Goal: Task Accomplishment & Management: Manage account settings

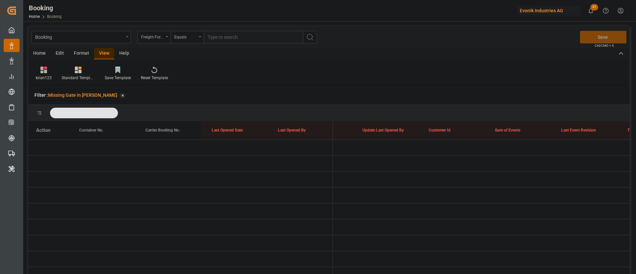
scroll to position [0, 5212]
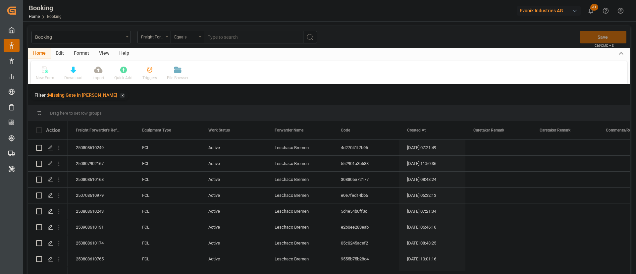
click at [104, 53] on div "View" at bounding box center [104, 53] width 20 height 11
drag, startPoint x: 104, startPoint y: 53, endPoint x: 52, endPoint y: 77, distance: 56.6
click at [45, 72] on icon at bounding box center [42, 70] width 7 height 7
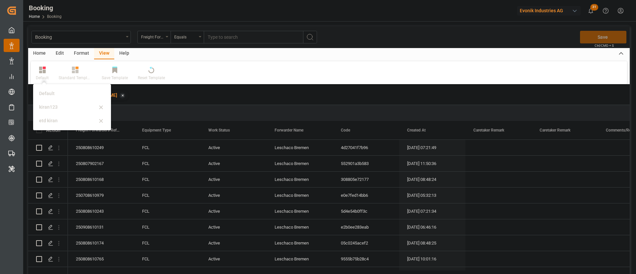
drag, startPoint x: 55, startPoint y: 104, endPoint x: 290, endPoint y: 132, distance: 235.8
click at [55, 105] on div "kiran123" at bounding box center [68, 107] width 58 height 7
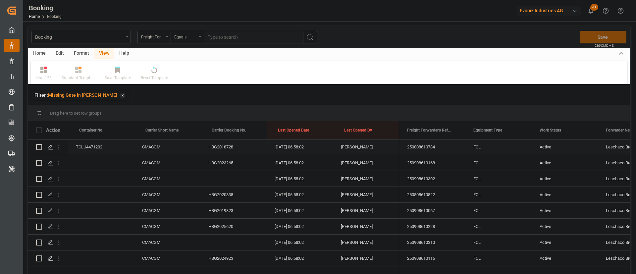
scroll to position [348, 0]
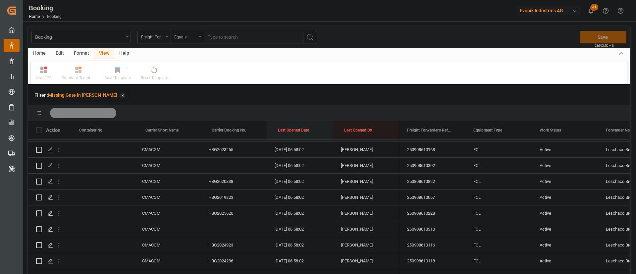
drag, startPoint x: 286, startPoint y: 126, endPoint x: 288, endPoint y: 117, distance: 9.1
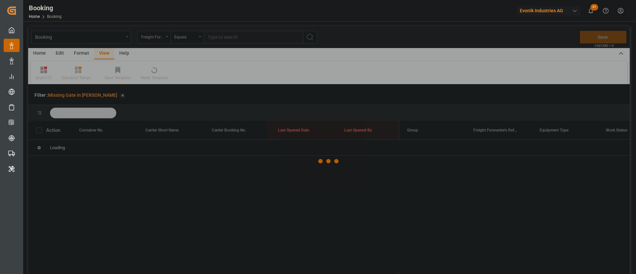
scroll to position [0, 0]
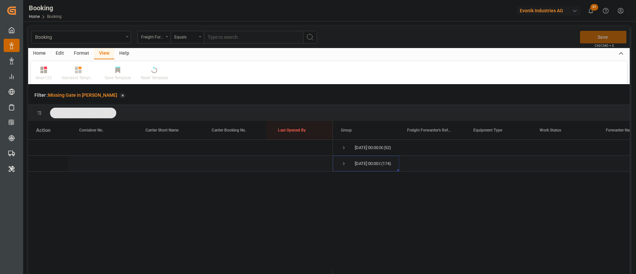
click at [345, 162] on span "Press SPACE to select this row." at bounding box center [344, 164] width 6 height 6
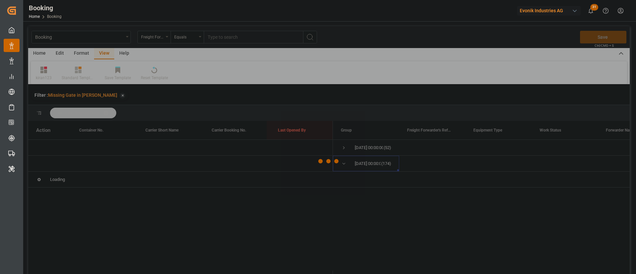
click at [344, 147] on div at bounding box center [329, 161] width 602 height 270
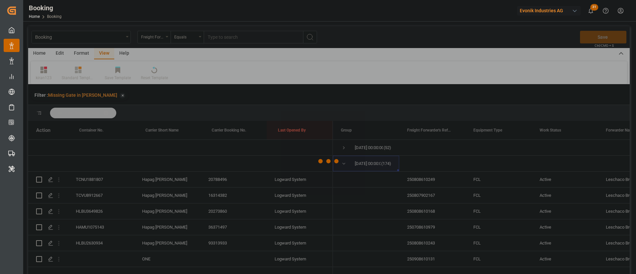
click at [345, 148] on div at bounding box center [329, 161] width 602 height 270
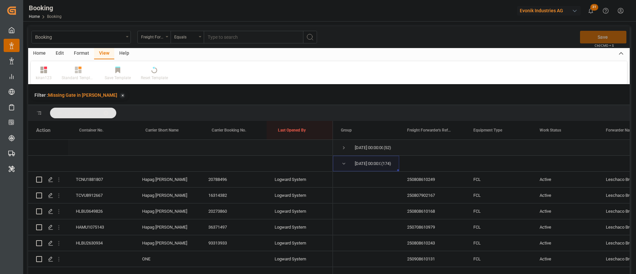
click at [345, 148] on span "Press SPACE to select this row." at bounding box center [344, 148] width 6 height 6
click at [0, 0] on span "Press SPACE to select this row." at bounding box center [0, 0] width 0 height 0
drag, startPoint x: 344, startPoint y: 179, endPoint x: 346, endPoint y: 163, distance: 16.3
click at [345, 180] on span "Press SPACE to select this row." at bounding box center [366, 179] width 50 height 15
click at [346, 163] on span "Press SPACE to select this row." at bounding box center [344, 164] width 6 height 6
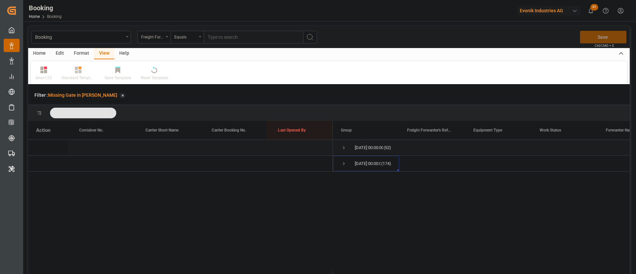
drag, startPoint x: 342, startPoint y: 146, endPoint x: 354, endPoint y: 148, distance: 12.9
click at [342, 145] on span "Press SPACE to select this row." at bounding box center [344, 148] width 6 height 6
click at [0, 0] on span "Press SPACE to select this row." at bounding box center [0, 0] width 0 height 0
click at [346, 145] on span "Press SPACE to select this row." at bounding box center [344, 148] width 6 height 6
click at [0, 0] on span "Press SPACE to select this row." at bounding box center [0, 0] width 0 height 0
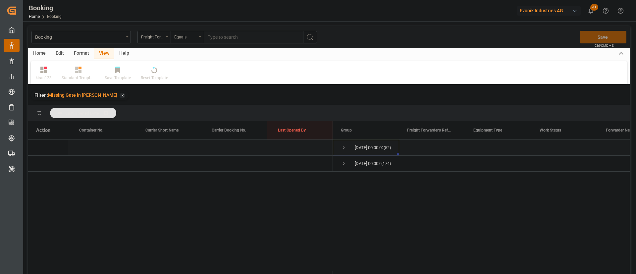
click at [343, 147] on span "Press SPACE to select this row." at bounding box center [344, 148] width 6 height 6
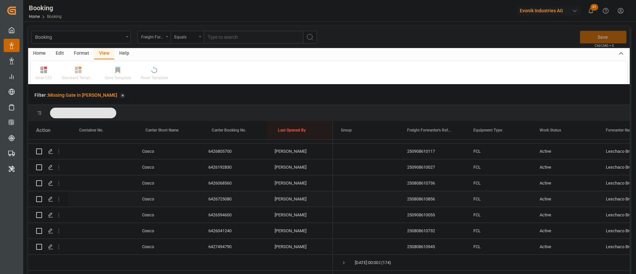
scroll to position [98, 0]
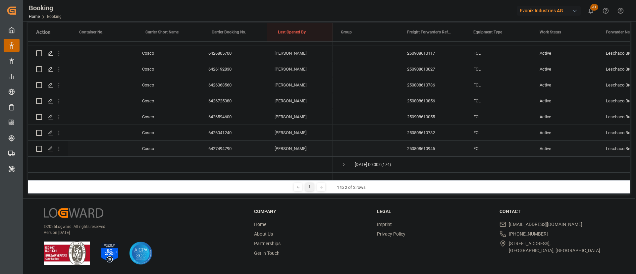
click at [224, 141] on div "6427494790" at bounding box center [233, 149] width 66 height 16
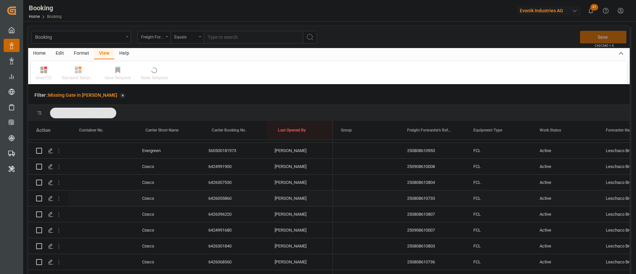
scroll to position [586, 0]
click at [216, 179] on div "6424991900" at bounding box center [233, 182] width 66 height 16
click at [221, 194] on div "6426307530" at bounding box center [233, 197] width 66 height 16
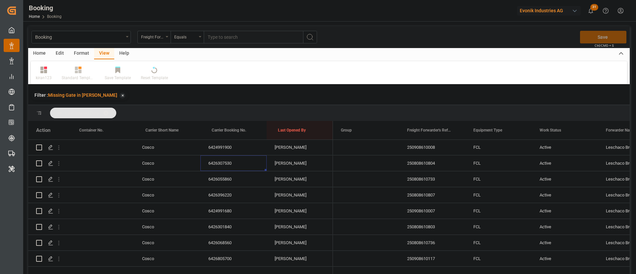
scroll to position [636, 0]
click at [223, 161] on div "6426055860" at bounding box center [233, 164] width 66 height 16
click at [243, 185] on div "6426396220" at bounding box center [233, 180] width 66 height 16
click at [226, 191] on div "6424991680" at bounding box center [233, 195] width 66 height 16
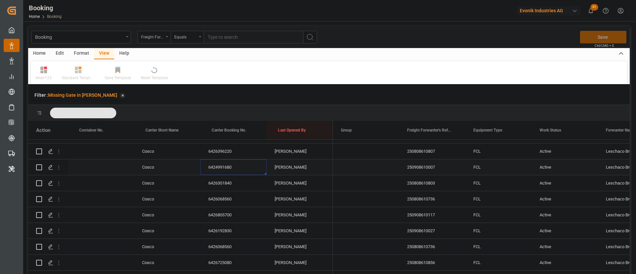
scroll to position [686, 0]
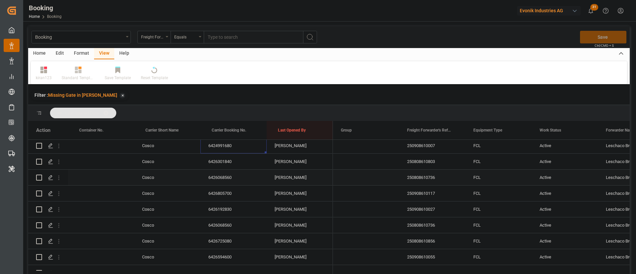
click at [230, 166] on div "6426301840" at bounding box center [233, 162] width 66 height 16
click at [212, 177] on div "6426068560" at bounding box center [233, 178] width 66 height 16
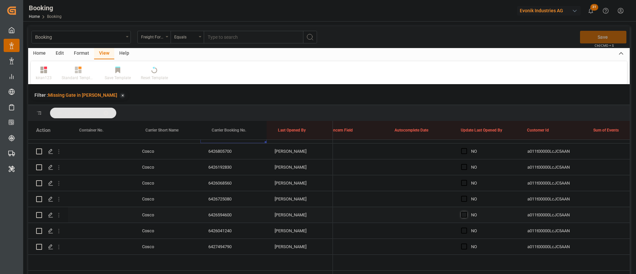
scroll to position [0, 0]
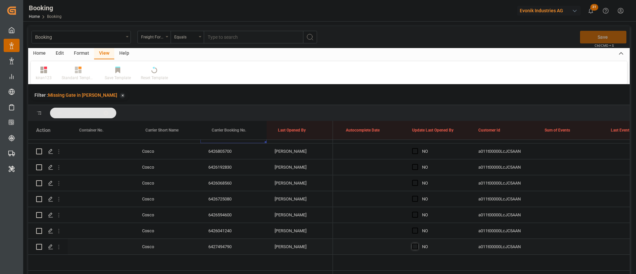
click at [415, 243] on span "Press SPACE to select this row." at bounding box center [415, 246] width 6 height 6
click at [417, 243] on input "Press SPACE to select this row." at bounding box center [417, 243] width 0 height 0
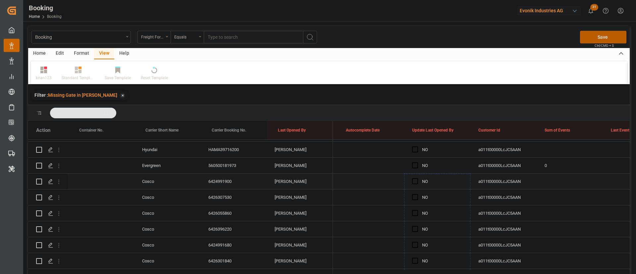
drag, startPoint x: 470, startPoint y: 245, endPoint x: 430, endPoint y: 182, distance: 74.6
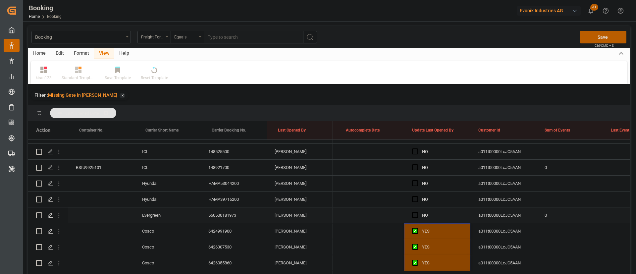
click at [225, 211] on div "560500181973" at bounding box center [233, 215] width 66 height 16
click at [221, 199] on div "HAMA39716200" at bounding box center [233, 199] width 66 height 16
click at [226, 181] on div "HAMA53044200" at bounding box center [233, 184] width 66 height 16
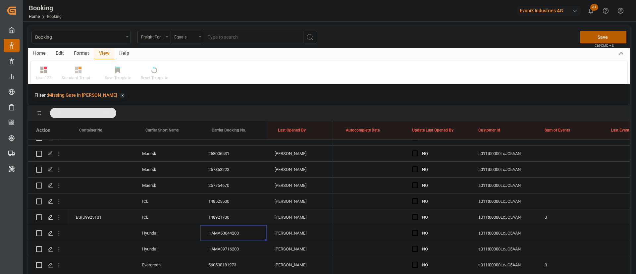
click at [220, 214] on div "148921700" at bounding box center [233, 217] width 66 height 16
click at [214, 210] on div "148921700" at bounding box center [233, 217] width 66 height 16
click at [61, 219] on icon "open menu" at bounding box center [58, 217] width 7 height 7
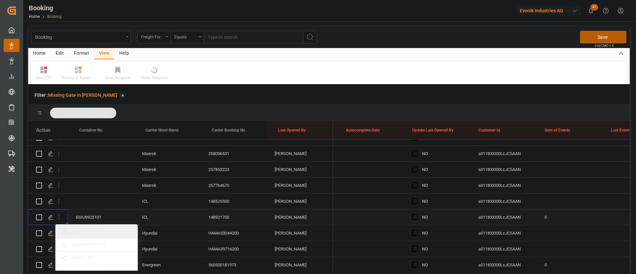
click at [102, 230] on span "Open in new tab" at bounding box center [102, 231] width 60 height 7
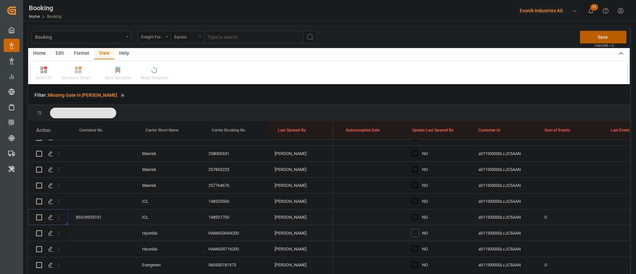
click at [413, 234] on span "Press SPACE to select this row." at bounding box center [415, 233] width 6 height 6
click at [417, 230] on input "Press SPACE to select this row." at bounding box center [417, 230] width 0 height 0
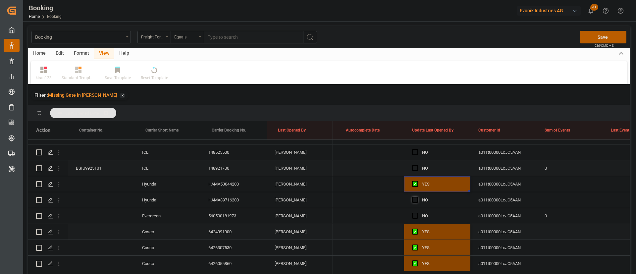
scroll to position [537, 0]
click at [415, 198] on span "Press SPACE to select this row." at bounding box center [415, 199] width 6 height 6
click at [417, 196] on input "Press SPACE to select this row." at bounding box center [417, 196] width 0 height 0
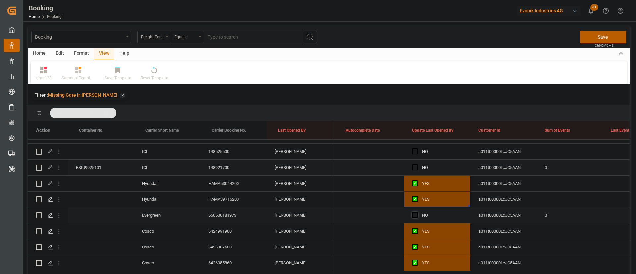
click at [414, 214] on span "Press SPACE to select this row." at bounding box center [415, 215] width 6 height 6
click at [417, 212] on input "Press SPACE to select this row." at bounding box center [417, 212] width 0 height 0
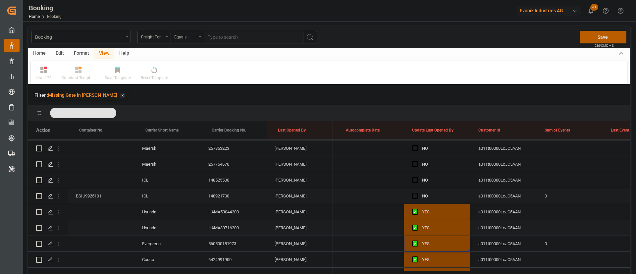
scroll to position [487, 0]
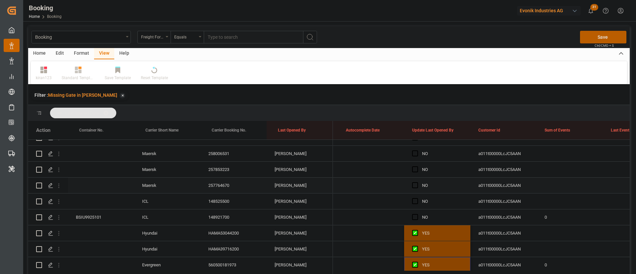
click at [217, 197] on div "148525500" at bounding box center [233, 201] width 66 height 16
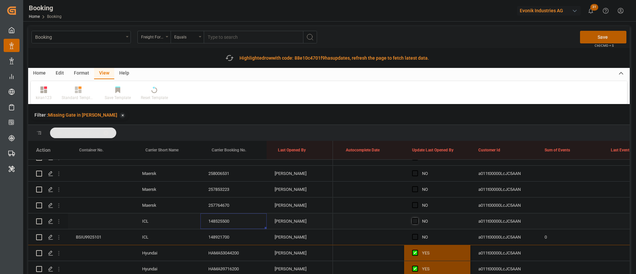
click at [417, 223] on span "Press SPACE to select this row." at bounding box center [415, 221] width 6 height 6
click at [417, 218] on input "Press SPACE to select this row." at bounding box center [417, 218] width 0 height 0
click at [226, 200] on div "257764670" at bounding box center [233, 205] width 66 height 16
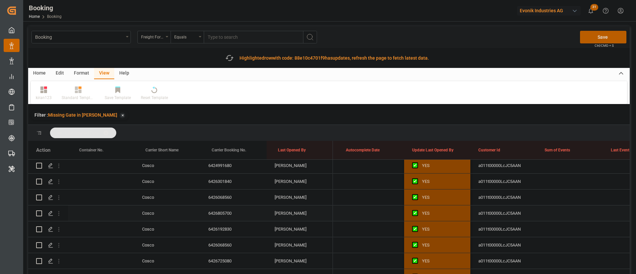
scroll to position [735, 0]
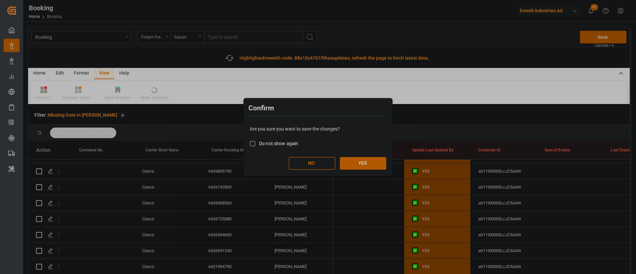
click at [366, 165] on button "YES" at bounding box center [363, 163] width 46 height 13
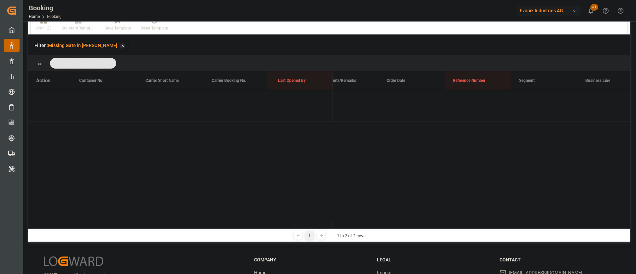
scroll to position [0, 0]
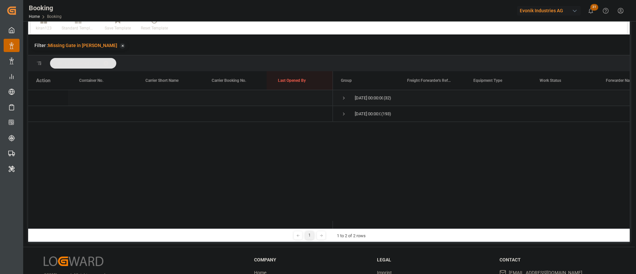
click at [343, 98] on span "Press SPACE to select this row." at bounding box center [344, 98] width 6 height 6
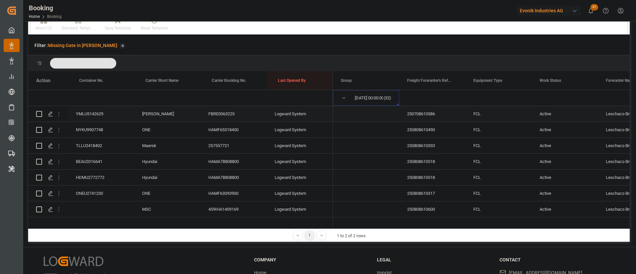
click at [225, 113] on div "FBRE0063225" at bounding box center [233, 114] width 66 height 16
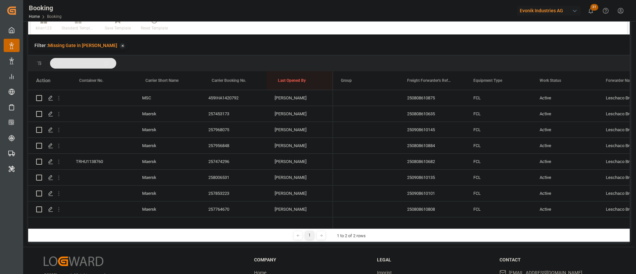
scroll to position [417, 0]
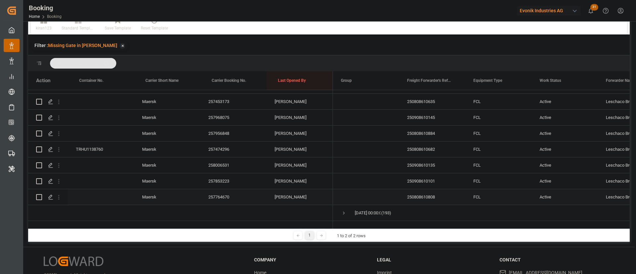
click at [221, 193] on div "257764670" at bounding box center [233, 197] width 66 height 16
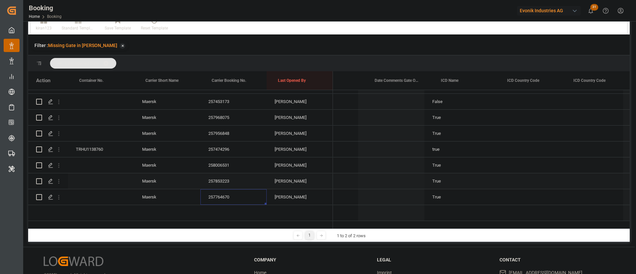
scroll to position [0, 3460]
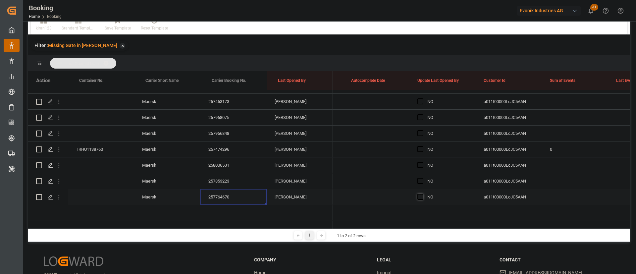
click at [419, 194] on span "Press SPACE to select this row." at bounding box center [420, 197] width 6 height 6
click at [422, 194] on input "Press SPACE to select this row." at bounding box center [422, 194] width 0 height 0
click at [221, 173] on div "257853223" at bounding box center [233, 181] width 66 height 16
click at [220, 157] on div "258006531" at bounding box center [233, 165] width 66 height 16
click at [225, 141] on div "257474296" at bounding box center [233, 149] width 66 height 16
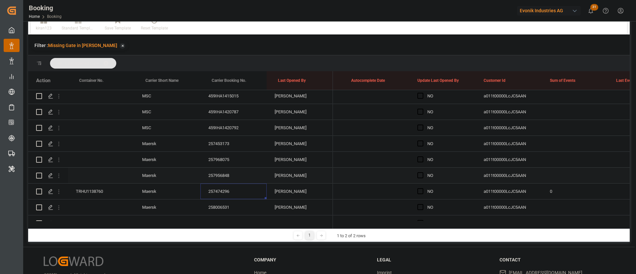
click at [219, 172] on div "257956848" at bounding box center [233, 176] width 66 height 16
click at [218, 157] on div "257968075" at bounding box center [233, 160] width 66 height 16
click at [222, 146] on div "257453173" at bounding box center [233, 144] width 66 height 16
click at [225, 126] on div "459IHA1420792" at bounding box center [233, 128] width 66 height 16
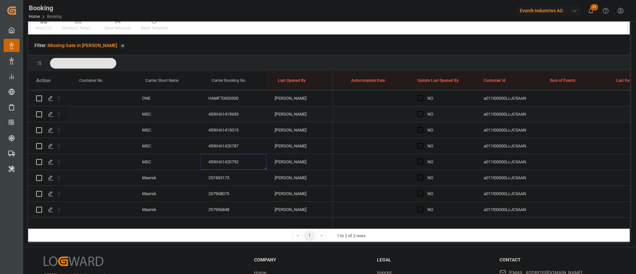
scroll to position [318, 0]
click at [218, 157] on div "459IHA1420787" at bounding box center [233, 162] width 66 height 16
click at [230, 142] on div "459IHA1415015" at bounding box center [233, 146] width 66 height 16
click at [222, 178] on div "459IHA1419693" at bounding box center [233, 180] width 66 height 16
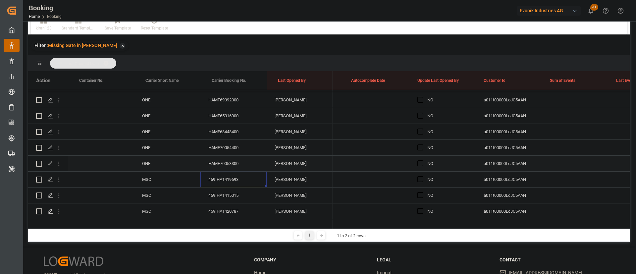
click at [234, 162] on div "HAMF70053300" at bounding box center [233, 164] width 66 height 16
click at [228, 145] on div "HAMF70054400" at bounding box center [233, 148] width 66 height 16
click at [223, 127] on div "HAMF68448400" at bounding box center [233, 132] width 66 height 16
click at [230, 117] on div "HAMF65316900" at bounding box center [233, 116] width 66 height 16
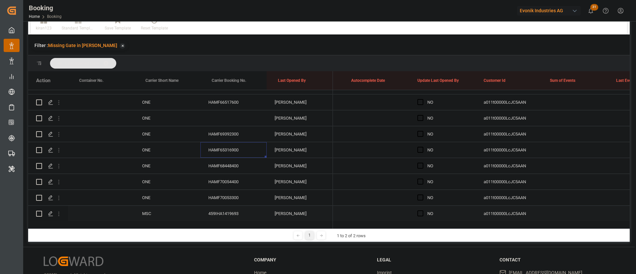
scroll to position [219, 0]
click at [222, 148] on div "HAMF69392300" at bounding box center [233, 150] width 66 height 16
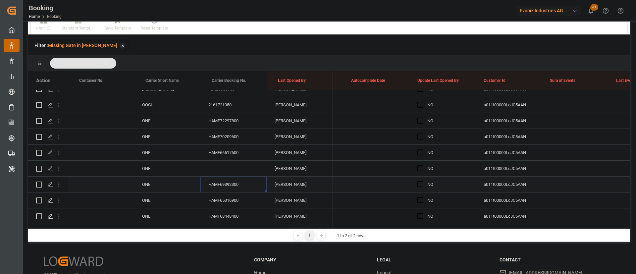
scroll to position [169, 0]
click at [238, 135] on div "HAMF72297800" at bounding box center [233, 136] width 66 height 16
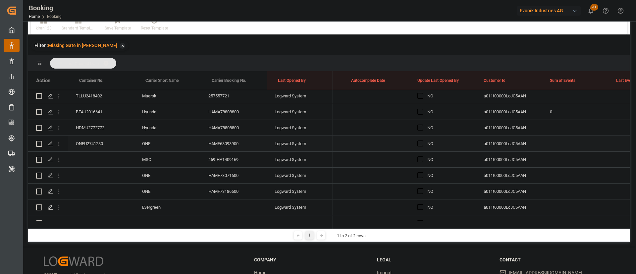
scroll to position [99, 0]
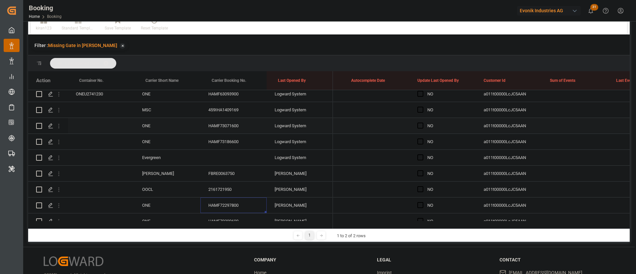
click at [221, 139] on div "HAMF73186600" at bounding box center [233, 142] width 66 height 16
click at [234, 121] on div "HAMF73071600" at bounding box center [233, 126] width 66 height 16
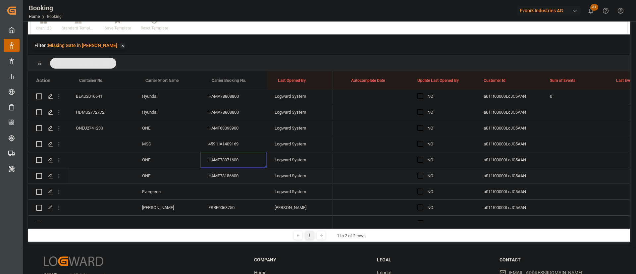
scroll to position [50, 0]
click at [110, 144] on div "ONEU2741230" at bounding box center [101, 144] width 66 height 16
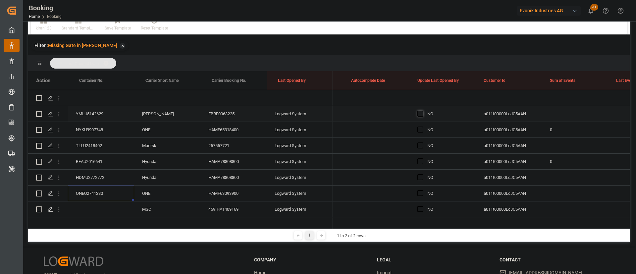
click at [420, 112] on span "Press SPACE to select this row." at bounding box center [420, 114] width 6 height 6
click at [422, 111] on input "Press SPACE to select this row." at bounding box center [422, 111] width 0 height 0
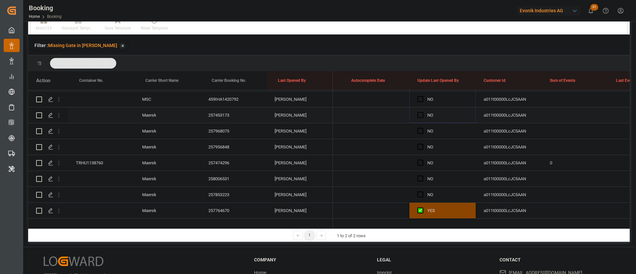
scroll to position [397, 0]
drag, startPoint x: 474, startPoint y: 119, endPoint x: 437, endPoint y: 195, distance: 84.6
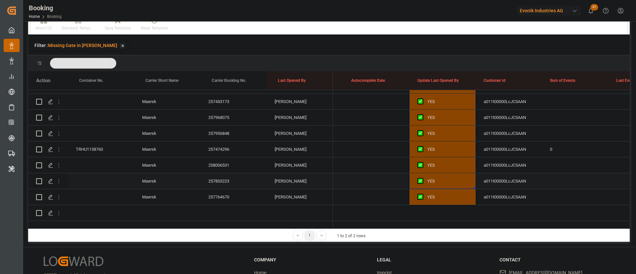
scroll to position [417, 0]
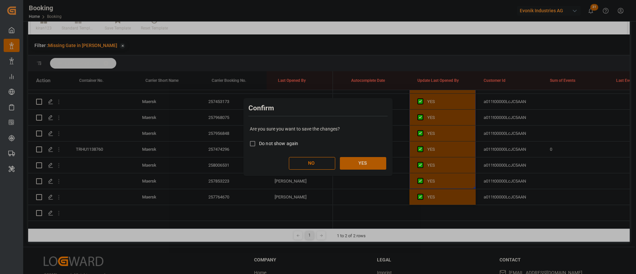
click at [369, 158] on button "YES" at bounding box center [363, 163] width 46 height 13
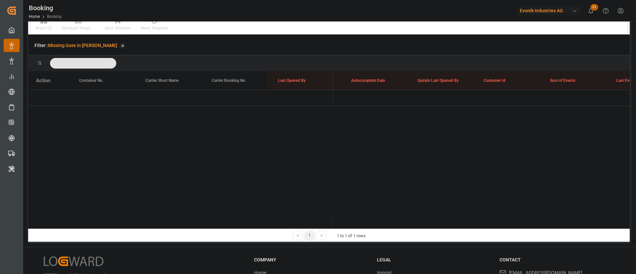
scroll to position [0, 0]
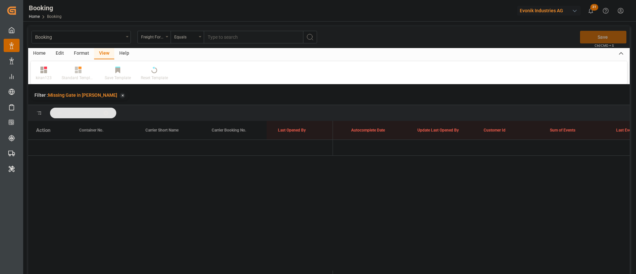
drag, startPoint x: 78, startPoint y: 54, endPoint x: 67, endPoint y: 66, distance: 16.2
click at [78, 54] on div "Format" at bounding box center [81, 53] width 25 height 11
click at [52, 79] on div "Filter Rows" at bounding box center [46, 78] width 20 height 6
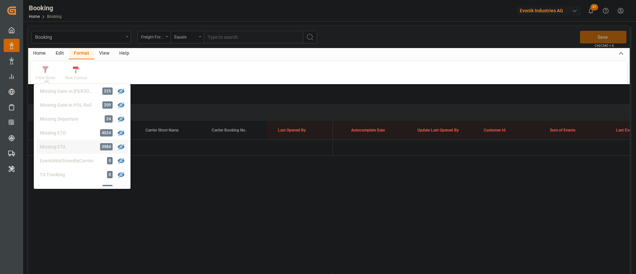
scroll to position [150, 0]
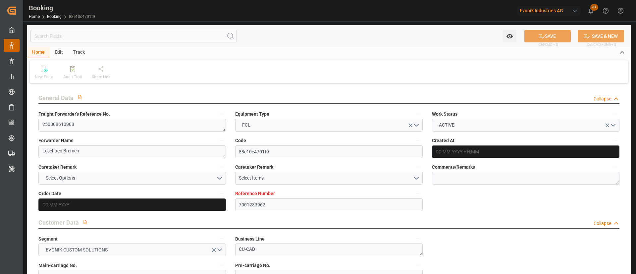
type input "7001233962"
type input "9298636"
type input "ICL"
type input "Independent Container Line Limited"
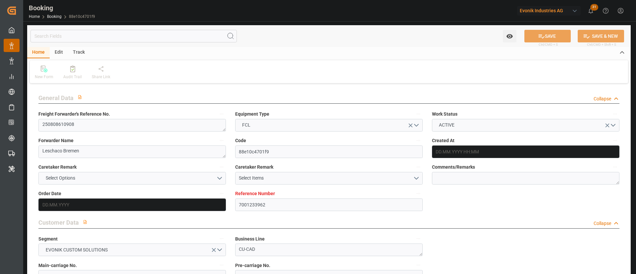
type input "BEANR"
type input "USCHT"
type input "0"
type input "28.07.2025 11:44"
type input "[DATE]"
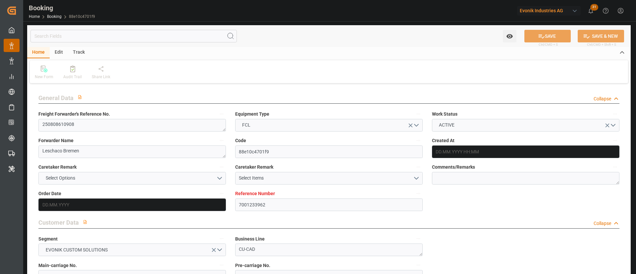
type input "[DATE]"
type input "12.08.2025"
type input "20.08.2025 00:00"
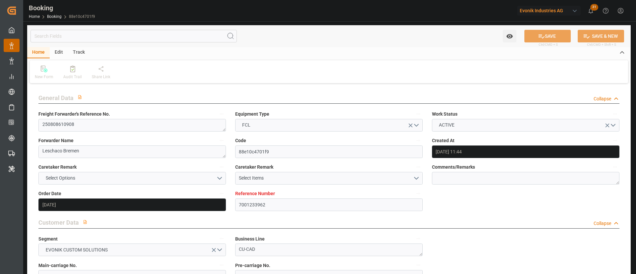
type input "20.08.2025 00:00"
type input "02.09.2025 00:00"
type input "15.08.2025"
type input "18.08.2025 07:22"
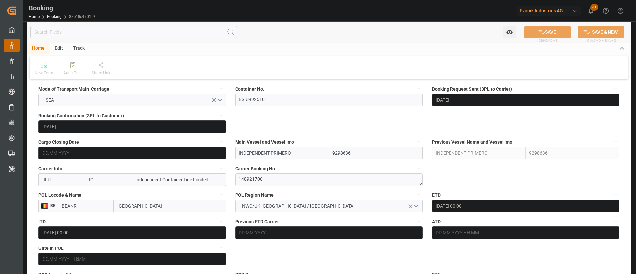
scroll to position [447, 0]
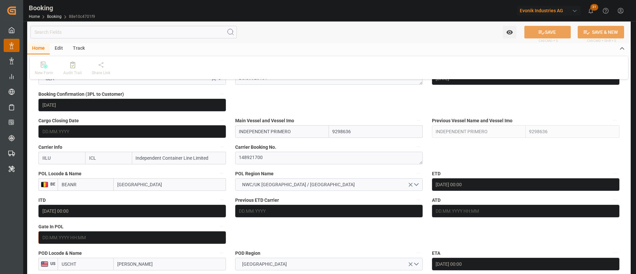
click at [79, 235] on input "text" at bounding box center [131, 237] width 187 height 13
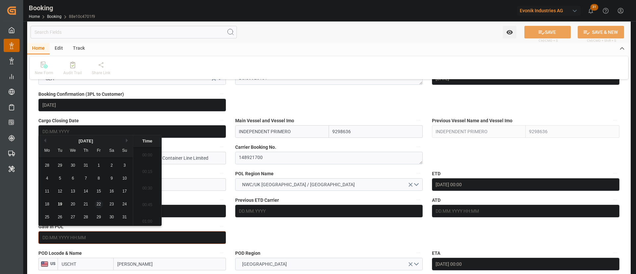
scroll to position [847, 0]
drag, startPoint x: 44, startPoint y: 206, endPoint x: 271, endPoint y: 224, distance: 228.0
click at [44, 206] on div "18" at bounding box center [47, 204] width 8 height 8
type input "18.08.2025 00:00"
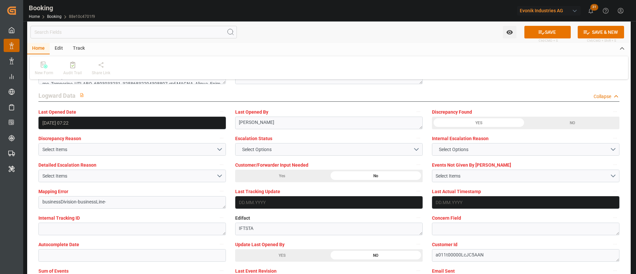
scroll to position [1242, 0]
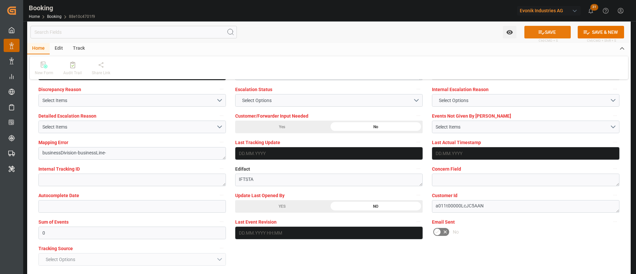
click at [543, 30] on icon at bounding box center [541, 32] width 7 height 7
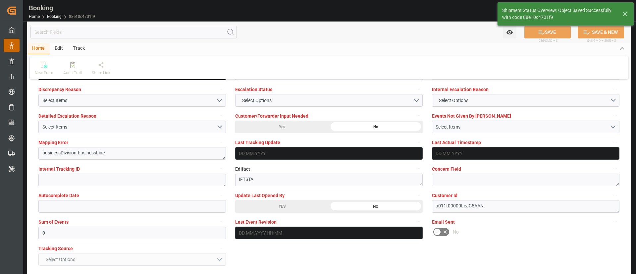
type textarea "[PERSON_NAME]"
type input "19.08.2025 07:59"
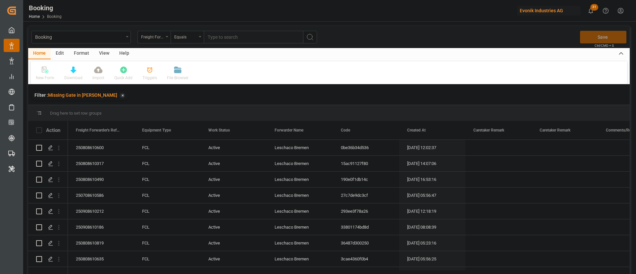
click at [74, 55] on div "Format" at bounding box center [81, 53] width 25 height 11
click at [47, 76] on div "Filter Rows" at bounding box center [46, 78] width 20 height 6
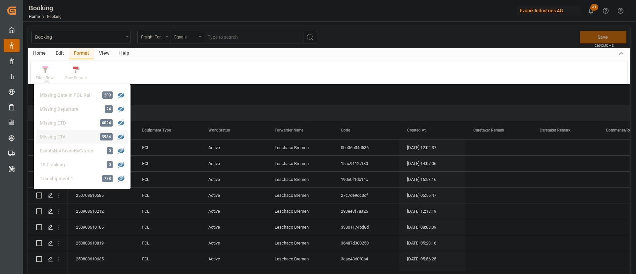
scroll to position [102, 0]
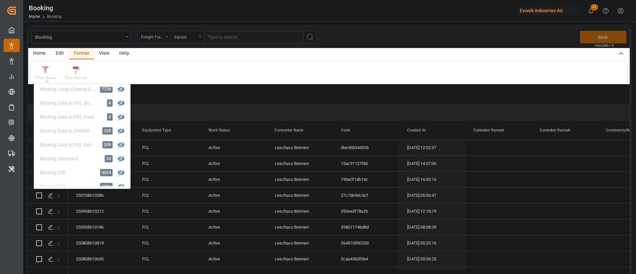
click at [222, 79] on div "Filter Rows GHM Tracking 2466 Karl gross 0 Evonik3rdParty 0 Business Line to be…" at bounding box center [329, 72] width 596 height 23
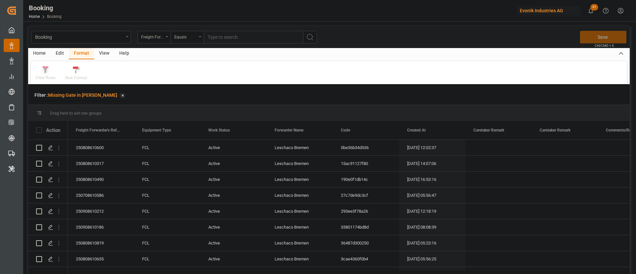
click at [53, 70] on div at bounding box center [46, 69] width 20 height 7
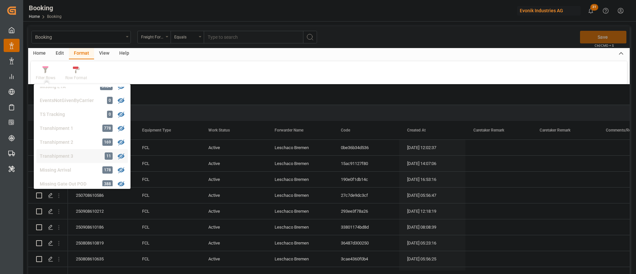
scroll to position [252, 0]
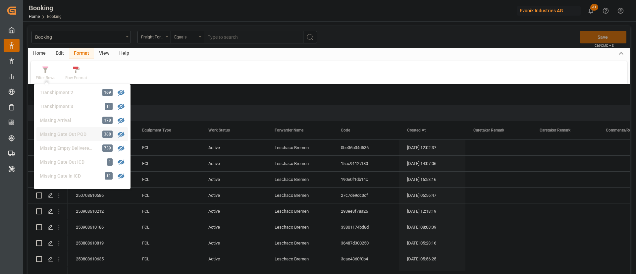
click at [82, 135] on div "Missing Gate Out POD" at bounding box center [69, 134] width 58 height 7
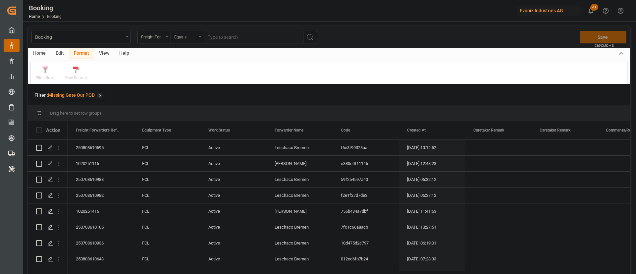
click at [103, 56] on div "View" at bounding box center [104, 53] width 20 height 11
drag, startPoint x: 103, startPoint y: 56, endPoint x: 43, endPoint y: 81, distance: 64.4
click at [43, 80] on div "Default" at bounding box center [42, 78] width 13 height 6
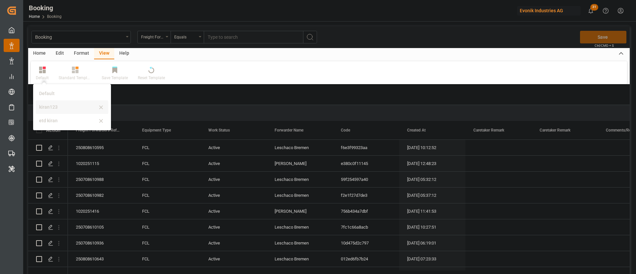
click at [52, 108] on div "kiran123" at bounding box center [68, 107] width 58 height 7
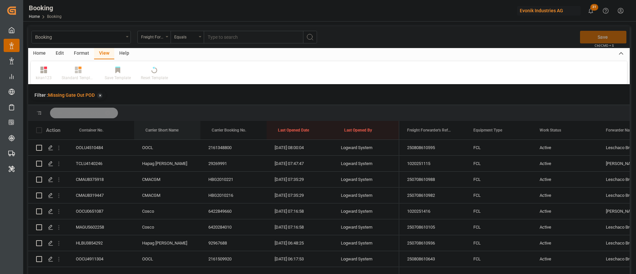
drag, startPoint x: 175, startPoint y: 131, endPoint x: 275, endPoint y: 218, distance: 132.4
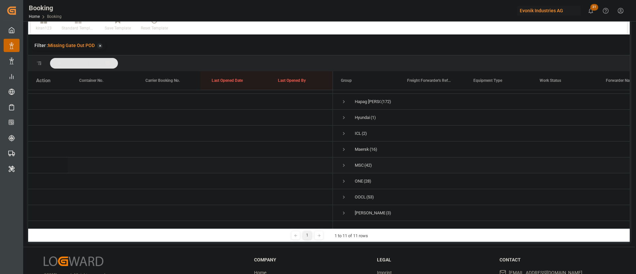
scroll to position [52, 0]
click at [346, 194] on span "Press SPACE to select this row." at bounding box center [344, 196] width 6 height 15
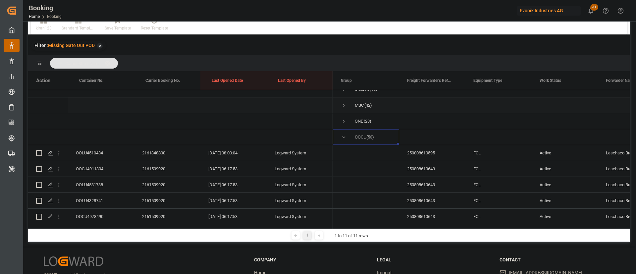
scroll to position [151, 0]
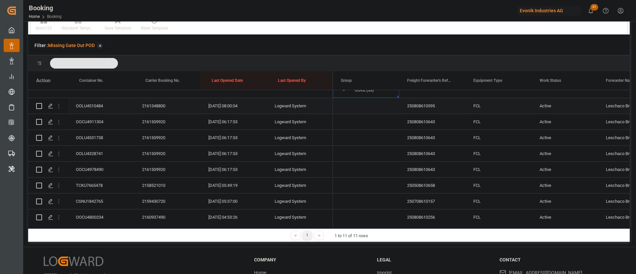
click at [143, 103] on div "2161348800" at bounding box center [167, 106] width 66 height 16
click at [61, 108] on icon "open menu" at bounding box center [58, 106] width 7 height 7
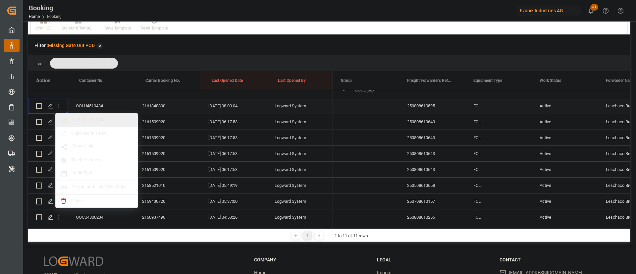
click at [108, 115] on div "Open in new tab" at bounding box center [97, 120] width 82 height 14
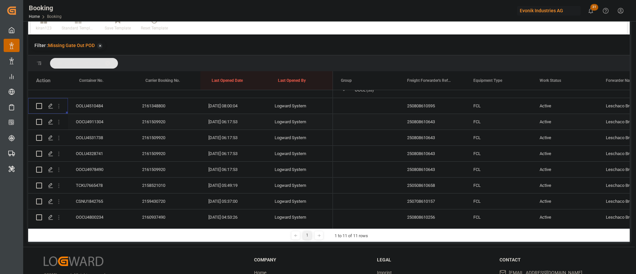
click at [146, 120] on div "2161509920" at bounding box center [167, 122] width 66 height 16
click at [58, 124] on icon "open menu" at bounding box center [58, 122] width 7 height 7
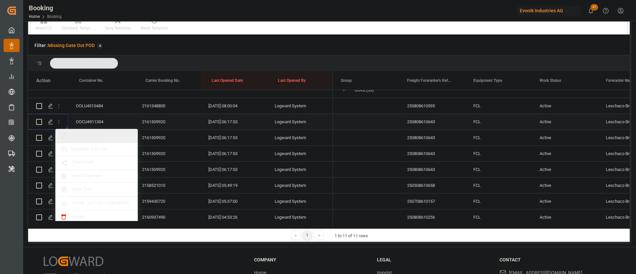
click at [109, 136] on span "Open in new tab" at bounding box center [102, 135] width 60 height 7
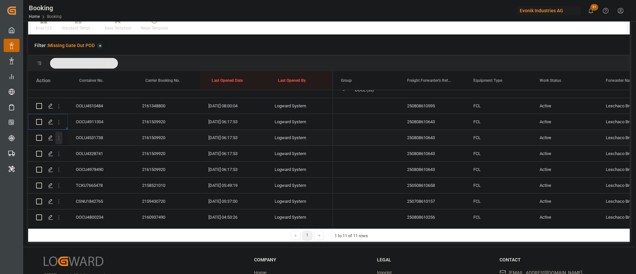
click at [59, 139] on icon "open menu" at bounding box center [58, 138] width 1 height 5
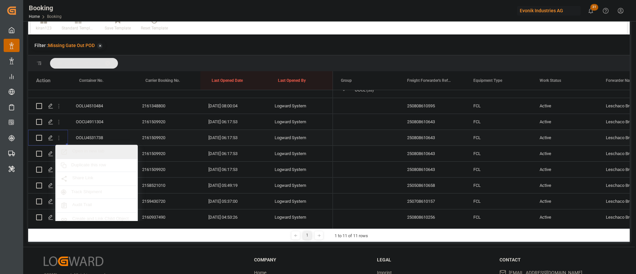
click at [106, 153] on span "Open in new tab" at bounding box center [102, 151] width 60 height 7
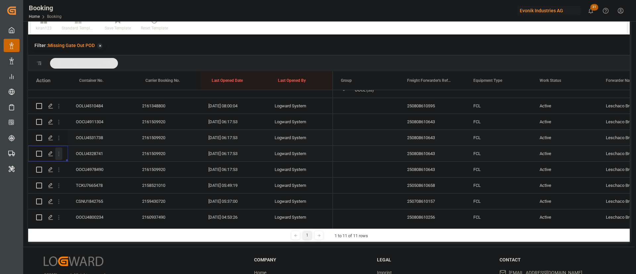
click at [60, 153] on icon "open menu" at bounding box center [58, 153] width 7 height 7
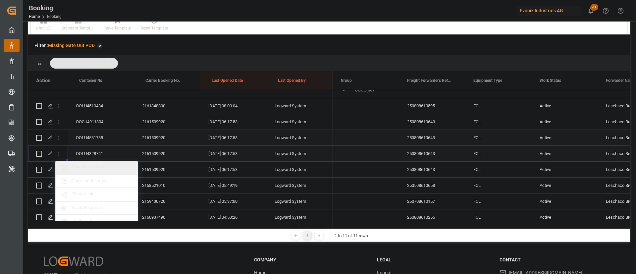
click at [99, 166] on span "Open in new tab" at bounding box center [102, 167] width 60 height 7
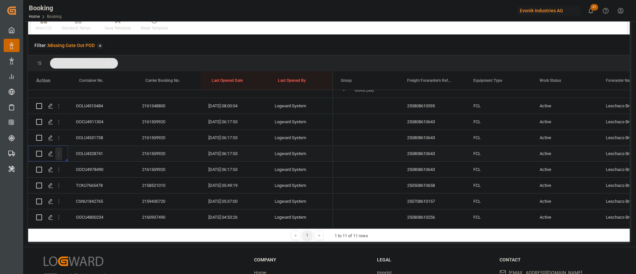
click at [59, 166] on icon "open menu" at bounding box center [58, 169] width 7 height 7
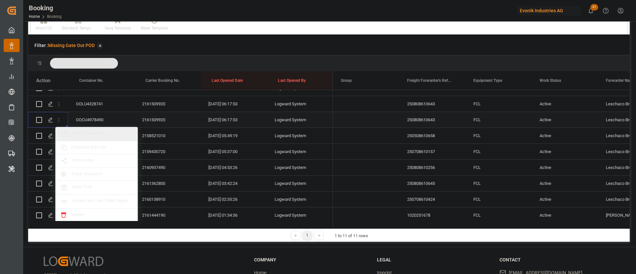
click at [95, 134] on span "Open in new tab" at bounding box center [102, 134] width 60 height 7
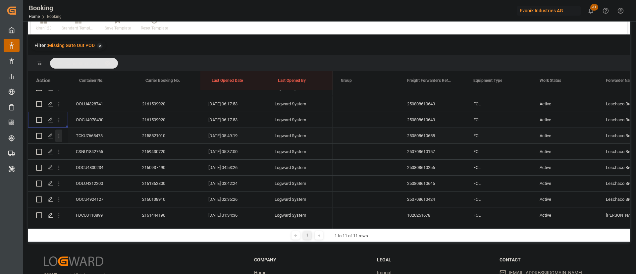
click at [58, 139] on icon "open menu" at bounding box center [58, 135] width 7 height 7
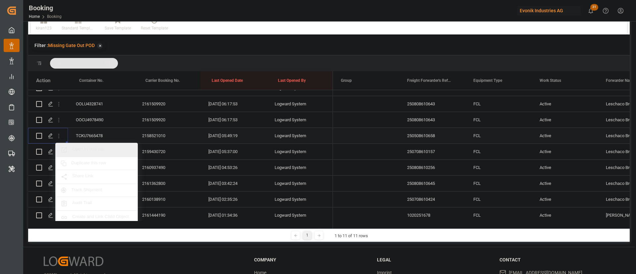
click at [101, 148] on span "Open in new tab" at bounding box center [102, 149] width 60 height 7
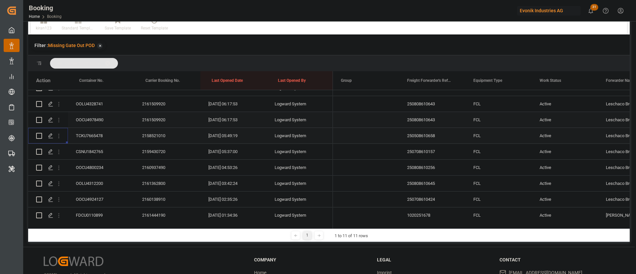
scroll to position [250, 0]
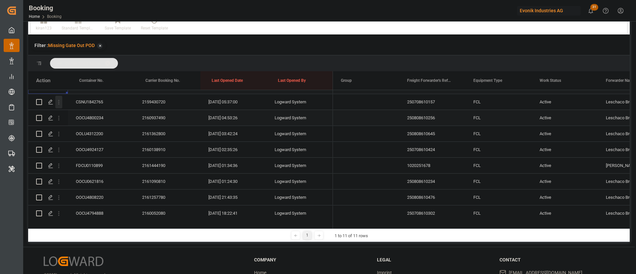
click at [60, 102] on icon "open menu" at bounding box center [58, 102] width 7 height 7
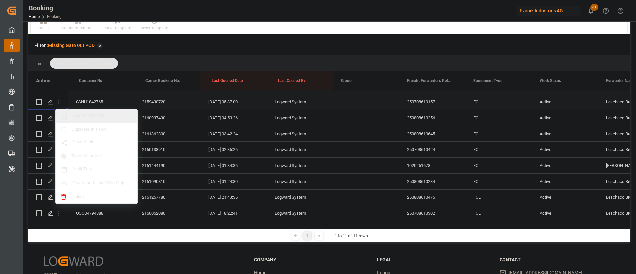
click at [111, 119] on span "Open in new tab" at bounding box center [102, 116] width 60 height 7
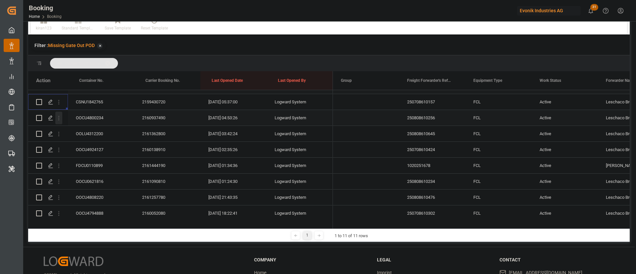
click at [62, 119] on icon "open menu" at bounding box center [58, 118] width 7 height 7
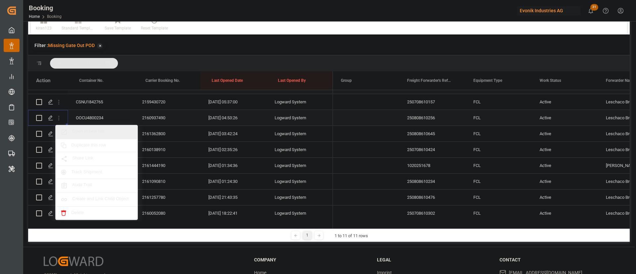
click at [95, 129] on span "Open in new tab" at bounding box center [102, 132] width 60 height 7
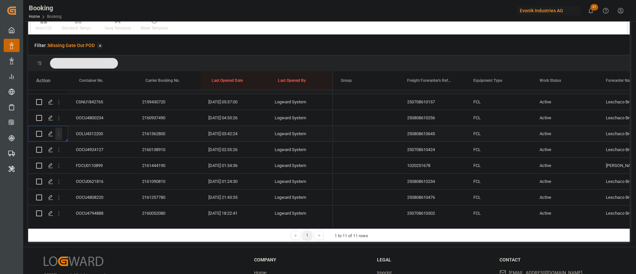
click at [62, 137] on icon "open menu" at bounding box center [58, 134] width 7 height 7
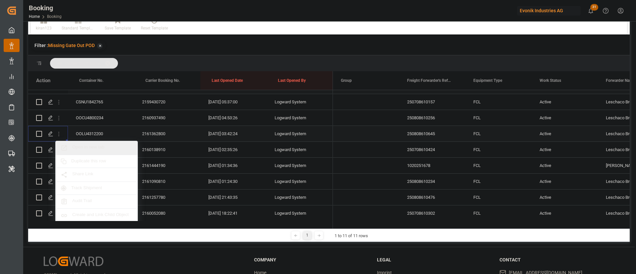
click at [100, 148] on span "Open in new tab" at bounding box center [102, 147] width 60 height 7
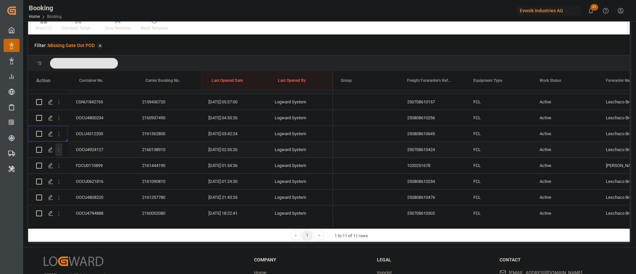
click at [59, 152] on icon "open menu" at bounding box center [58, 150] width 1 height 5
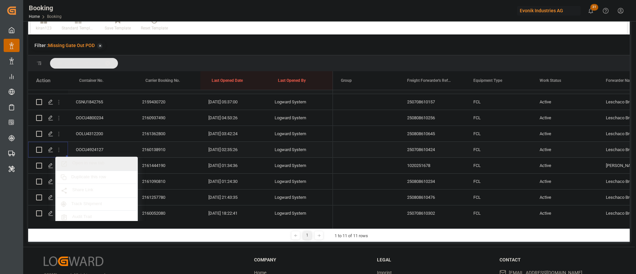
click at [103, 159] on div "Open in new tab" at bounding box center [97, 164] width 82 height 14
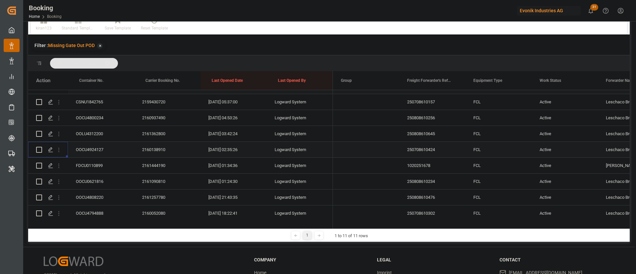
scroll to position [300, 0]
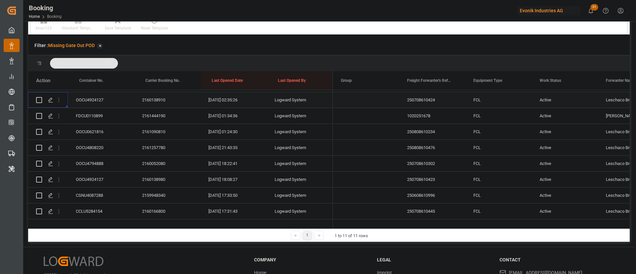
click at [57, 116] on icon "open menu" at bounding box center [58, 116] width 7 height 7
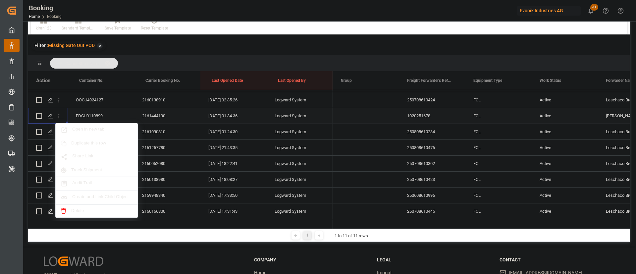
click at [93, 128] on span "Open in new tab" at bounding box center [102, 130] width 60 height 7
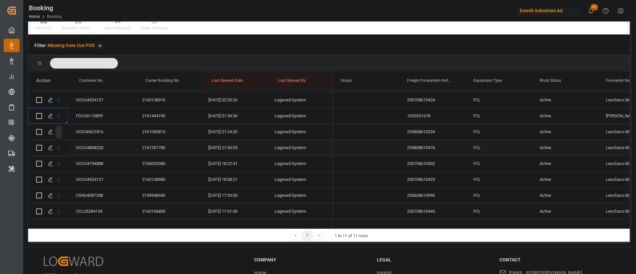
click at [61, 133] on icon "open menu" at bounding box center [58, 132] width 7 height 7
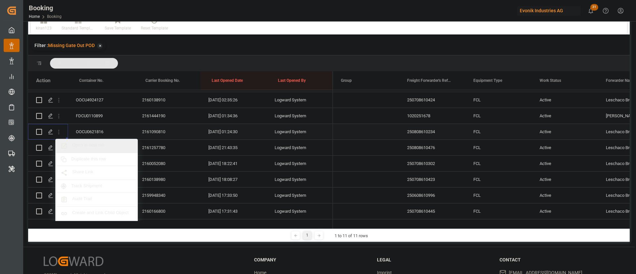
click at [94, 145] on span "Open in new tab" at bounding box center [102, 145] width 60 height 7
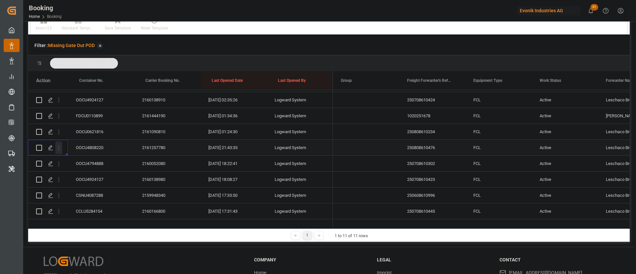
click at [58, 152] on button "open menu" at bounding box center [58, 147] width 7 height 13
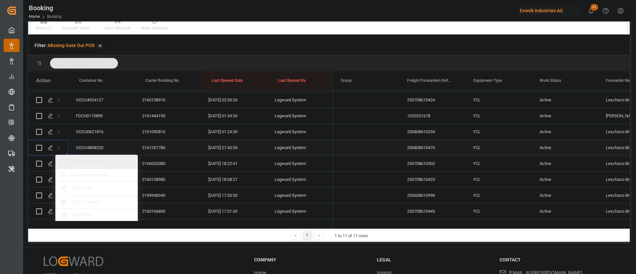
click at [100, 163] on span "Open in new tab" at bounding box center [102, 161] width 60 height 7
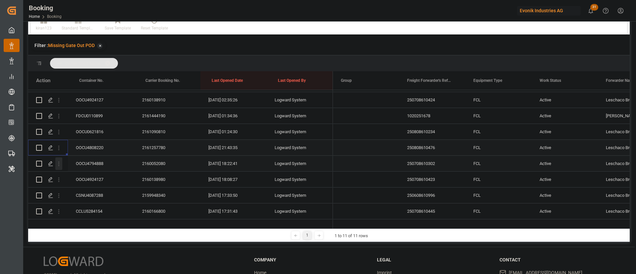
click at [60, 160] on icon "open menu" at bounding box center [58, 163] width 7 height 7
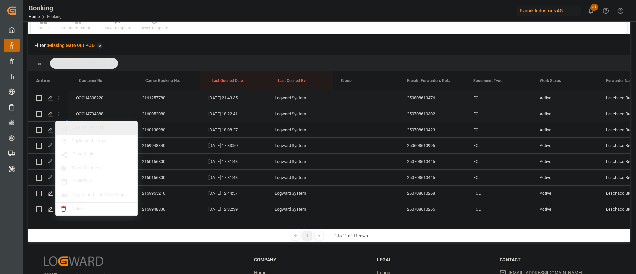
click at [98, 126] on span "Open in new tab" at bounding box center [102, 128] width 60 height 7
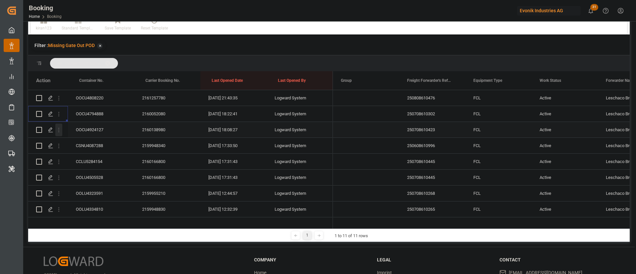
click at [61, 132] on icon "open menu" at bounding box center [58, 130] width 7 height 7
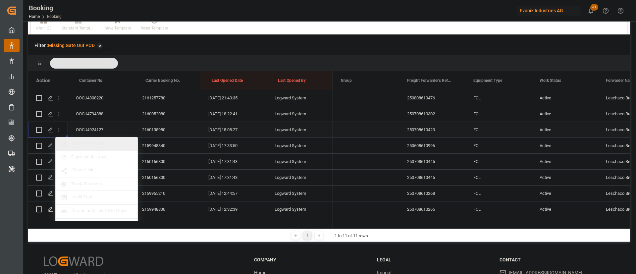
click at [95, 143] on span "Open in new tab" at bounding box center [102, 143] width 60 height 7
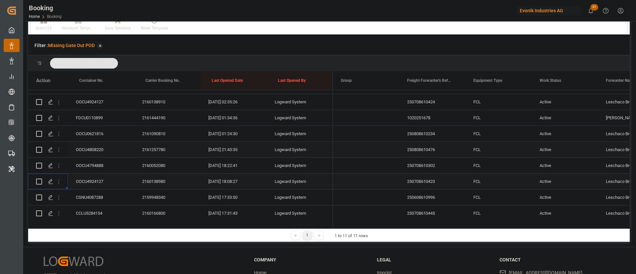
scroll to position [348, 0]
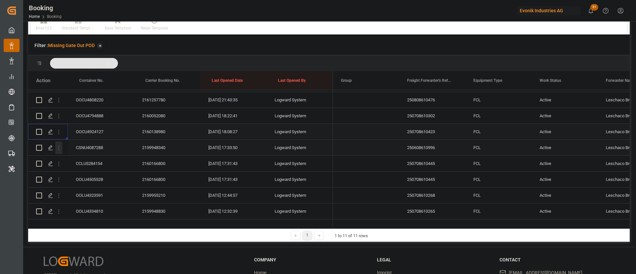
click at [59, 145] on icon "open menu" at bounding box center [58, 147] width 7 height 7
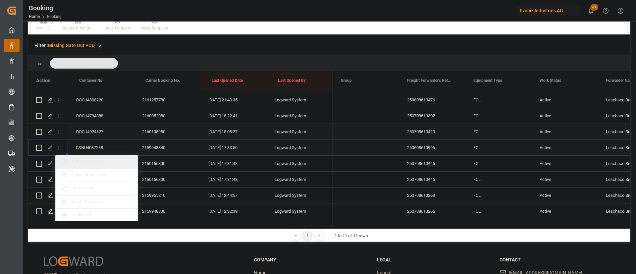
click at [102, 160] on span "Open in new tab" at bounding box center [102, 161] width 60 height 7
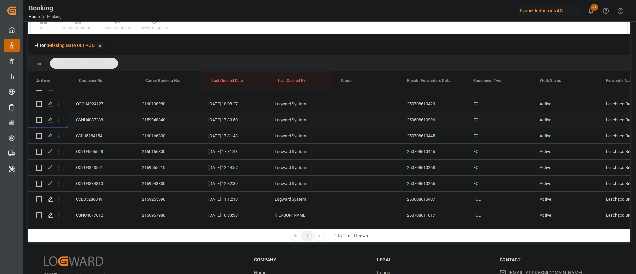
scroll to position [397, 0]
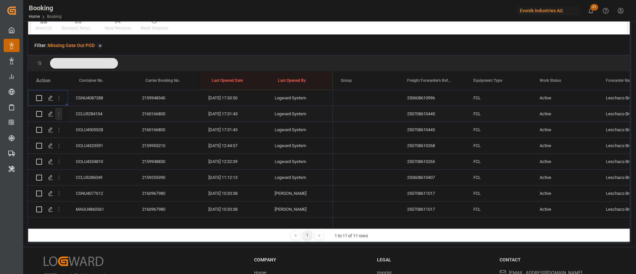
click at [59, 115] on icon "open menu" at bounding box center [58, 114] width 7 height 7
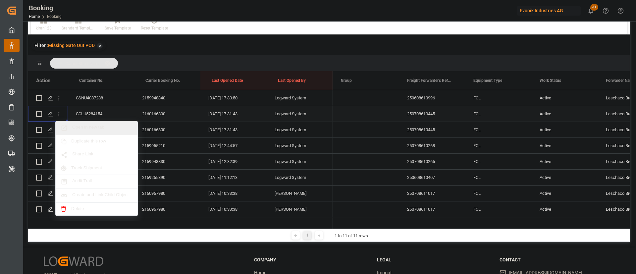
click at [102, 125] on span "Open in new tab" at bounding box center [102, 128] width 60 height 7
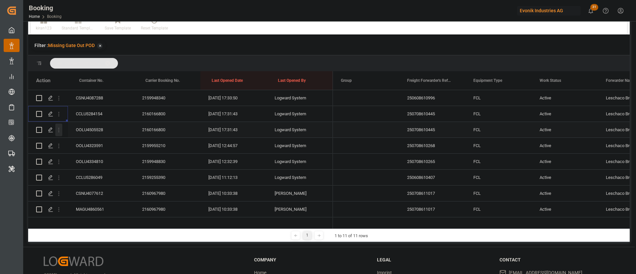
click at [60, 129] on icon "open menu" at bounding box center [58, 130] width 7 height 7
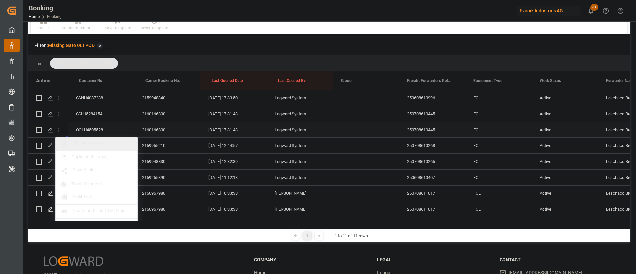
click at [94, 141] on span "Open in new tab" at bounding box center [102, 143] width 60 height 7
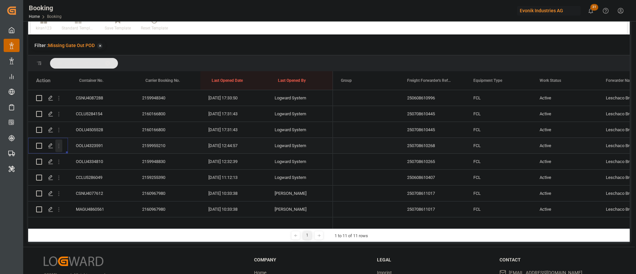
click at [59, 147] on icon "open menu" at bounding box center [58, 146] width 1 height 5
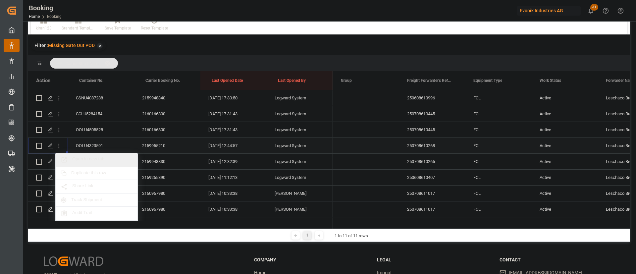
click at [99, 157] on span "Open in new tab" at bounding box center [102, 159] width 60 height 7
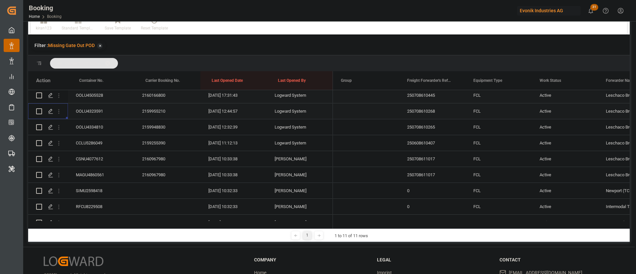
scroll to position [447, 0]
click at [60, 112] on icon "open menu" at bounding box center [58, 112] width 7 height 7
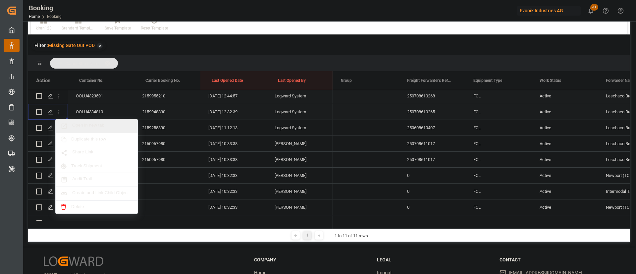
click at [97, 124] on span "Open in new tab" at bounding box center [102, 126] width 60 height 7
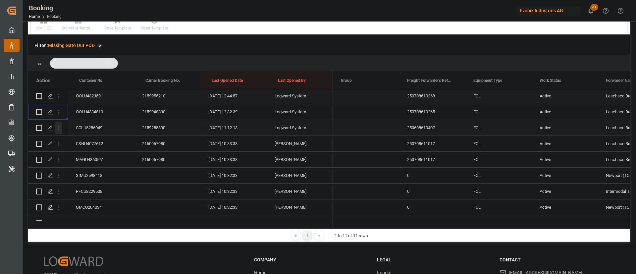
click at [58, 130] on icon "open menu" at bounding box center [58, 128] width 7 height 7
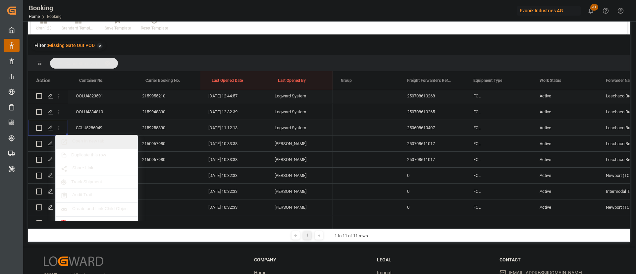
click at [96, 142] on span "Open in new tab" at bounding box center [102, 141] width 60 height 7
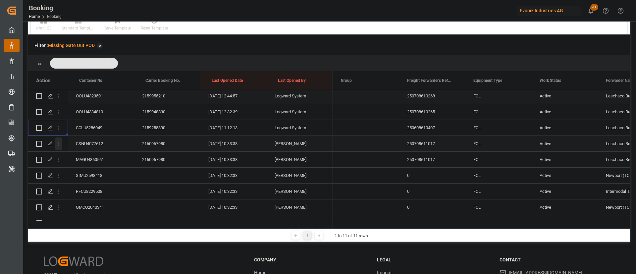
click at [58, 143] on icon "open menu" at bounding box center [58, 143] width 7 height 7
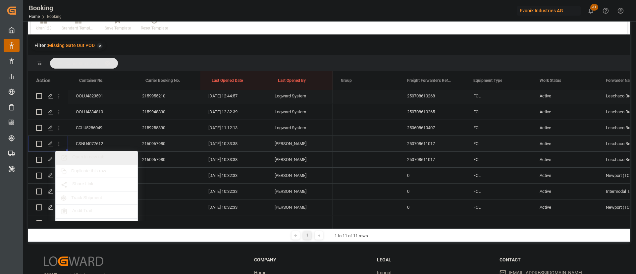
click at [89, 155] on span "Open in new tab" at bounding box center [102, 157] width 60 height 7
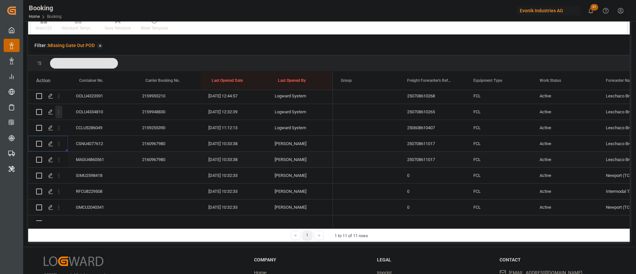
scroll to position [497, 0]
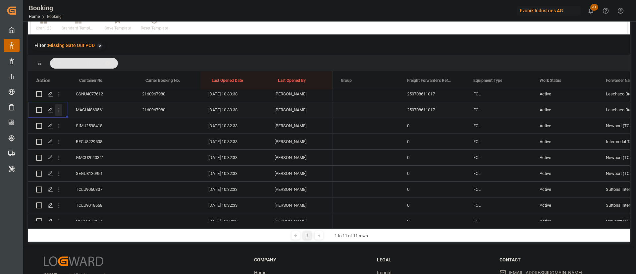
click at [59, 108] on icon "open menu" at bounding box center [58, 110] width 1 height 5
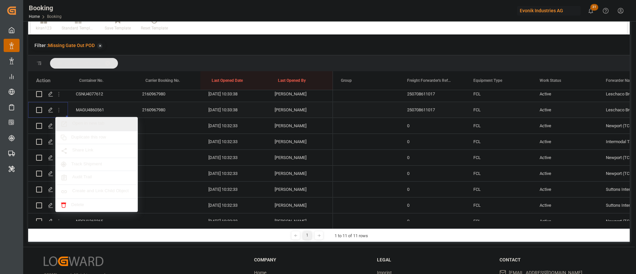
click at [106, 123] on span "Open in new tab" at bounding box center [102, 124] width 60 height 7
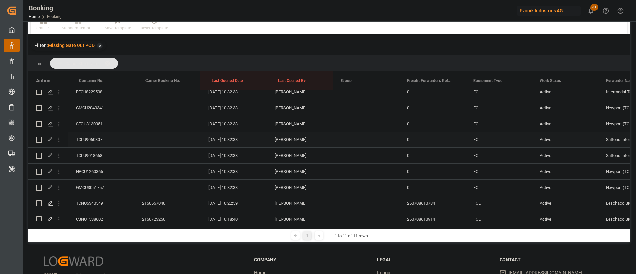
scroll to position [447, 0]
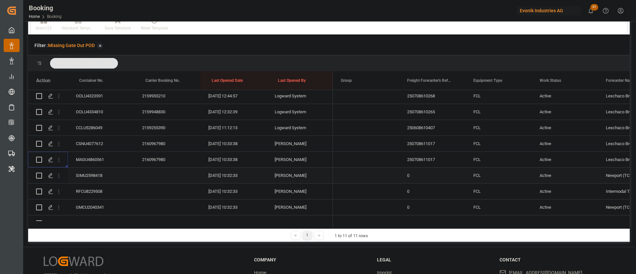
click at [89, 176] on div "SIMU2598418" at bounding box center [101, 176] width 66 height 16
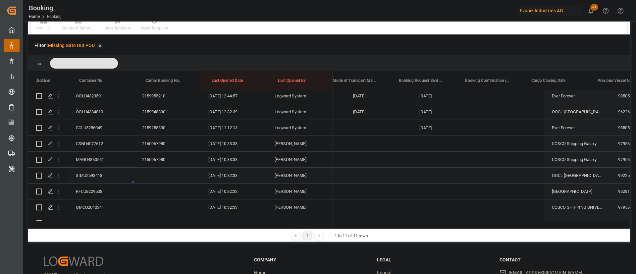
scroll to position [0, 0]
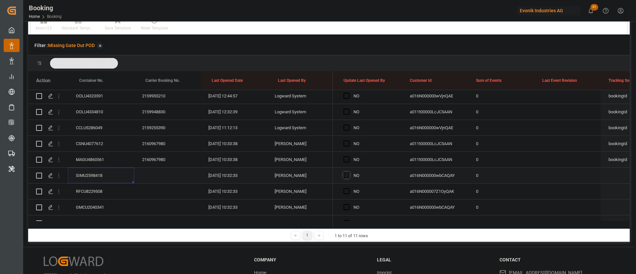
click at [346, 174] on span "Press SPACE to select this row." at bounding box center [347, 175] width 6 height 6
click at [348, 172] on input "Press SPACE to select this row." at bounding box center [348, 172] width 0 height 0
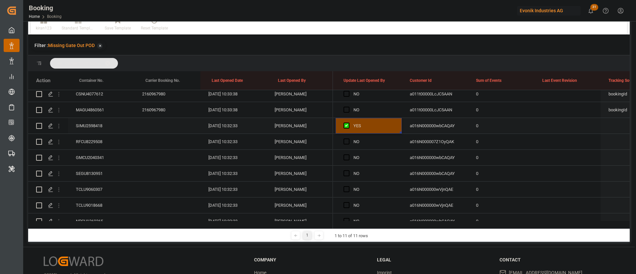
click at [97, 125] on div "SIMU2598418" at bounding box center [101, 126] width 66 height 16
drag, startPoint x: 387, startPoint y: 122, endPoint x: 403, endPoint y: 156, distance: 37.8
click at [387, 122] on div "YES" at bounding box center [373, 125] width 40 height 15
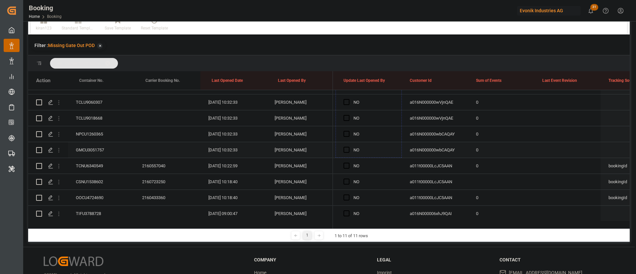
scroll to position [596, 0]
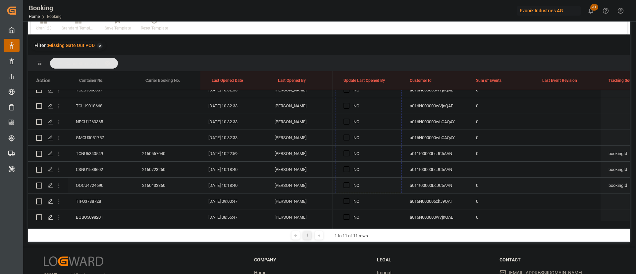
drag, startPoint x: 400, startPoint y: 132, endPoint x: 354, endPoint y: 189, distance: 73.4
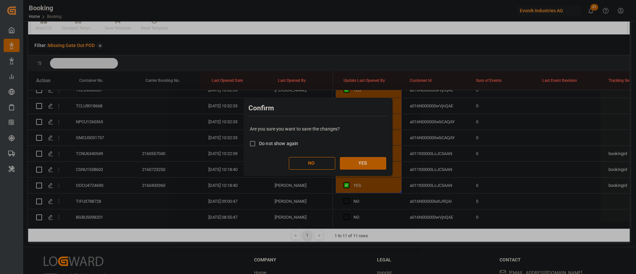
click at [369, 163] on button "YES" at bounding box center [363, 163] width 46 height 13
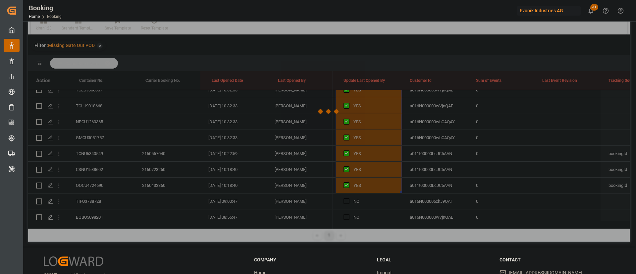
scroll to position [471, 0]
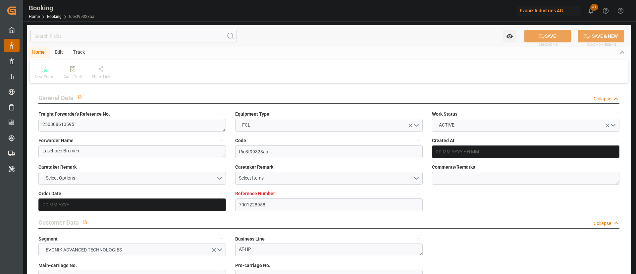
type input "7001228958"
type input "9795610"
type input "OOCL"
type input "Orient Overseas Container Line Ltd"
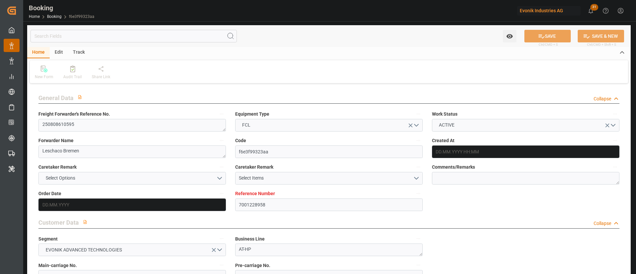
type input "BEANR"
type input "KRPUS"
type input "0"
type input "CNSHG"
type input "BEANR"
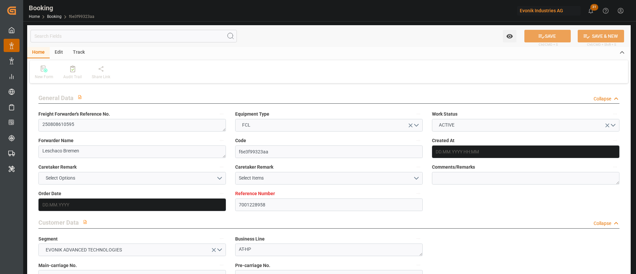
type input "KRPUS"
type input "9622588"
type input "[DATE] 10:12"
type input "[DATE]"
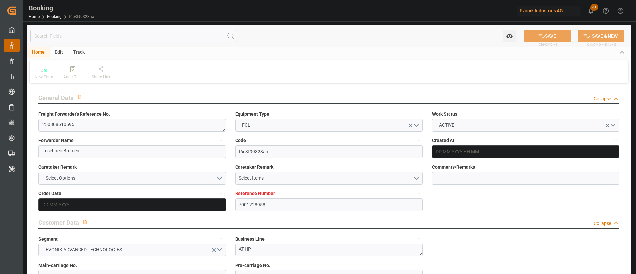
type input "[DATE]"
type input "[DATE] 16:00"
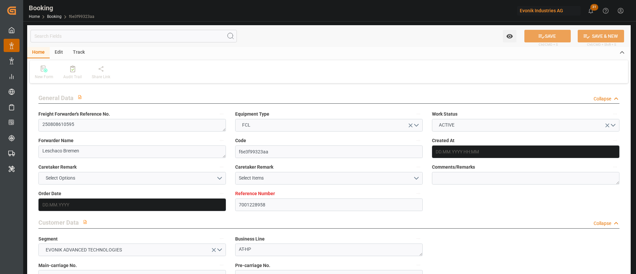
type input "[DATE] 00:00"
type input "[DATE] 16:11"
type input "[DATE] 00:51"
type input "[DATE] 10:00"
type input "[DATE] 00:00"
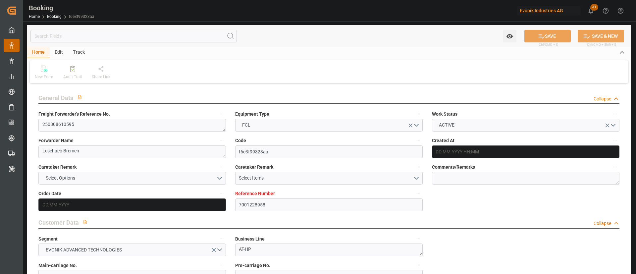
type input "[DATE] 23:34"
type input "[DATE] 01:00"
type input "[DATE] 00:00"
type input "[DATE] 02:00"
type input "[DATE] 00:00"
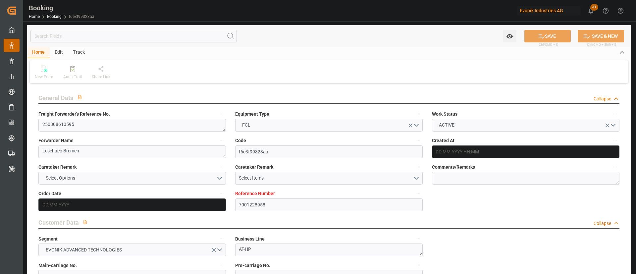
type input "[DATE]"
type input "[DATE] 08:00"
type input "[DATE]"
type input "02.08.2025 11:44"
type input "17.08.2025 20:53"
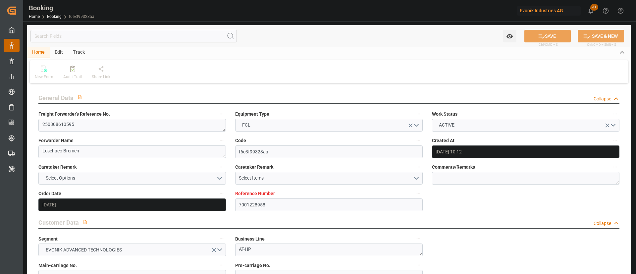
type input "[DATE] 16:00"
type input "[DATE] 16:53"
type input "[DATE] 01:00"
type input "[DATE] 09:57"
type input "[DATE] 02:00"
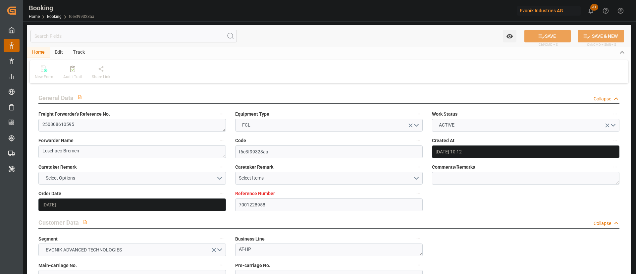
type input "[DATE] 10:00"
type input "[DATE] 23:33"
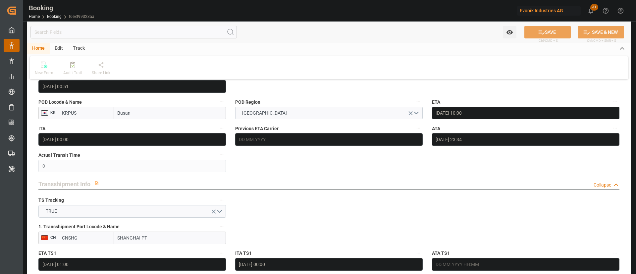
scroll to position [596, 0]
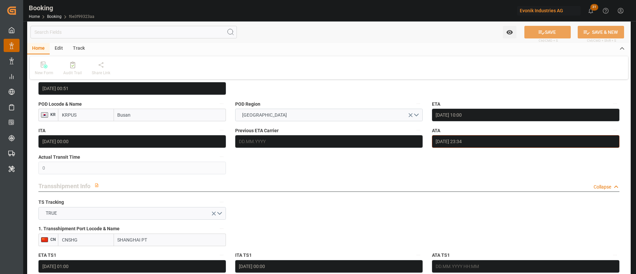
click at [490, 139] on input "18.08.2025 23:34" at bounding box center [525, 141] width 187 height 13
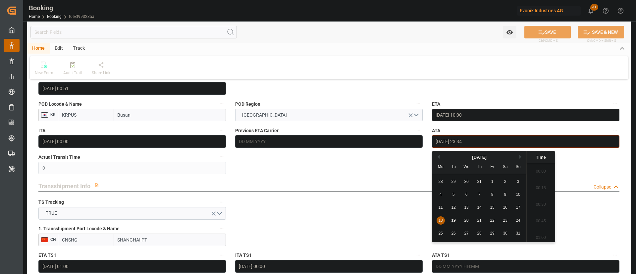
click at [490, 139] on input "18.08.2025 23:34" at bounding box center [525, 141] width 187 height 13
click at [614, 132] on icon "button" at bounding box center [614, 130] width 5 height 5
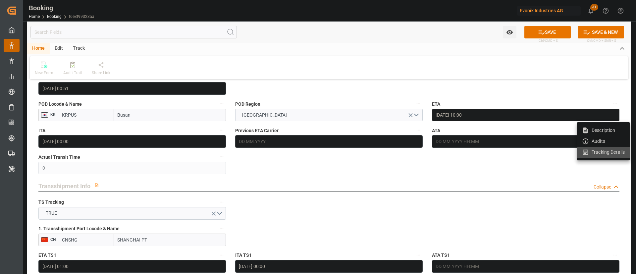
drag, startPoint x: 611, startPoint y: 151, endPoint x: 507, endPoint y: 127, distance: 106.9
click at [612, 151] on li "Tracking Details" at bounding box center [603, 152] width 53 height 11
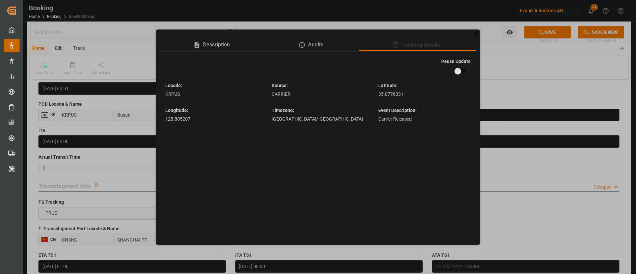
click at [458, 71] on input "checkbox" at bounding box center [458, 71] width 38 height 13
checkbox input "true"
click at [496, 64] on div "Description Audits Tracking Details Pause Update Locode : KRPUS Source : CARRIE…" at bounding box center [318, 137] width 636 height 274
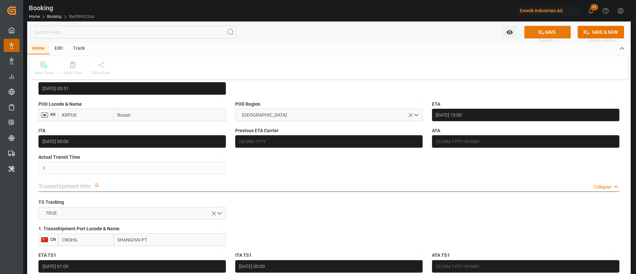
click at [539, 27] on button "SAVE" at bounding box center [547, 32] width 46 height 13
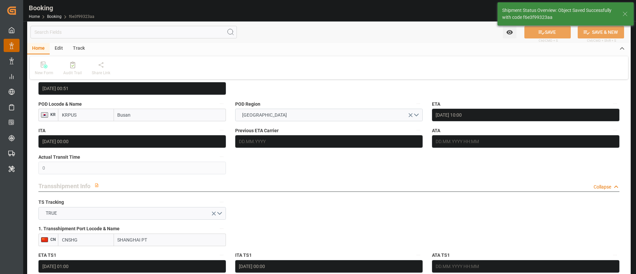
type textarea "[PERSON_NAME]"
type input "19.08.2025 08:11"
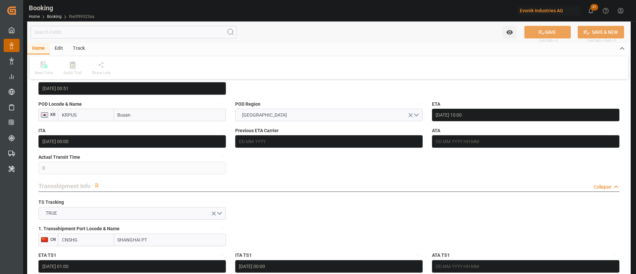
click at [71, 63] on icon at bounding box center [72, 65] width 5 height 7
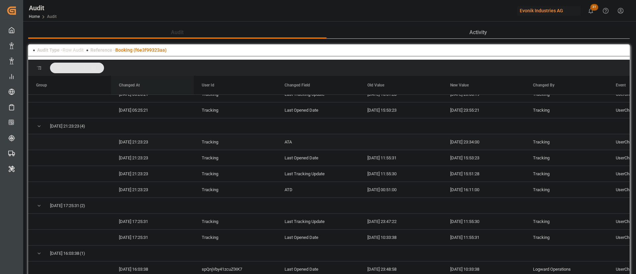
scroll to position [199, 0]
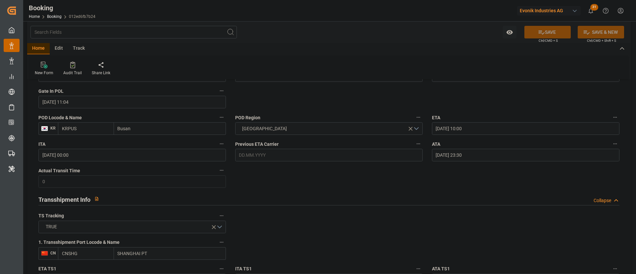
scroll to position [547, 0]
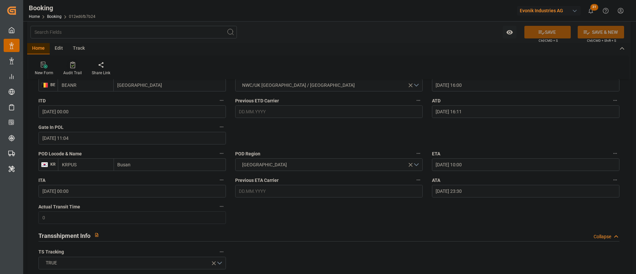
click at [75, 72] on div "Audit Trail" at bounding box center [72, 73] width 19 height 6
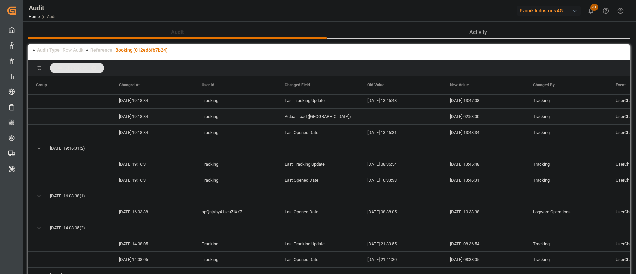
scroll to position [497, 0]
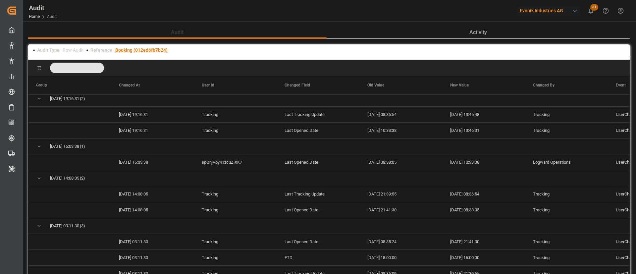
click at [148, 48] on link "Booking (012ed6fb7b24)" at bounding box center [141, 49] width 52 height 5
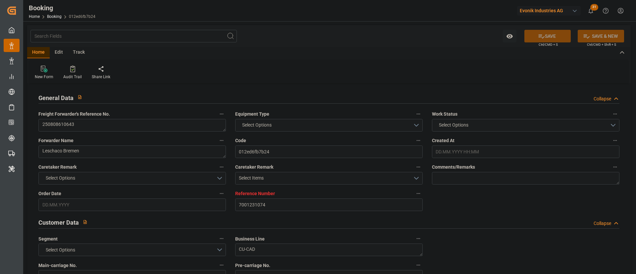
type input "7001231074"
type input "9795610"
type input "OOCL"
type input "Orient Overseas Container Line Ltd"
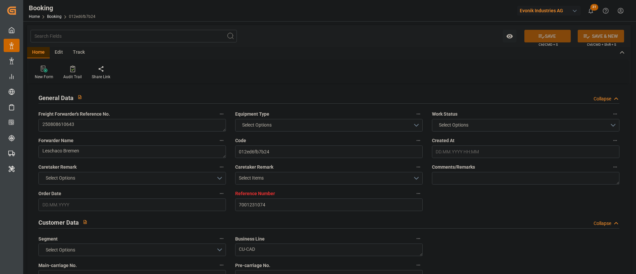
type input "BEANR"
type input "KRPUS"
type input "0"
type input "CNSHG"
type input "BEANR"
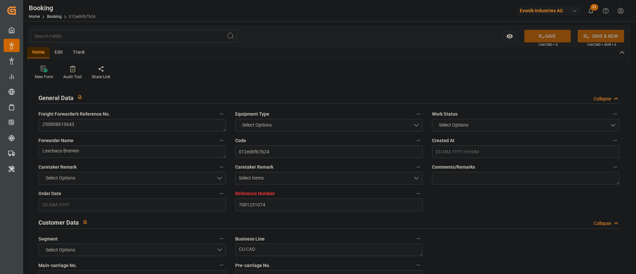
type input "KRPUS"
type input "9622588"
type input "[DATE] 07:23"
type input "[DATE]"
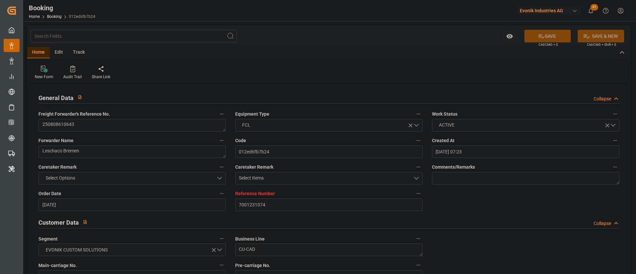
type input "[DATE]"
type input "[DATE] 16:00"
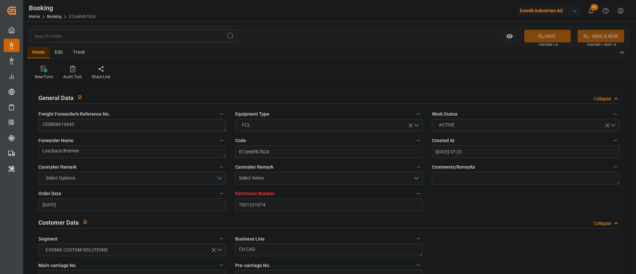
type input "[DATE] 00:00"
type input "[DATE] 16:11"
type input "[DATE] 11:04"
type input "[DATE] 10:00"
type input "[DATE] 00:00"
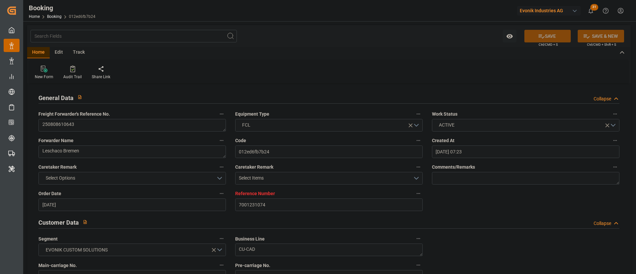
type input "[DATE] 23:30"
type input "[DATE] 01:00"
type input "[DATE] 00:00"
type input "[DATE] 02:00"
type input "[DATE] 00:00"
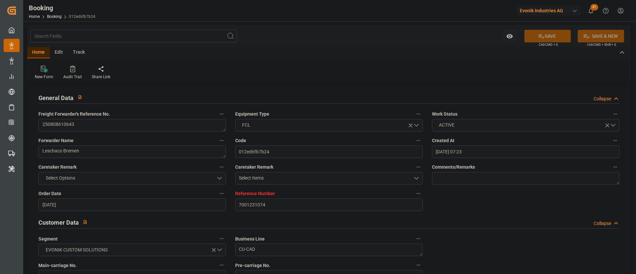
type input "[DATE]"
type input "[DATE] 06:17"
type input "[DATE]"
type input "[DATE] 08:50"
type input "[DATE] 02:53"
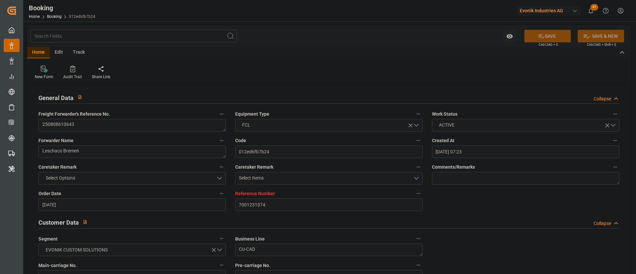
type input "[DATE] 16:00"
type input "[DATE] 16:53"
type input "[DATE] 01:00"
type input "[DATE] 09:57"
type input "[DATE] 02:00"
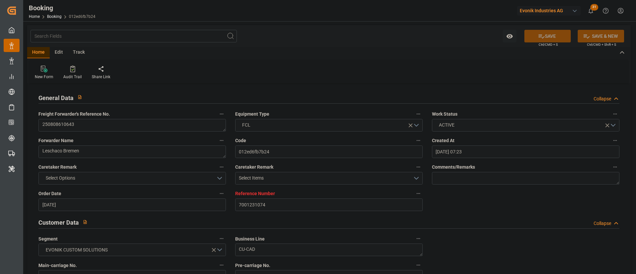
type input "[DATE] 10:00"
type input "[DATE] 23:33"
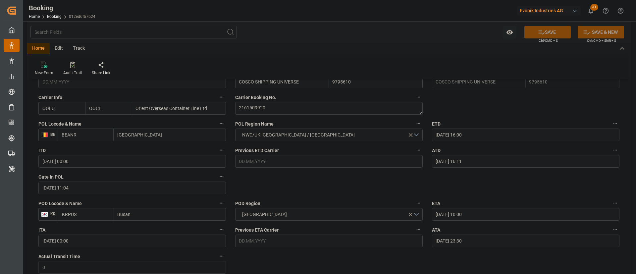
scroll to position [547, 0]
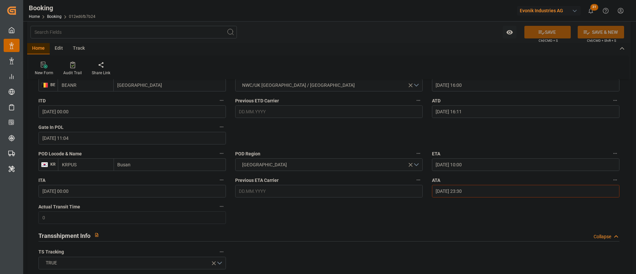
click at [424, 182] on input "[DATE] 23:30" at bounding box center [525, 191] width 187 height 13
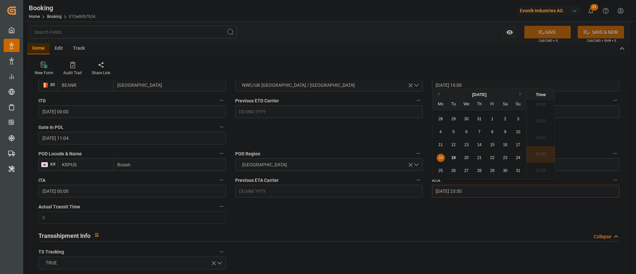
click at [424, 182] on input "[DATE] 23:30" at bounding box center [525, 191] width 187 height 13
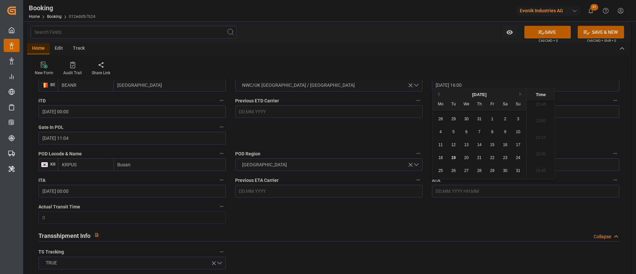
click at [424, 182] on div "Transshipment Info Collapse" at bounding box center [328, 235] width 581 height 13
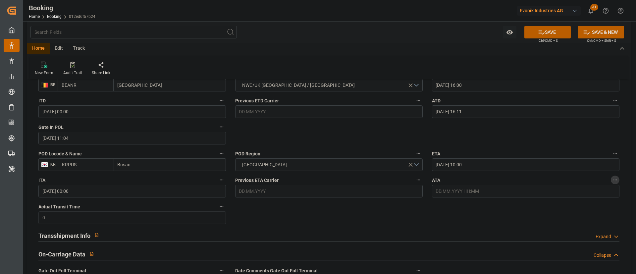
click at [424, 177] on icon "button" at bounding box center [614, 179] width 5 height 5
click at [424, 182] on li "Tracking Details" at bounding box center [603, 201] width 53 height 11
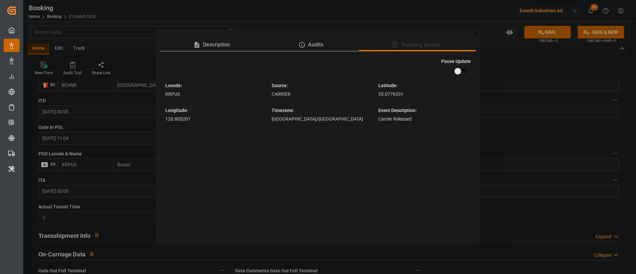
click at [424, 67] on input "checkbox" at bounding box center [458, 71] width 38 height 13
checkbox input "true"
click at [424, 34] on icon at bounding box center [476, 33] width 7 height 7
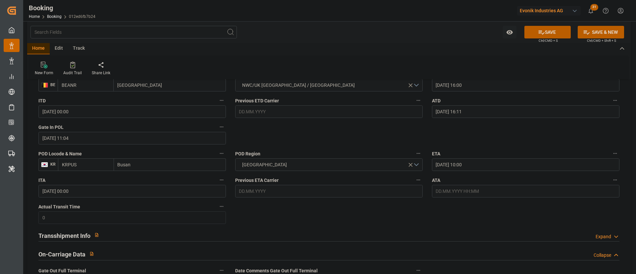
drag, startPoint x: 544, startPoint y: 28, endPoint x: 0, endPoint y: 2, distance: 544.9
click at [424, 28] on button "SAVE" at bounding box center [547, 32] width 46 height 13
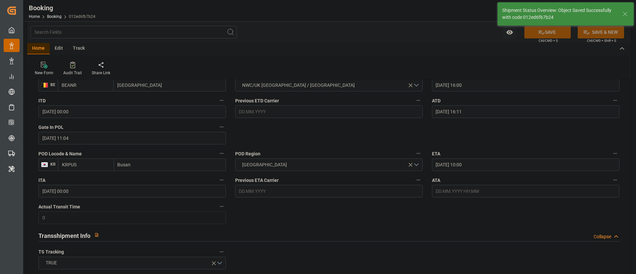
type textarea "[PERSON_NAME]"
type input "19.08.2025 08:13"
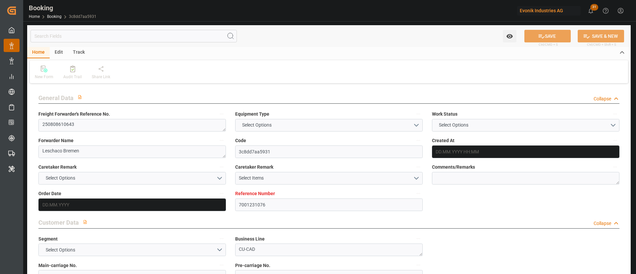
type input "7001231076"
type input "9795610"
type input "OOCL"
type input "Orient Overseas Container Line Ltd"
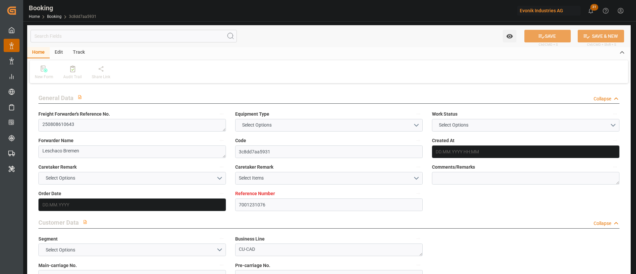
type input "BEANR"
type input "KRPUS"
type input "0"
type input "CNSHG"
type input "0"
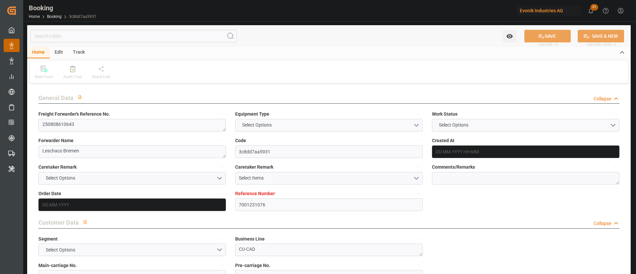
type input "BEANR"
type input "KRPUS"
type input "9622588"
type input "[DATE] 07:23"
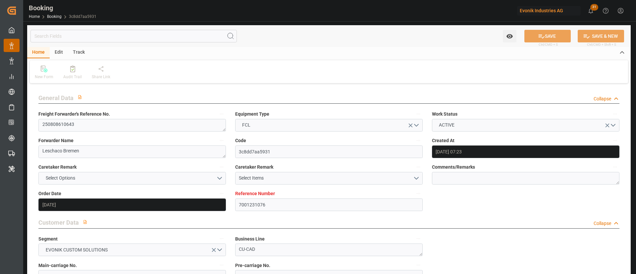
type input "[DATE]"
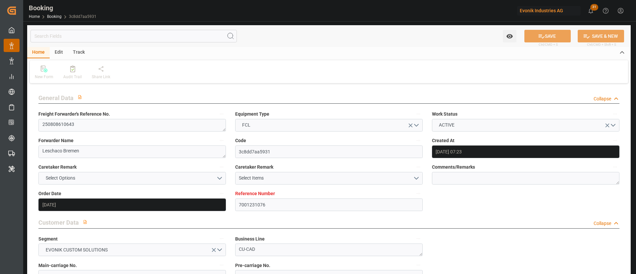
type input "[DATE] 16:00"
type input "[DATE] 00:00"
type input "[DATE] 16:11"
type input "[DATE] 09:34"
type input "[DATE] 10:00"
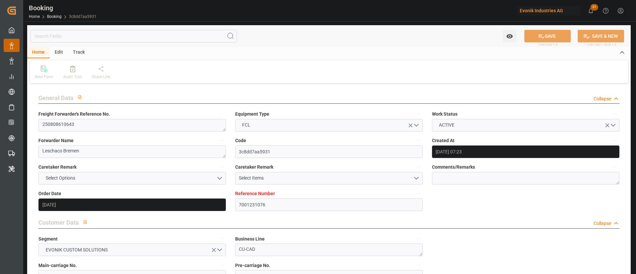
type input "[DATE] 00:00"
type input "[DATE] 23:30"
type input "[DATE] 08:00"
type input "[DATE] 00:00"
type input "[DATE] 02:00"
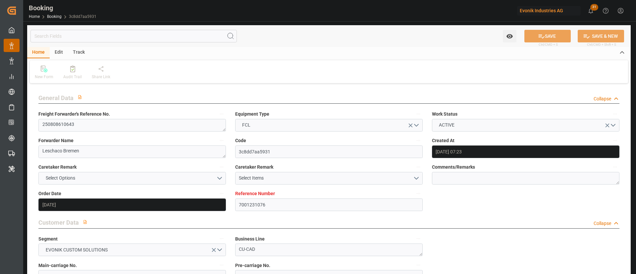
type input "[DATE] 00:00"
type input "[DATE]"
type input "[DATE] 06:17"
type input "[DATE]"
type input "06.08.2025 16:30"
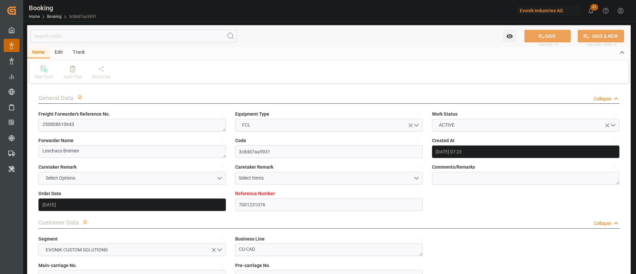
type input "18.08.2025 03:35"
type input "[DATE] 16:00"
type input "[DATE] 16:53"
type input "23.09.2025 08:00"
type input "23.09.2025 16:57"
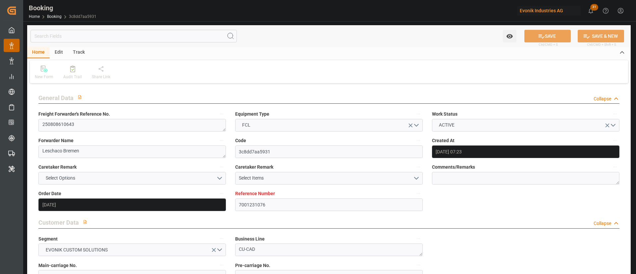
type input "[DATE] 02:00"
type input "[DATE] 10:00"
type input "[DATE] 23:33"
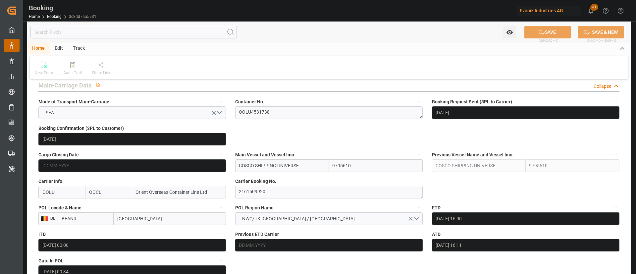
scroll to position [397, 0]
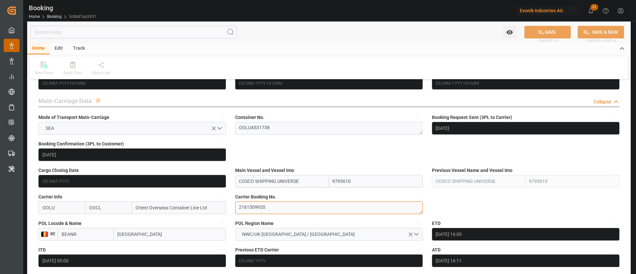
click at [275, 208] on textarea "2161509920" at bounding box center [328, 207] width 187 height 13
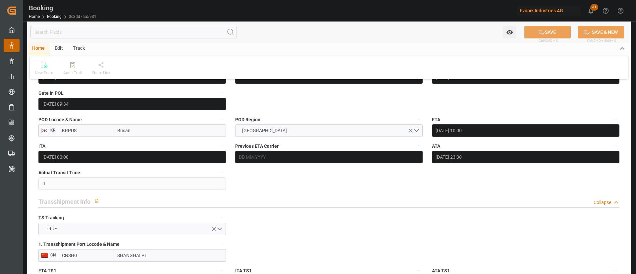
scroll to position [596, 0]
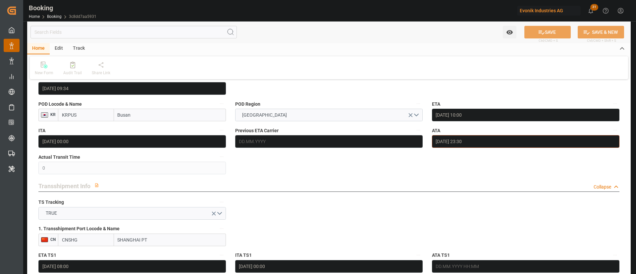
click at [483, 138] on input "[DATE] 23:30" at bounding box center [525, 141] width 187 height 13
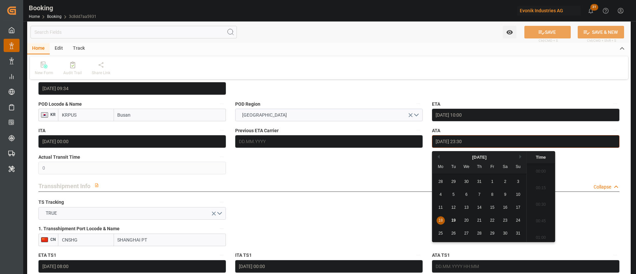
scroll to position [1511, 0]
click at [614, 129] on icon "button" at bounding box center [614, 130] width 5 height 5
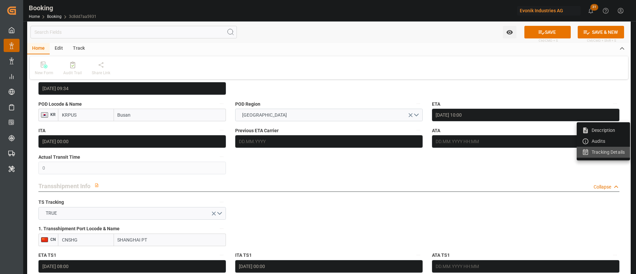
click at [603, 153] on li "Tracking Details" at bounding box center [603, 152] width 53 height 11
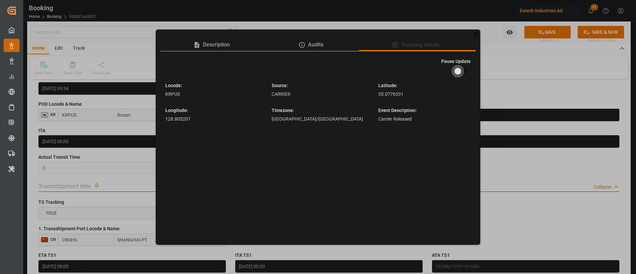
click at [456, 72] on input "checkbox" at bounding box center [458, 71] width 38 height 13
checkbox input "true"
click at [477, 35] on icon at bounding box center [476, 34] width 4 height 4
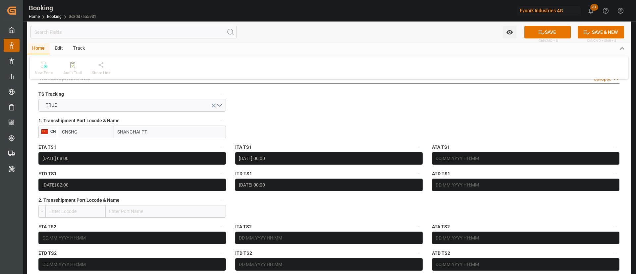
scroll to position [745, 0]
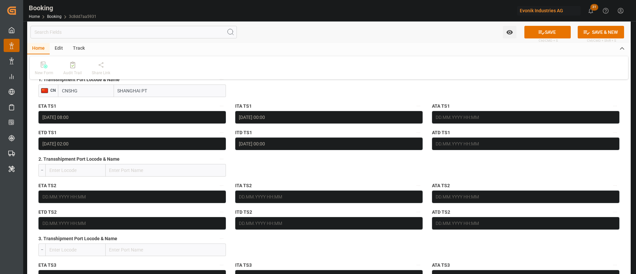
click at [162, 88] on input "SHANGHAI PT" at bounding box center [170, 90] width 112 height 13
drag, startPoint x: 542, startPoint y: 31, endPoint x: 0, endPoint y: 1, distance: 542.7
click at [542, 31] on icon at bounding box center [541, 32] width 7 height 7
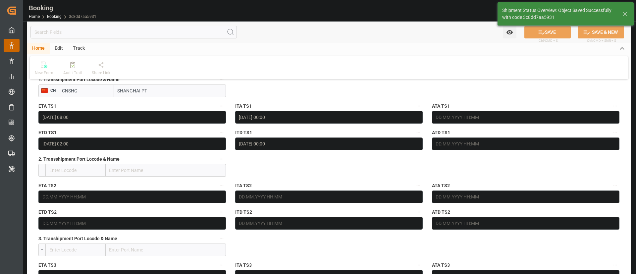
type textarea "[PERSON_NAME]"
type input "19.08.2025 08:15"
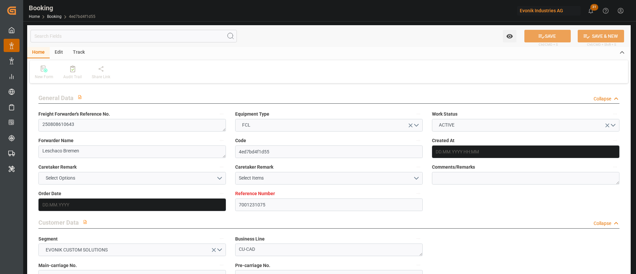
type input "7001231075"
type input "9795610"
type input "OOCL"
type input "Orient Overseas Container Line Ltd"
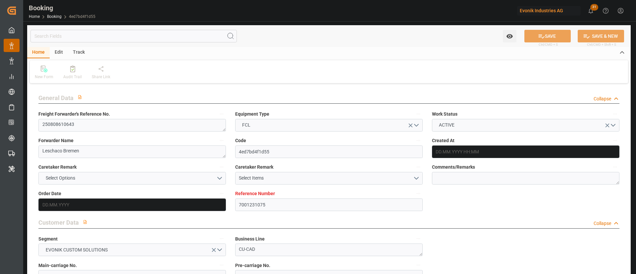
type input "BEANR"
type input "KRPUS"
type input "0"
type input "CNSHG"
type input "0"
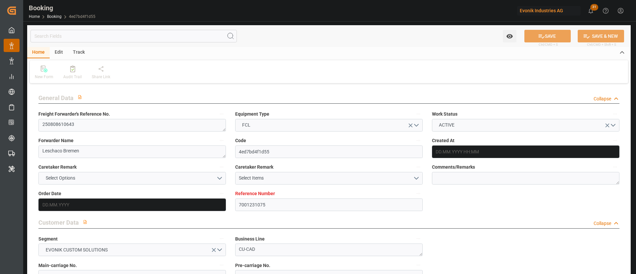
type input "BEANR"
type input "KRPUS"
type input "9622588"
type input "[DATE] 07:23"
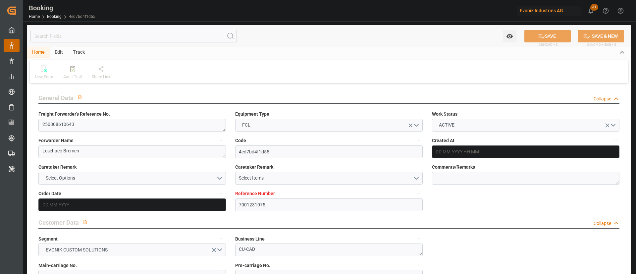
type input "[DATE]"
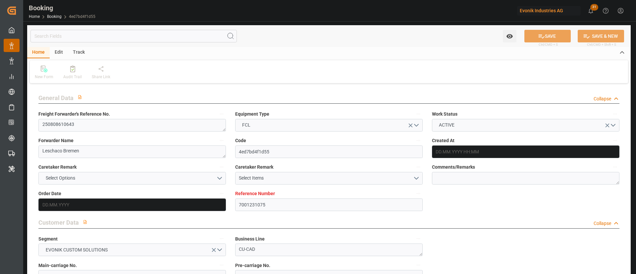
type input "[DATE] 16:00"
type input "[DATE] 00:00"
type input "[DATE] 16:11"
type input "[DATE] 09:37"
type input "[DATE] 10:00"
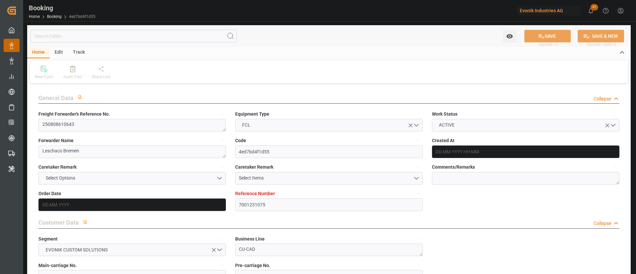
type input "[DATE] 00:00"
type input "[DATE] 23:30"
type input "[DATE] 01:00"
type input "[DATE] 00:00"
type input "[DATE] 02:00"
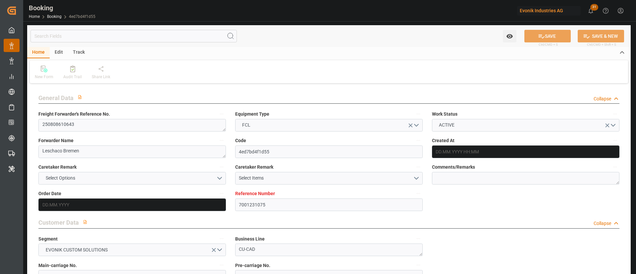
type input "[DATE] 00:00"
type input "[DATE]"
type input "[DATE] 06:17"
type input "[DATE]"
type input "[DATE] 09:03"
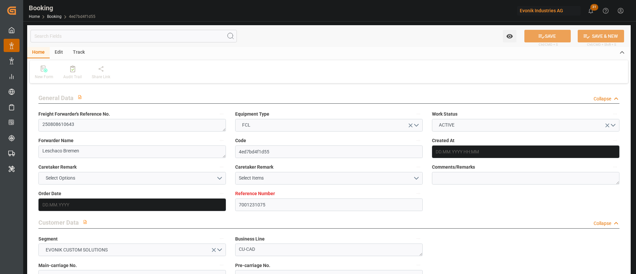
type input "[DATE] 03:04"
type input "[DATE] 16:00"
type input "[DATE] 16:53"
type input "[DATE] 01:00"
type input "[DATE] 09:57"
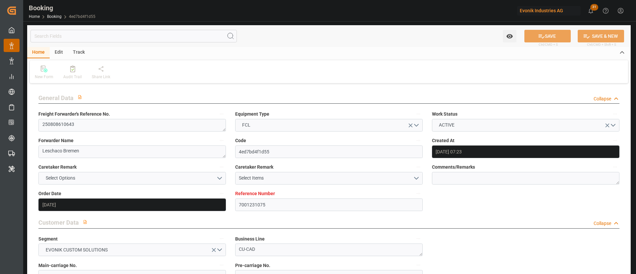
type input "[DATE] 02:00"
type input "[DATE] 10:00"
type input "[DATE] 23:33"
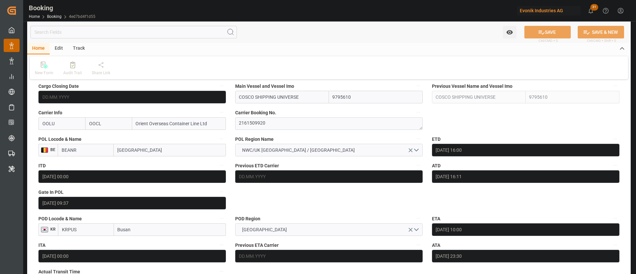
scroll to position [497, 0]
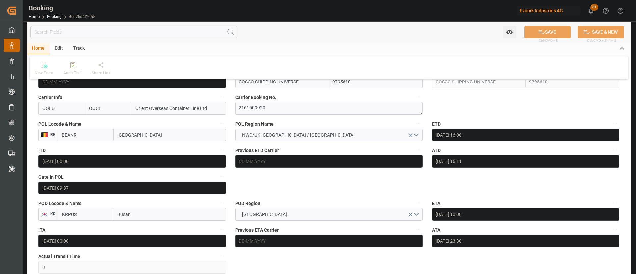
click at [480, 233] on label "ATA" at bounding box center [525, 229] width 187 height 9
click at [611, 233] on button "ATA" at bounding box center [615, 229] width 9 height 9
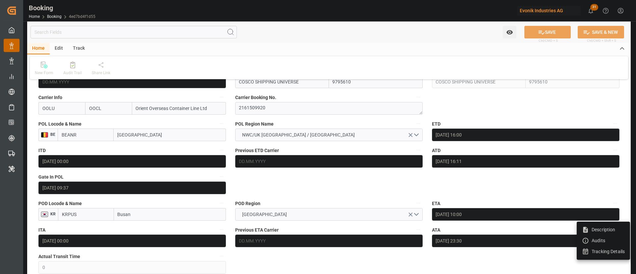
click at [496, 244] on div at bounding box center [318, 137] width 636 height 274
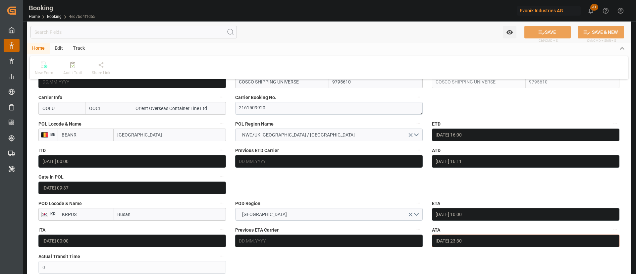
click at [503, 242] on input "[DATE] 23:30" at bounding box center [525, 241] width 187 height 13
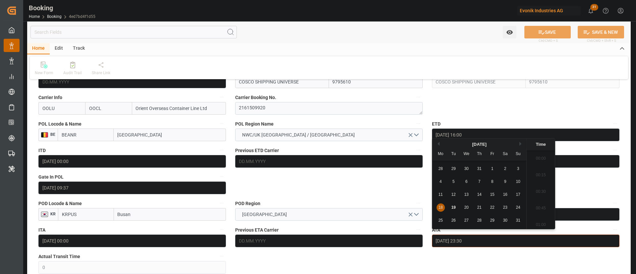
click at [503, 242] on input "[DATE] 23:30" at bounding box center [525, 241] width 187 height 13
click at [614, 228] on icon "button" at bounding box center [614, 229] width 5 height 5
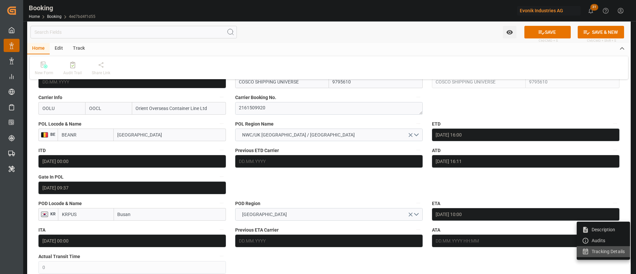
click at [597, 252] on li "Tracking Details" at bounding box center [603, 251] width 53 height 11
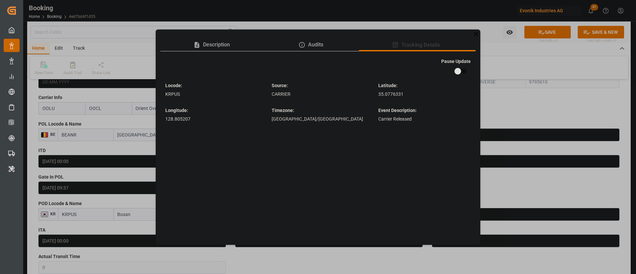
click at [460, 66] on input "checkbox" at bounding box center [458, 71] width 38 height 13
checkbox input "true"
click at [553, 31] on div "Description Audits Tracking Details Pause Update Locode : KRPUS Source : CARRIE…" at bounding box center [318, 137] width 636 height 274
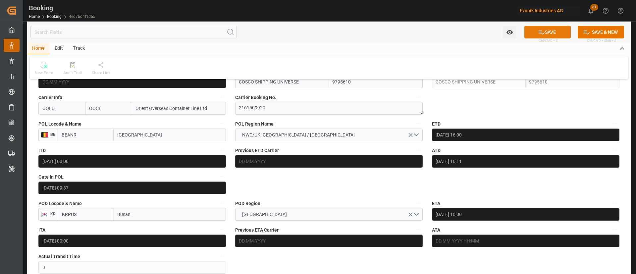
click at [539, 34] on icon at bounding box center [541, 32] width 7 height 7
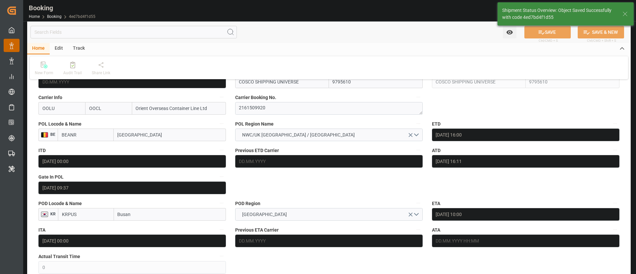
type textarea "[PERSON_NAME]"
type input "19.08.2025 08:16"
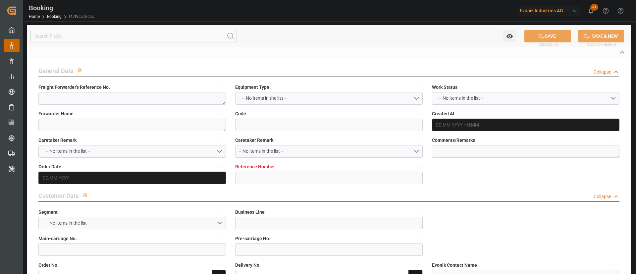
type textarea "250808610643"
type textarea "Leschaco Bremen"
type input "f47f9ca7dcbc"
type input "7001231077"
type textarea "CU-CAD"
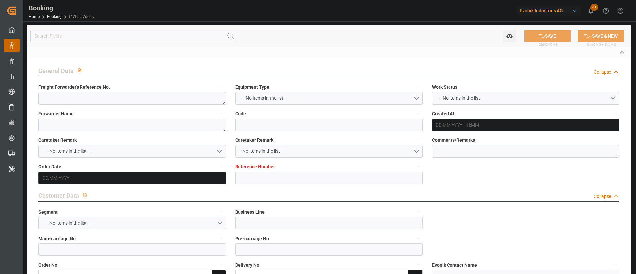
type input "7001231073"
type textarea "yokekhim.lee@dgextern.com"
type textarea "CIF"
type textarea "BUSAN"
type textarea "Bonn"
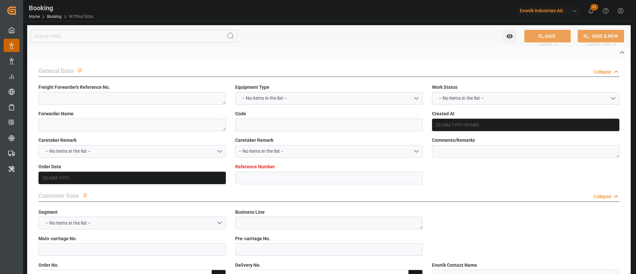
type textarea "OOCU4978490"
type input "COSCO SHIPPING UNIVERSE"
type input "OOLU"
type textarea "2161509920"
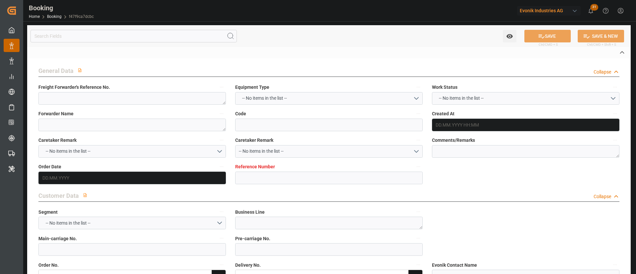
type input "Antwerp"
type input "Busan"
type input "SHANGHAI PT"
type textarea "vesselName etd [PERSON_NAME]"
type textarea "INPUT_Evonik_Seeburger_IFTSTA_1003044253_20250812132019140.edi"
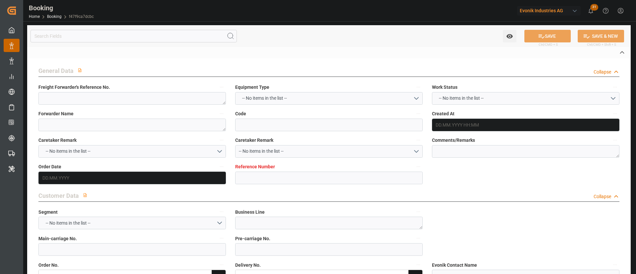
type textarea "NWC/UK North West Continent / UK_KRPUS_OOLU_CU-CAD"
type textarea "INPUT_Evonik_Seeburger_IFTMIN_1002986830_20250724092216469.edi,INPUT_Evonik_See…"
type textarea "1003044253"
type textarea "Logward System"
type textarea "businessDivision-businessLine-"
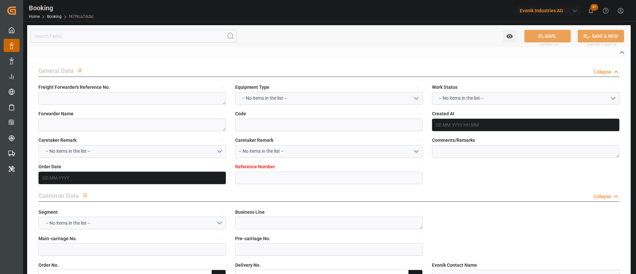
type textarea "IFTSTA"
type textarea "a011t00000LcJC5AAN"
type textarea "Yes"
type input "ANTWERPEN"
type input "BUSAN"
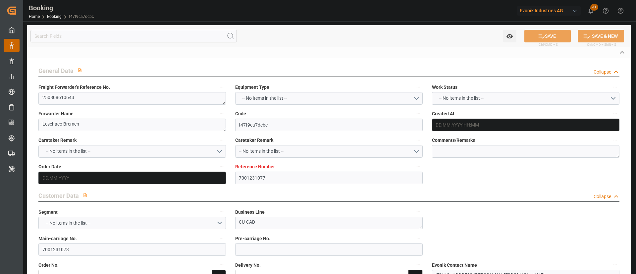
type input "KOLN"
type input "DE"
type input "VESSEL"
type input "032E"
type input "VESSEL"
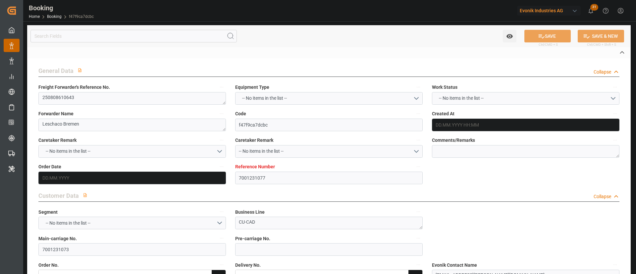
type input "OOCL [GEOGRAPHIC_DATA]"
type input "054E"
type input "OOCL [GEOGRAPHIC_DATA]"
type input "TRUCK"
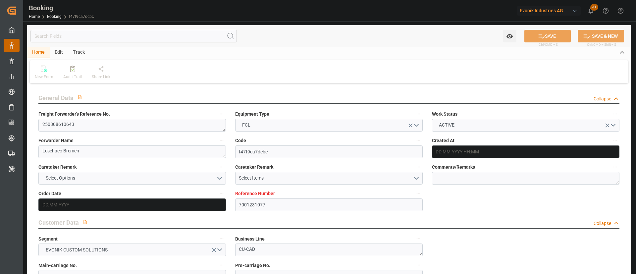
type input "7001231077"
type input "9795610"
type input "OOCL"
type input "Orient Overseas Container Line Ltd"
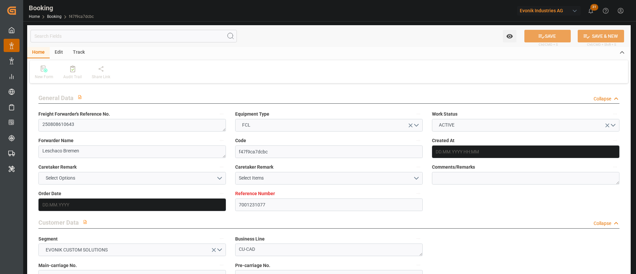
type input "BEANR"
type input "KRPUS"
type input "0"
type input "CNSHG"
type input "0"
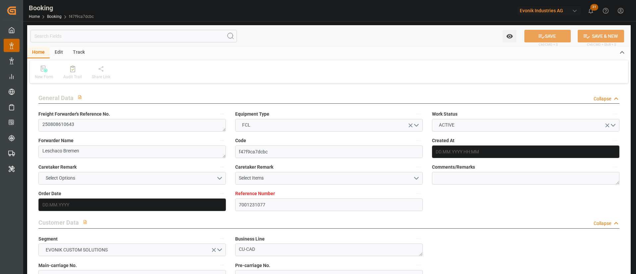
type input "BEANR"
type input "KRPUS"
type input "9622588"
type input "24.07.2025 07:23"
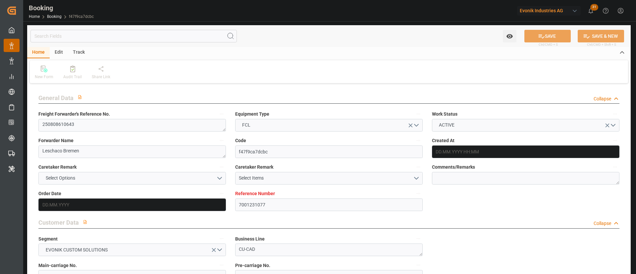
type input "[DATE]"
type input "30.07.2025"
type input "[DATE]"
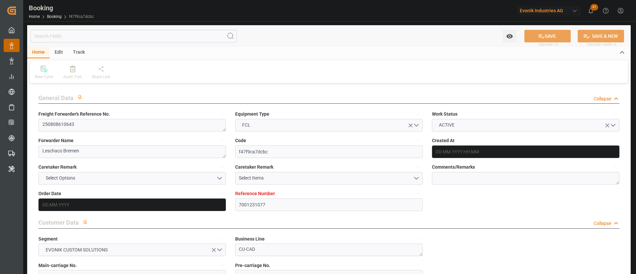
type input "[DATE] 16:00"
type input "[DATE] 00:00"
type input "[DATE] 16:11"
type input "11.08.2025 11:02"
type input "[DATE] 10:00"
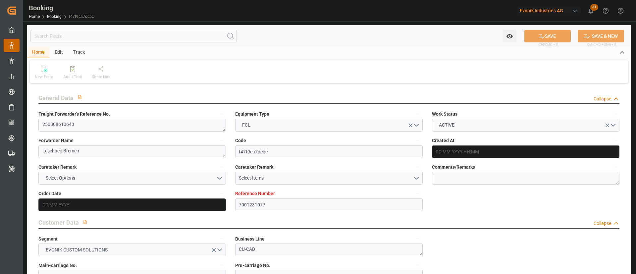
type input "[DATE] 00:00"
type input "18.08.2025 23:30"
type input "23.09.2025 01:00"
type input "23.09.2025 00:00"
type input "30.09.2025 02:00"
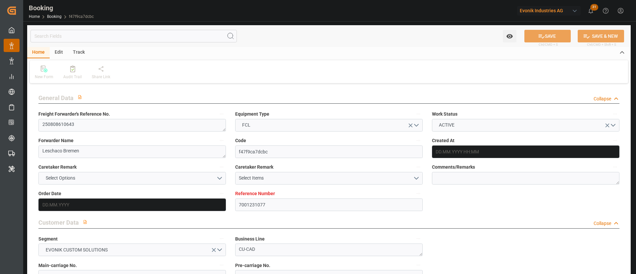
type input "30.09.2025 00:00"
type input "12.08.2025"
type input "19.08.2025 06:17"
type input "[DATE]"
type input "06.08.2025 15:23"
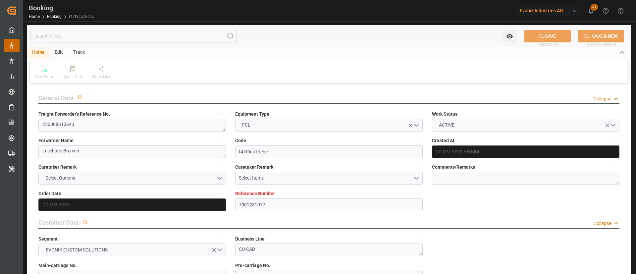
type input "17.08.2025 20:50"
type input "18.08.2025 16:00"
type input "18.08.2025 16:53"
type input "23.09.2025 01:00"
type input "23.09.2025 09:57"
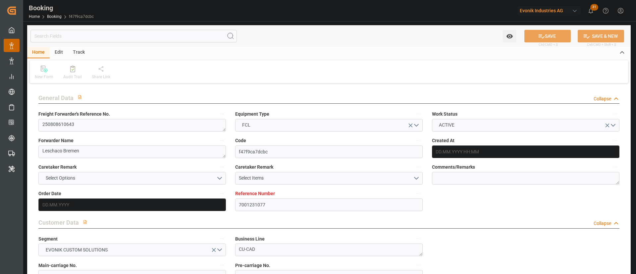
type input "30.09.2025 02:00"
type input "01.10.2025 10:00"
type input "01.10.2025 23:33"
type input "05.10.2025 23:33"
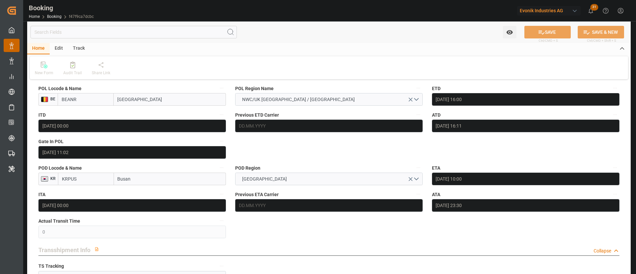
scroll to position [547, 0]
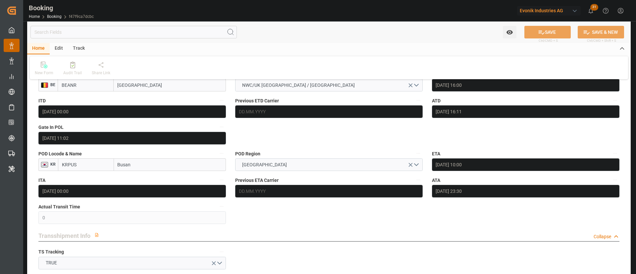
click at [516, 199] on div "ATA 18.08.2025 23:30" at bounding box center [525, 186] width 197 height 26
click at [530, 198] on div "ATA 18.08.2025 23:30" at bounding box center [525, 186] width 197 height 26
click at [548, 191] on input "18.08.2025 23:30" at bounding box center [525, 191] width 187 height 13
click at [548, 190] on input "18.08.2025 23:30" at bounding box center [525, 191] width 187 height 13
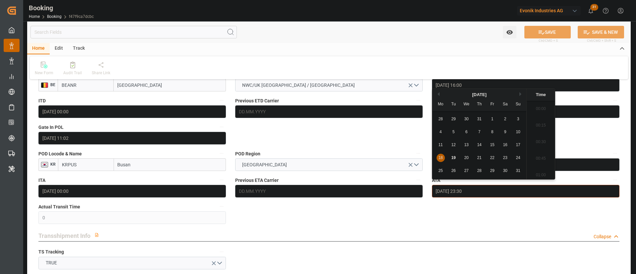
scroll to position [1511, 0]
click at [548, 190] on input "18.08.2025 23:30" at bounding box center [525, 191] width 187 height 13
click at [613, 180] on icon "button" at bounding box center [614, 179] width 5 height 5
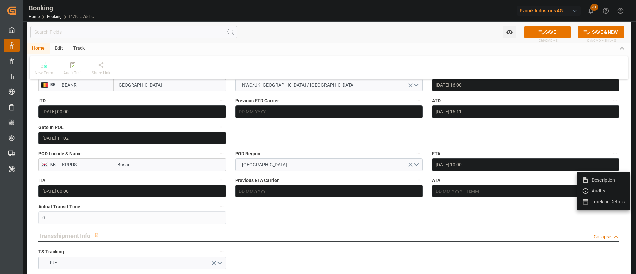
drag, startPoint x: 596, startPoint y: 207, endPoint x: 586, endPoint y: 161, distance: 47.2
click at [596, 207] on li "Tracking Details" at bounding box center [603, 201] width 53 height 11
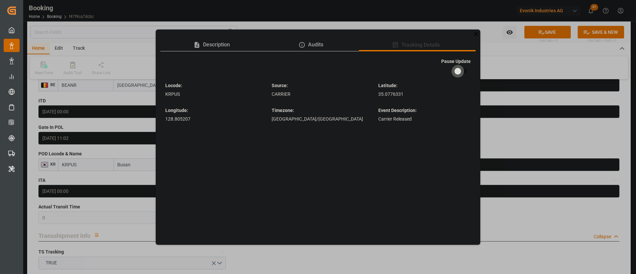
click at [461, 66] on input "checkbox" at bounding box center [458, 71] width 38 height 13
checkbox input "true"
click at [512, 56] on div "Description Audits Tracking Details Pause Update Locode : KRPUS Source : CARRIE…" at bounding box center [318, 137] width 636 height 274
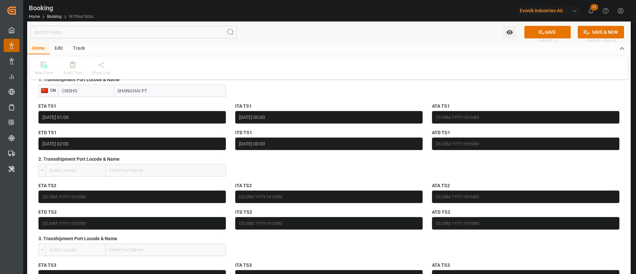
scroll to position [696, 0]
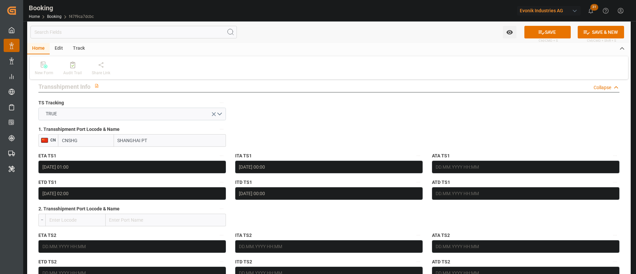
drag, startPoint x: 554, startPoint y: 33, endPoint x: 101, endPoint y: 1, distance: 454.0
click at [554, 33] on button "SAVE" at bounding box center [547, 32] width 46 height 13
type textarea "[PERSON_NAME]"
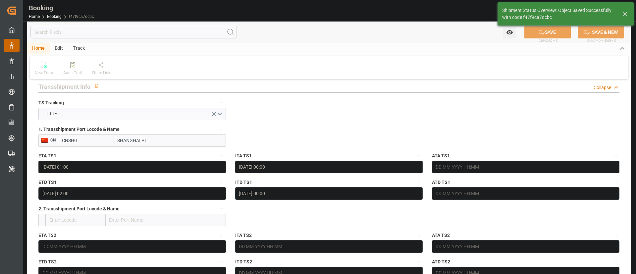
type input "19.08.2025 08:16"
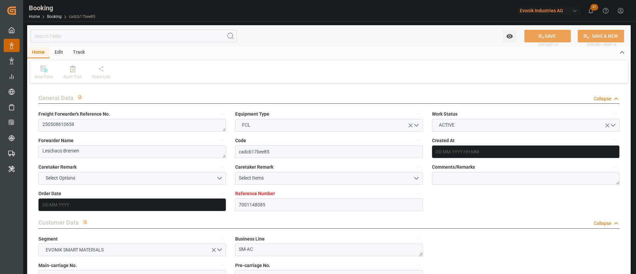
type input "7001148085"
type input "9516466"
type input "OOCL"
type input "Orient Overseas Container Line Ltd"
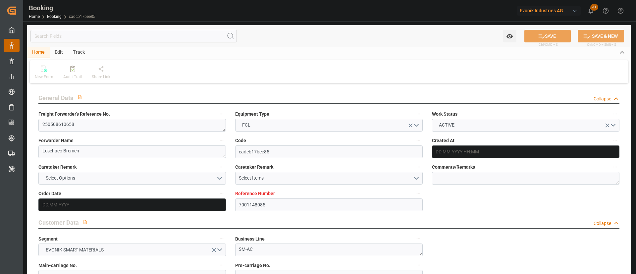
type input "NLRTM"
type input "JPOSA"
type input "72"
type input "CNYLO"
type input "0"
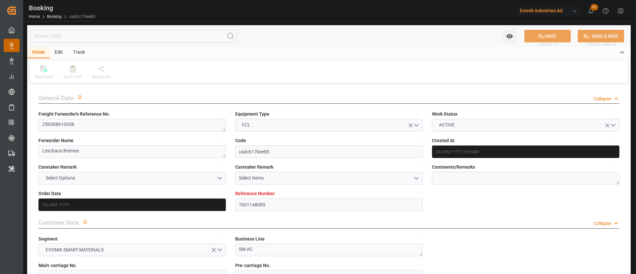
type input "-56"
type input "NLRTM"
type input "JPOSA"
type input "9676204"
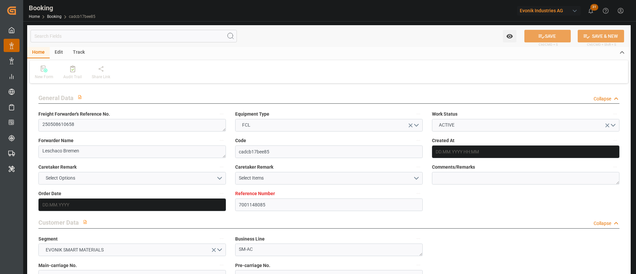
type input "22.04.2025 13:46"
type input "22.04.2025"
type input "07.07.2025"
type input "14.05.2025"
type input "14.05.2025 00:00"
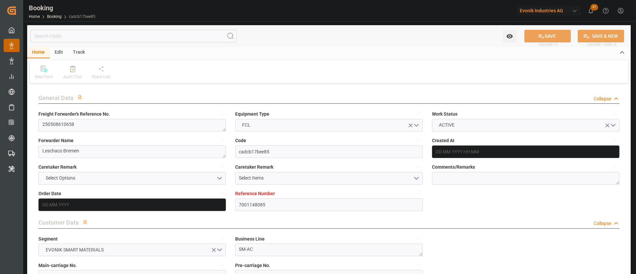
type input "14.05.2025 00:00"
type input "28.05.2025 00:00"
type input "24.04.2025"
type input "04.08.2025"
type input "04.06.2025 20:00"
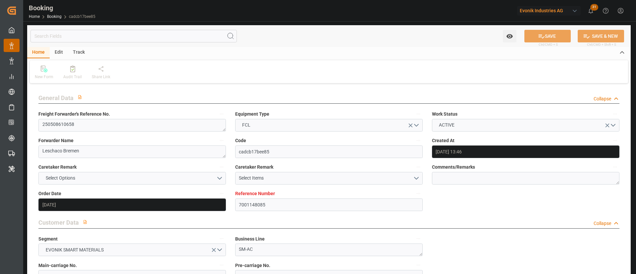
type input "27.05.2025 00:00"
type input "04.06.2025"
type input "04.06.2025 13:21"
type input "30.05.2025 16:19"
type input "15.08.2025 11:00"
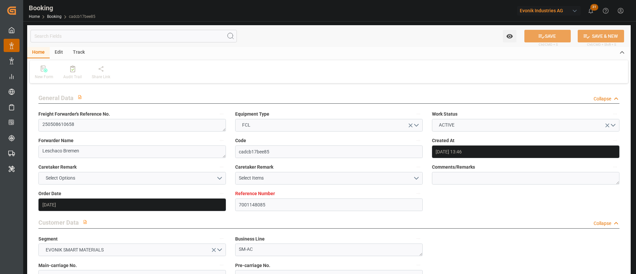
type input "07.07.2025 00:00"
type input "30.07.2025"
type input "15.08.2025 00:00"
type input "26.07.2025 15:30"
type input "17.07.2025 00:00"
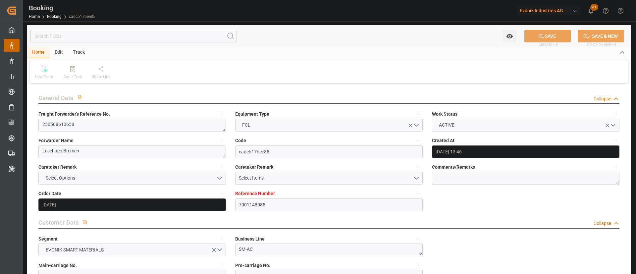
type input "26.07.2025 15:24"
type input "06.08.2025 15:00"
type input "19.07.2025 00:00"
type input "06.08.2025 16:19"
type input "04.08.2025"
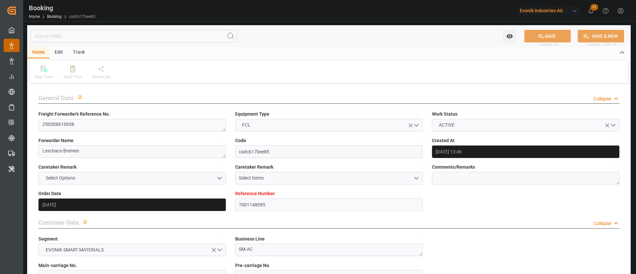
type input "19.08.2025 05:49"
type input "[DATE]"
type input "23.05.2025 07:56"
type input "04.06.2025 04:57"
type input "04.06.2025 10:00"
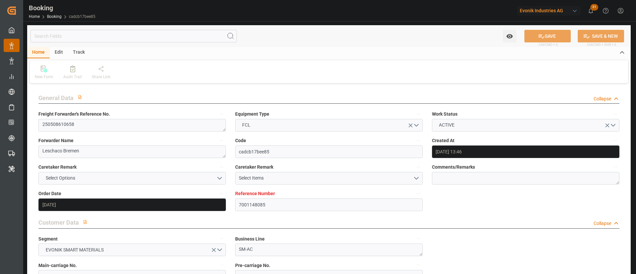
type input "04.06.2025 14:11"
type input "26.07.2025 15:30"
type input "27.07.2025 06:37"
type input "26.07.2025 18:48"
type input "06.08.2025 09:14"
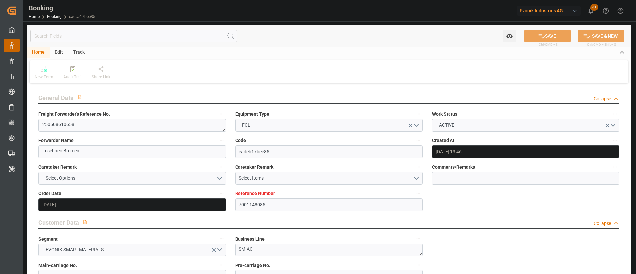
type input "06.08.2025 15:00"
type input "15.08.2025 11:00"
type input "15.08.2025 10:06"
type input "15.08.2025 18:44"
type input "15.08.2025 15:45"
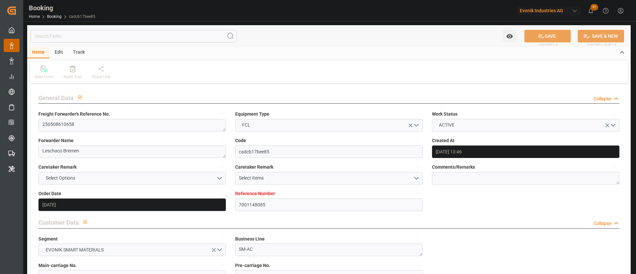
type input "19.08.2025 15:45"
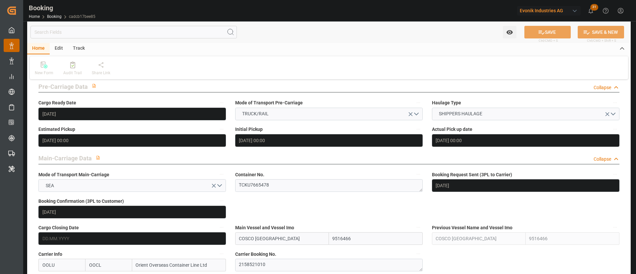
scroll to position [397, 0]
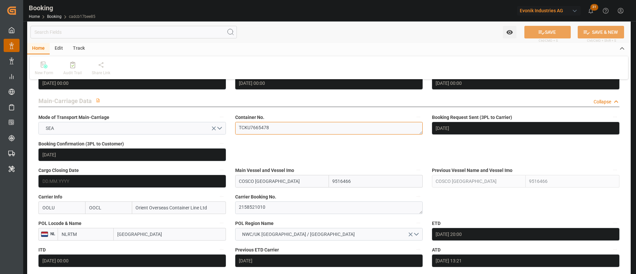
click at [285, 125] on textarea "TCKU7665478" at bounding box center [328, 128] width 187 height 13
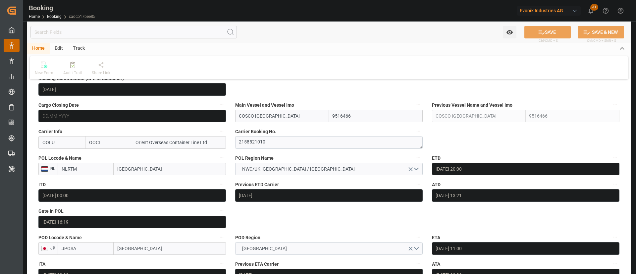
scroll to position [447, 0]
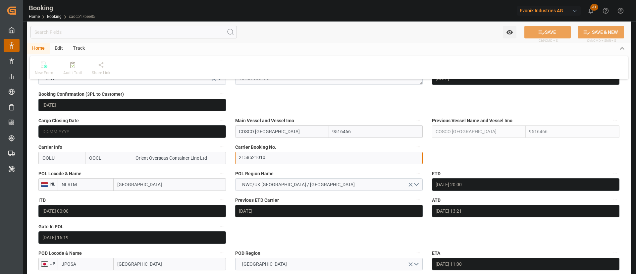
click at [279, 155] on textarea "2158521010" at bounding box center [328, 158] width 187 height 13
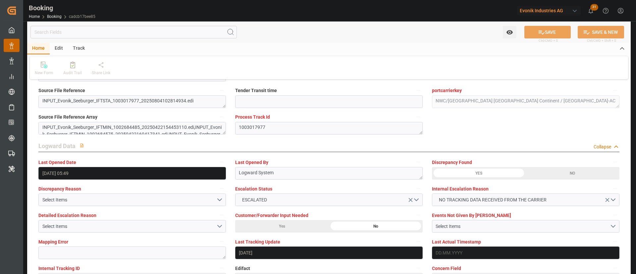
scroll to position [1242, 0]
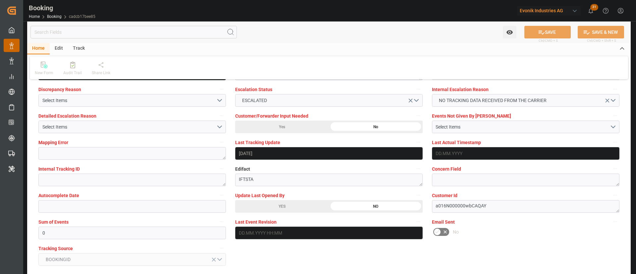
drag, startPoint x: 277, startPoint y: 203, endPoint x: 552, endPoint y: 34, distance: 323.0
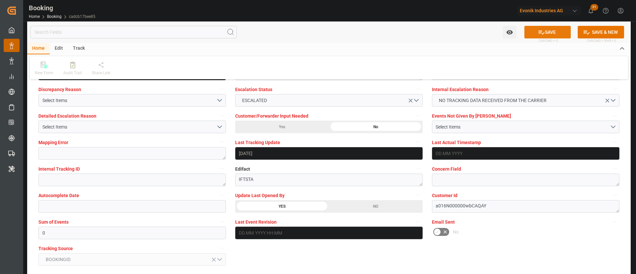
click at [552, 33] on button "SAVE" at bounding box center [547, 32] width 46 height 13
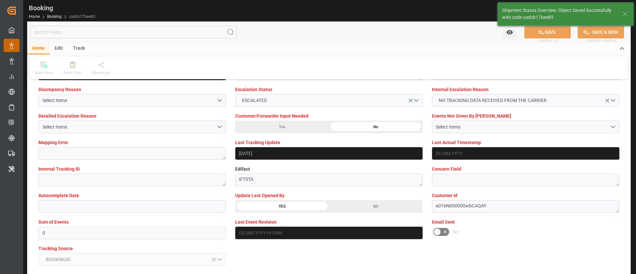
type textarea "[PERSON_NAME]"
type input "19.08.2025 08:17"
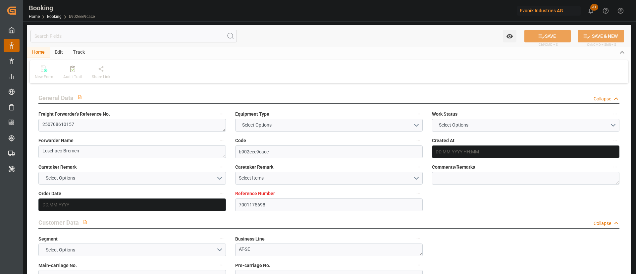
type textarea "250708610157"
type textarea "Leschaco Bremen"
type input "b902eee9cace"
type input "7001175698"
type textarea "AT-SE"
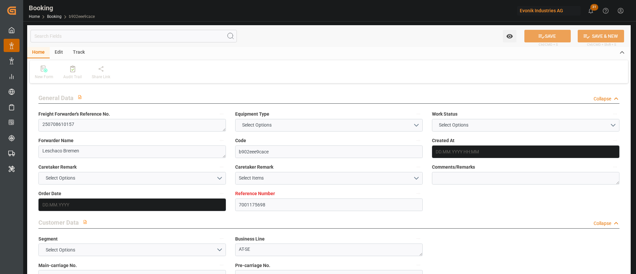
type input "7001175697"
type textarea "[PERSON_NAME][EMAIL_ADDRESS][PERSON_NAME][DOMAIN_NAME]"
type textarea "DAP"
type textarea "[PERSON_NAME]"
type textarea "3"
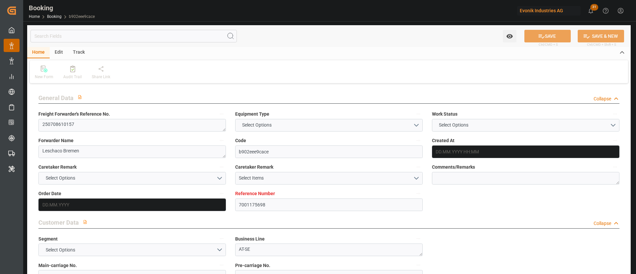
type textarea "[GEOGRAPHIC_DATA]"
type textarea "CSNU1842765"
type input "OOCL [GEOGRAPHIC_DATA]"
type input "OOCL Chongqing"
type input "OOLU"
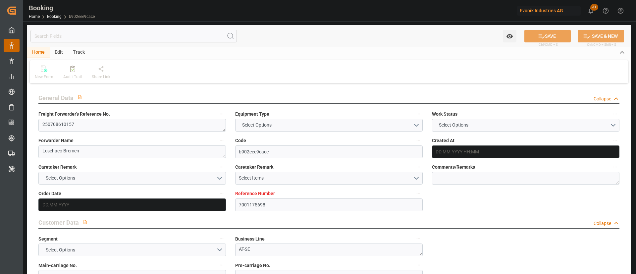
type textarea "2159430720"
type input "Bremerhaven"
type input "New York"
type textarea "vesselName etd [PERSON_NAME]"
type textarea "INPUT_Evonik_Seeburger_IFTSTA_1002979093_20250722080643728.edi"
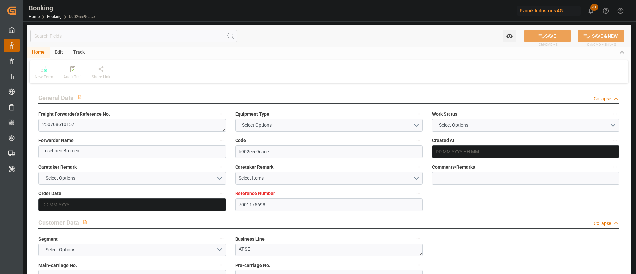
type textarea "NWC/UK North West Continent / UK_USNYC_OOLU_AT-SE"
type textarea "INPUT_Evonik_Seeburger_IFTMIN_1002788534_20250522073751833.edi,INPUT_Evonik_See…"
type textarea "1002979093"
type textarea "Logward System"
type textarea "businessLine-"
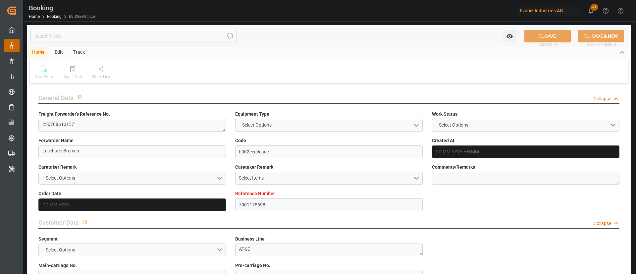
type textarea "IFTSTA"
type textarea "a011t00000LcJC5AAN"
type textarea "No"
type input "BREMERHAVEN"
type input "NEW YORK"
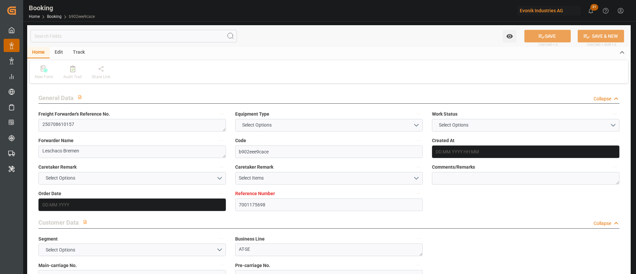
type input "CONTARGO BASEL"
type input "SWITZERLAND"
type input "TRUCK"
type input "061W"
type input "VESSEL"
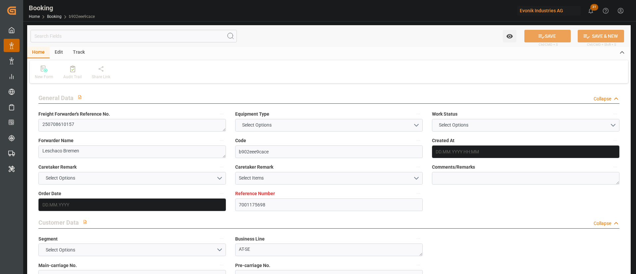
type input "OOCL CHONGQING"
type input "TRUCK"
type input "7001175698"
type input "9622629"
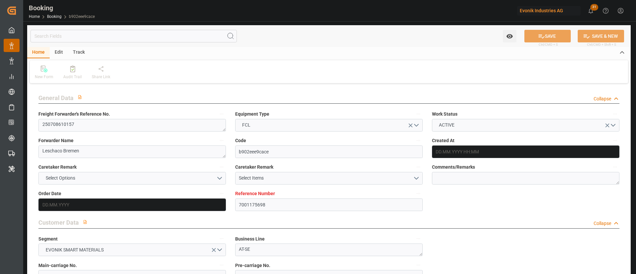
type input "OOCL"
type input "Orient Overseas Container Line Ltd"
type input "DEBRV"
type input "USNYC"
type input "11"
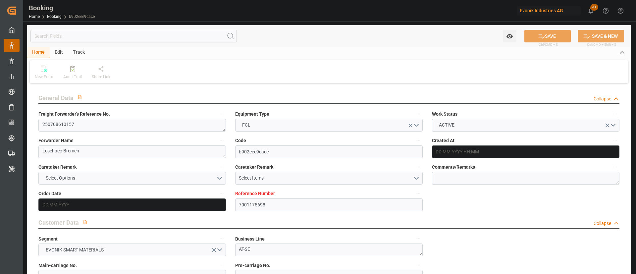
type input "0"
type input "33"
type input "DEBRV"
type input "USNYC"
type input "9622629"
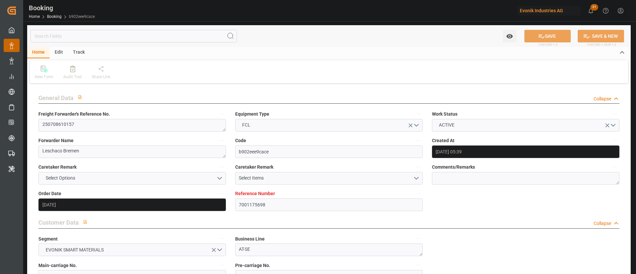
type input "22.05.2025 05:39"
type input "22.05.2025"
type input "13.07.2025"
type input "11.06.2025"
type input "11.06.2025 00:00"
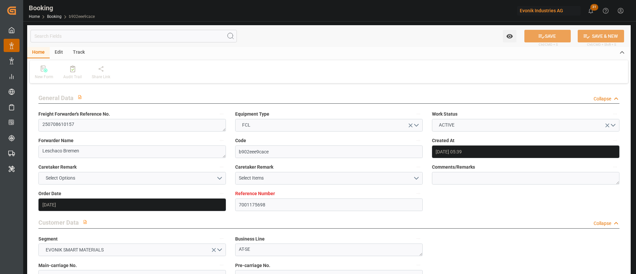
type input "11.06.2025 00:00"
type input "22.05.2025"
type input "22.07.2025"
type input "04.08.2025 06:00"
type input "21.06.2025 00:00"
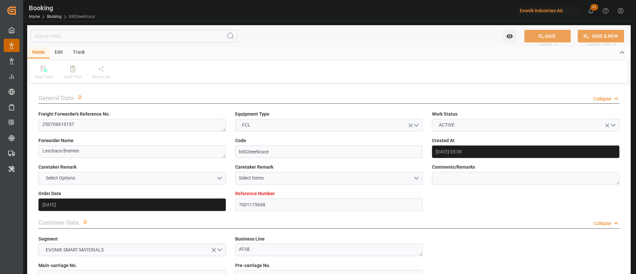
type input "21.06.2025"
type input "04.08.2025 04:40"
type input "25.07.2025 02:10"
type input "15.08.2025 07:00"
type input "02.07.2025 00:00"
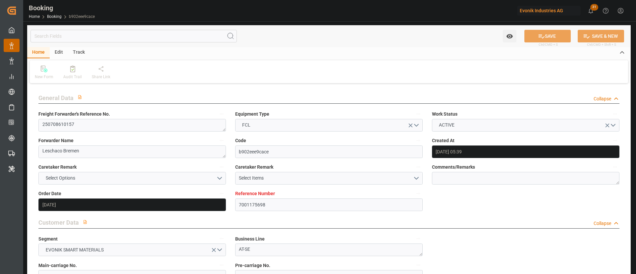
type input "02.07.2025"
type input "15.08.2025 03:28"
type input "22.07.2025"
type input "19.08.2025 05:37"
type input "[DATE]"
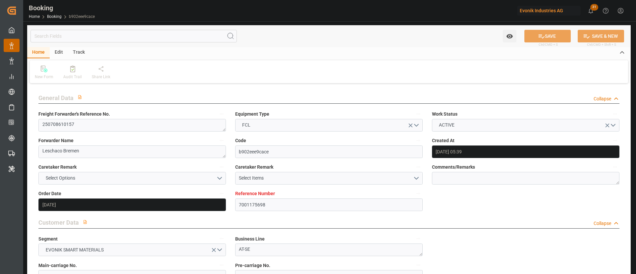
type input "21.07.2025 06:48"
type input "02.08.2025 15:34"
type input "04.08.2025 06:00"
type input "04.08.2025 04:56"
type input "15.08.2025 07:00"
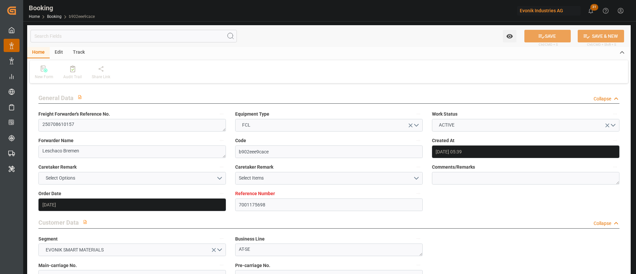
type input "15.08.2025 03:25"
type input "15.08.2025 21:41"
type input "17.08.2025 12:42"
type input "21.08.2025 12:42"
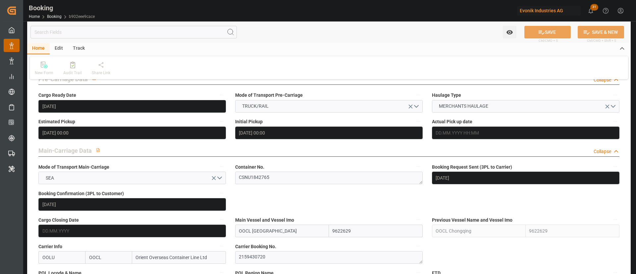
scroll to position [397, 0]
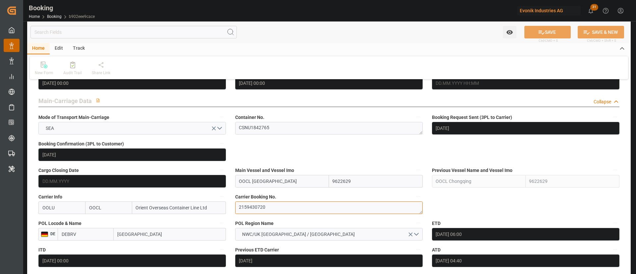
click at [271, 210] on textarea "2159430720" at bounding box center [328, 207] width 187 height 13
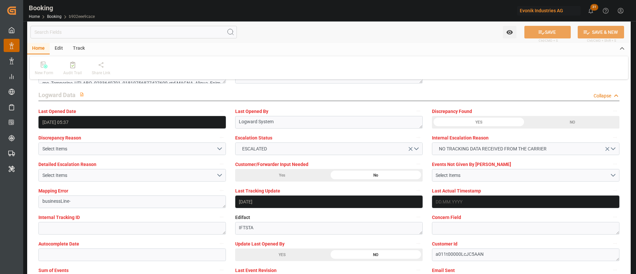
scroll to position [1242, 0]
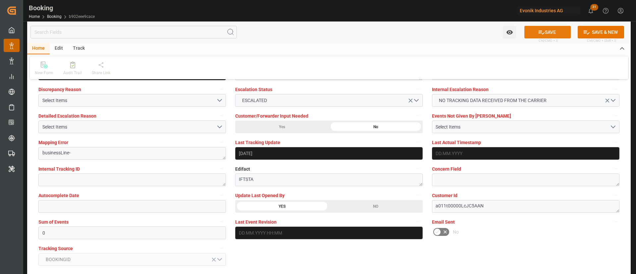
click at [552, 30] on button "SAVE" at bounding box center [547, 32] width 46 height 13
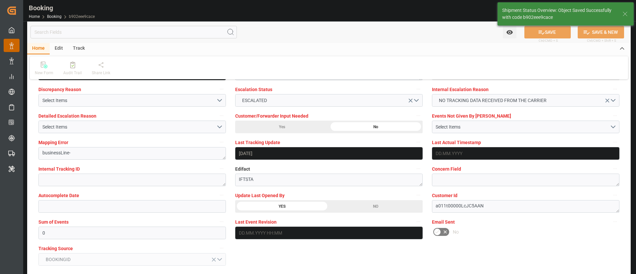
type textarea "[PERSON_NAME]"
type input "19.08.2025 08:18"
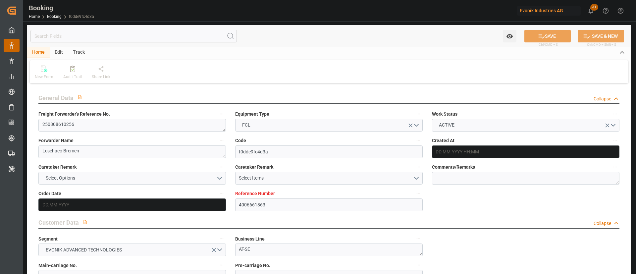
type input "4006661863"
type input "9795610"
type input "OOCL"
type input "Orient Overseas Container Line Ltd"
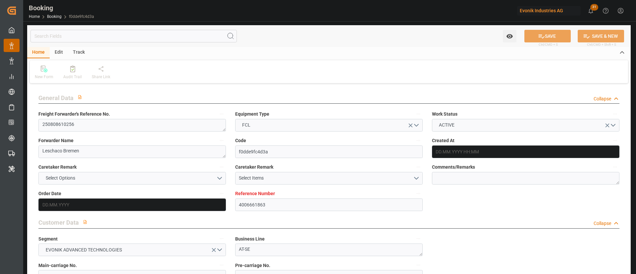
type input "DEHAM"
type input "KRPUS"
type input "0"
type input "CNSHG"
type input "0"
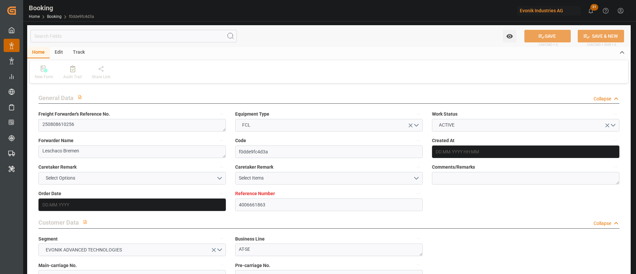
type input "DEHAM"
type input "KRPUS"
type input "9622588"
type input "[DATE] 08:27"
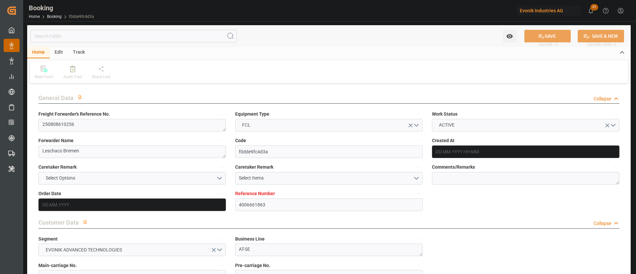
type input "[DATE]"
type input "[DATE] 00:00"
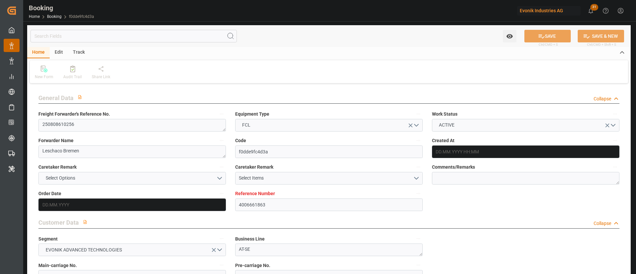
type input "[DATE] 00:00"
type input "[DATE] 15:30"
type input "[DATE] 07:22"
type input "[DATE] 10:00"
type input "[DATE] 00:00"
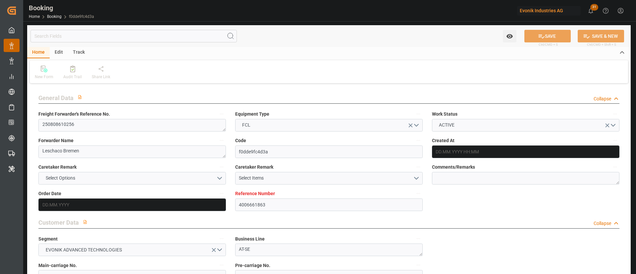
type input "[DATE] 22:58"
type input "[DATE] 01:00"
type input "[DATE] 00:00"
type input "[DATE] 02:00"
type input "[DATE] 00:00"
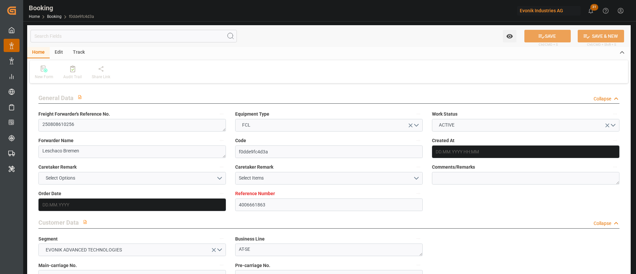
type input "[DATE]"
type input "[DATE] 04:53"
type input "[DATE]"
type input "[DATE] 06:22"
type input "[DATE] 01:31"
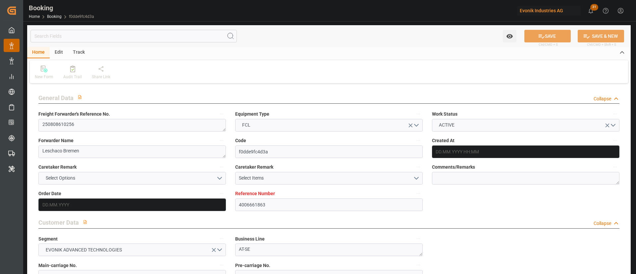
type input "[DATE] 16:03"
type input "[DATE] 01:00"
type input "[DATE] 09:57"
type input "[DATE] 02:00"
type input "[DATE] 10:00"
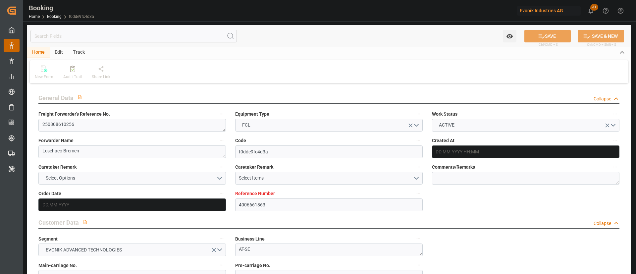
type input "[DATE] 23:33"
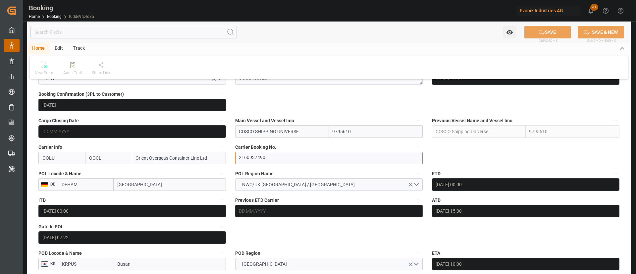
click at [282, 157] on textarea "2160937490" at bounding box center [328, 158] width 187 height 13
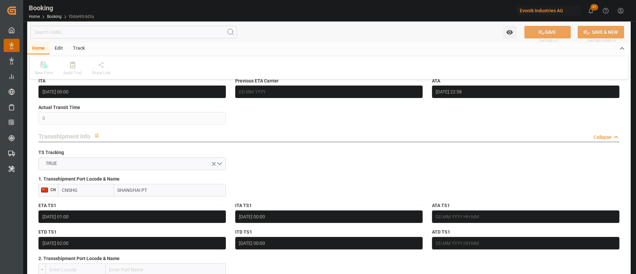
scroll to position [596, 0]
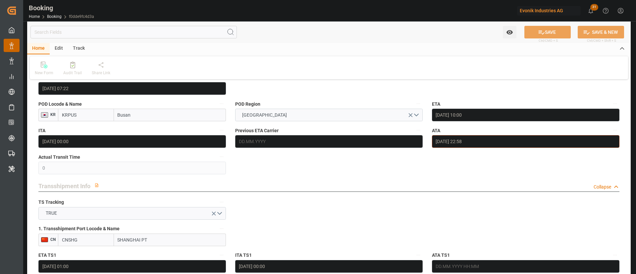
click at [489, 143] on input "[DATE] 22:58" at bounding box center [525, 141] width 187 height 13
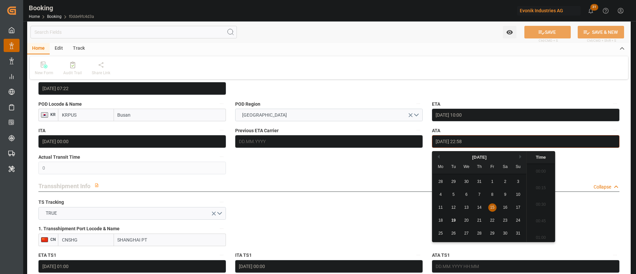
scroll to position [1476, 0]
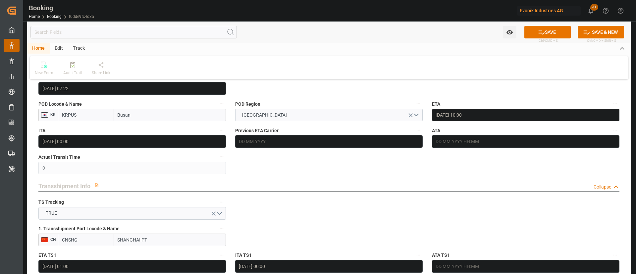
scroll to position [497, 0]
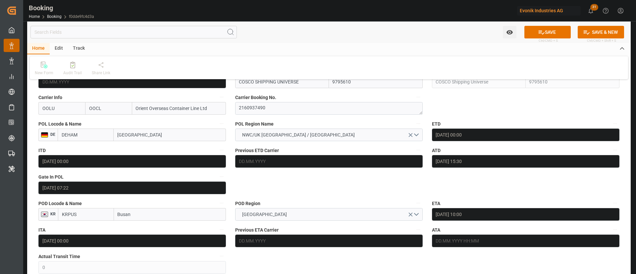
click at [617, 231] on icon "button" at bounding box center [614, 229] width 5 height 5
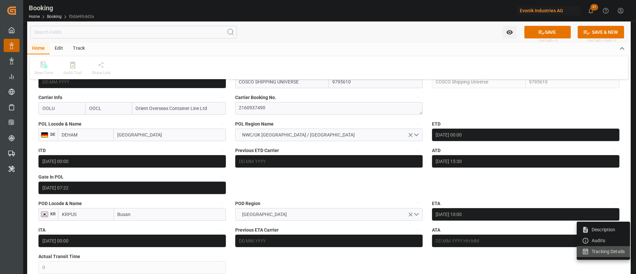
drag, startPoint x: 602, startPoint y: 249, endPoint x: 503, endPoint y: 160, distance: 133.0
click at [602, 249] on li "Tracking Details" at bounding box center [603, 251] width 53 height 11
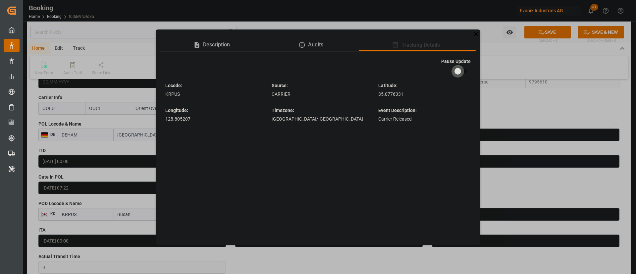
click at [462, 68] on input "checkbox" at bounding box center [458, 71] width 38 height 13
checkbox input "true"
click at [479, 34] on icon at bounding box center [476, 33] width 7 height 7
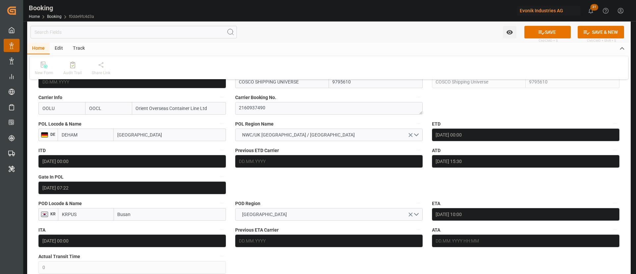
click at [530, 25] on div "Watch Option SAVE Ctrl/CMD + S SAVE & NEW Ctrl/CMD + Shift + S" at bounding box center [329, 32] width 604 height 22
click at [541, 30] on icon at bounding box center [542, 32] width 6 height 4
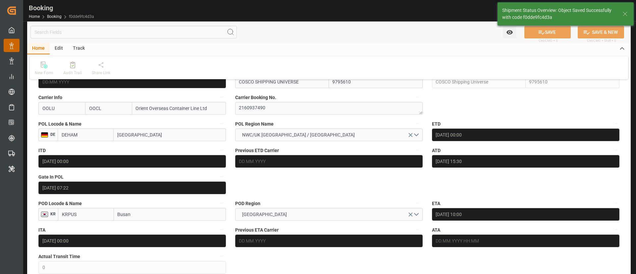
type textarea "[PERSON_NAME]"
type input "[DATE] 08:18"
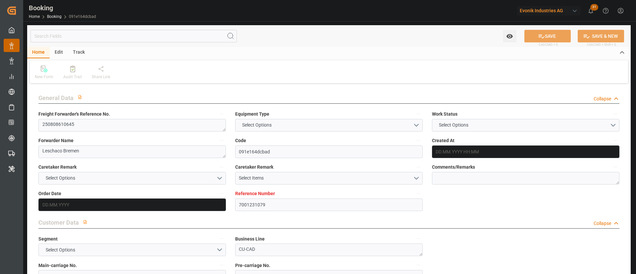
type input "7001231079"
type input "9795610"
type input "OOCL"
type input "Orient Overseas Container Line Ltd"
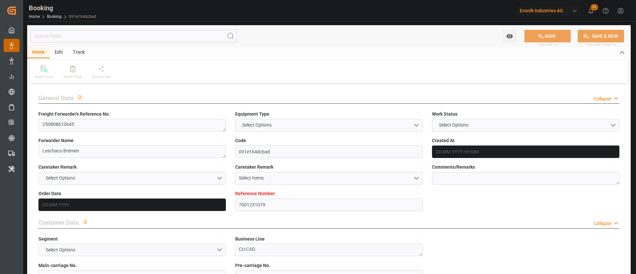
type input "BEANR"
type input "KRPUS"
type input "0"
type input "CNSHG"
type input "BEANR"
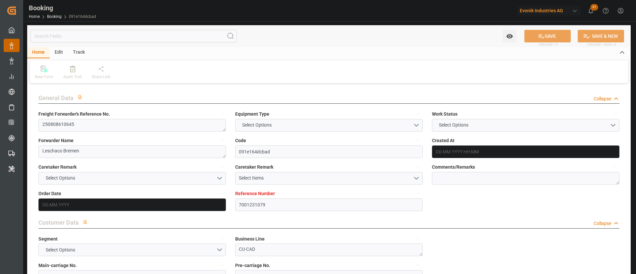
type input "KRPUS"
type input "9622588"
type input "[DATE] 07:25"
type input "[DATE]"
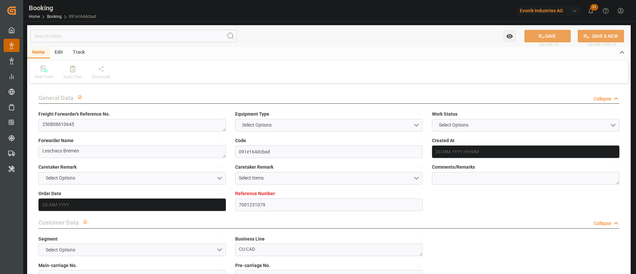
type input "[DATE]"
type input "[DATE] 16:00"
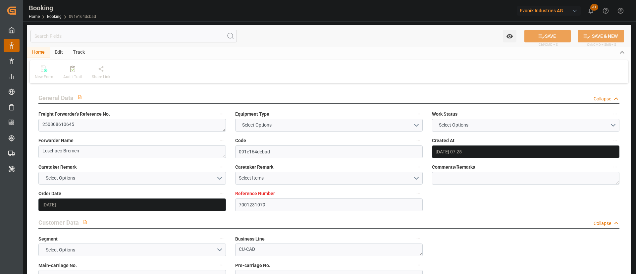
type input "[DATE] 00:00"
type input "[DATE] 16:11"
type input "[DATE] 09:15"
type input "[DATE] 10:00"
type input "[DATE] 00:00"
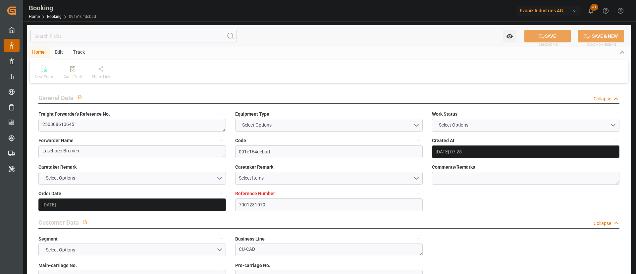
type input "[DATE] 23:31"
type input "[DATE] 01:00"
type input "[DATE] 00:00"
type input "[DATE] 02:00"
type input "[DATE] 00:00"
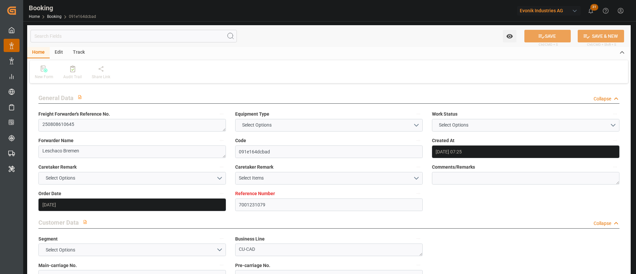
type input "[DATE]"
type input "[DATE] 03:42"
type input "[DATE]"
type input "[DATE] 15:15"
type input "[DATE] 20:46"
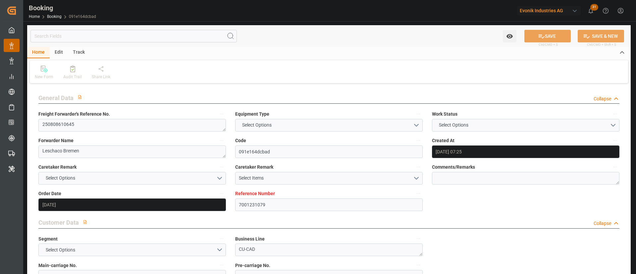
type input "[DATE] 16:00"
type input "[DATE] 16:53"
type input "[DATE] 01:00"
type input "[DATE] 09:57"
type input "[DATE] 02:00"
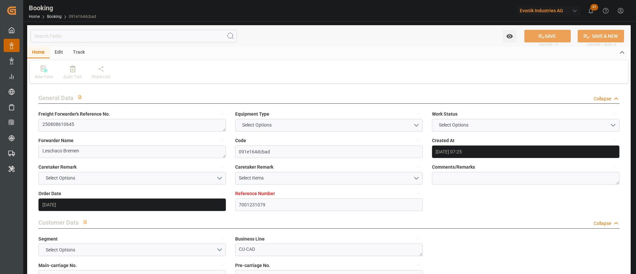
type input "[DATE] 10:00"
type input "[DATE] 23:33"
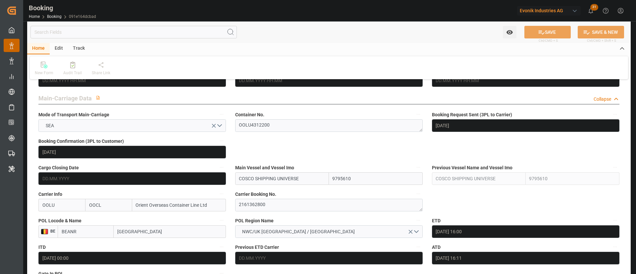
scroll to position [397, 0]
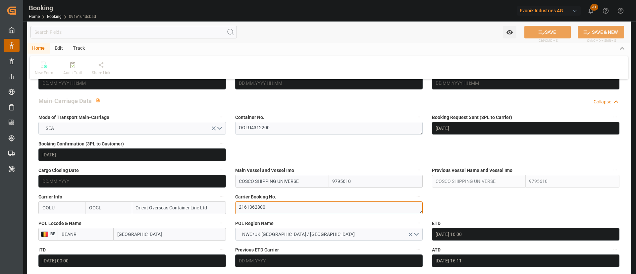
click at [269, 207] on textarea "2161362800" at bounding box center [328, 207] width 187 height 13
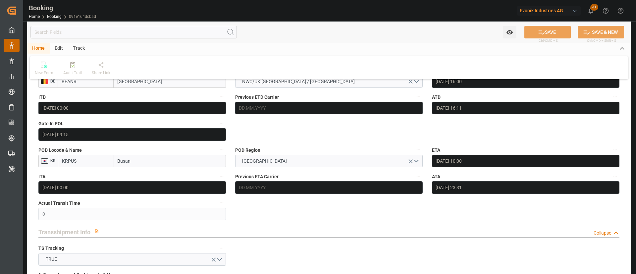
scroll to position [547, 0]
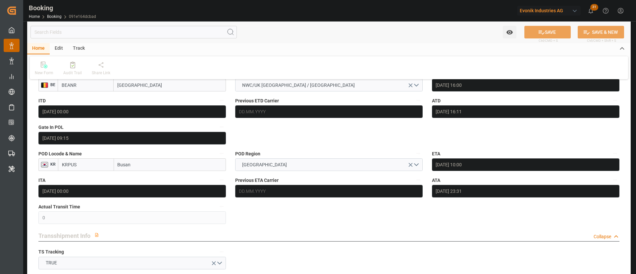
click at [505, 197] on input "[DATE] 23:31" at bounding box center [525, 191] width 187 height 13
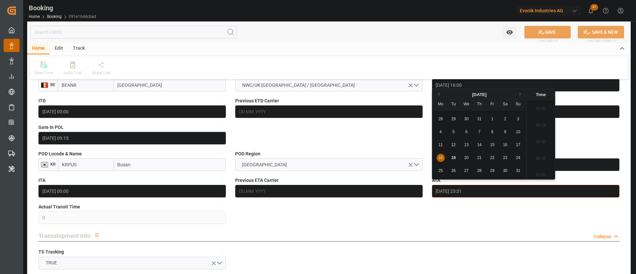
click at [505, 197] on input "[DATE] 23:31" at bounding box center [525, 191] width 187 height 13
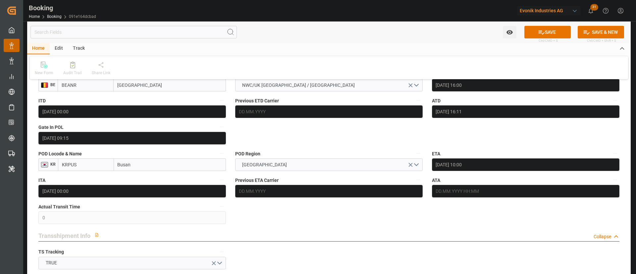
click at [619, 180] on button "ATA" at bounding box center [615, 180] width 9 height 9
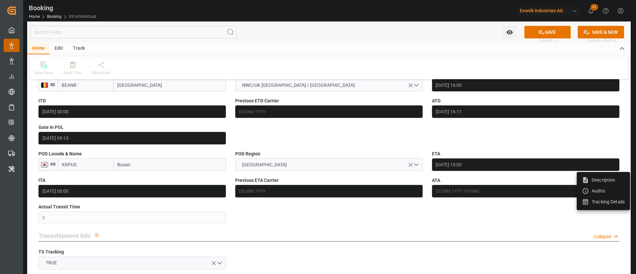
click at [604, 202] on li "Tracking Details" at bounding box center [603, 201] width 53 height 11
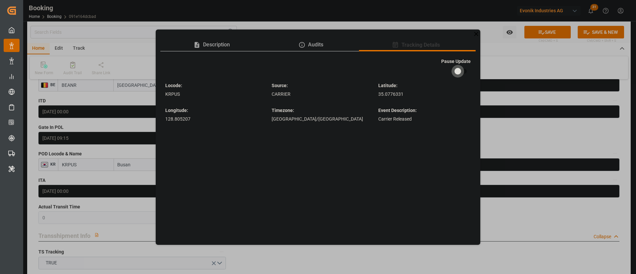
click at [467, 68] on input "checkbox" at bounding box center [458, 71] width 38 height 13
checkbox input "true"
click at [527, 132] on div "Description Audits Tracking Details Pause Update Locode : KRPUS Source : CARRIE…" at bounding box center [318, 137] width 636 height 274
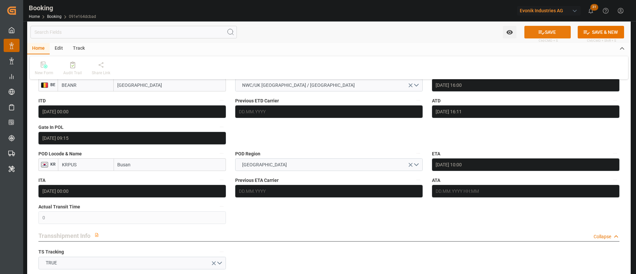
click at [553, 26] on button "SAVE" at bounding box center [547, 32] width 46 height 13
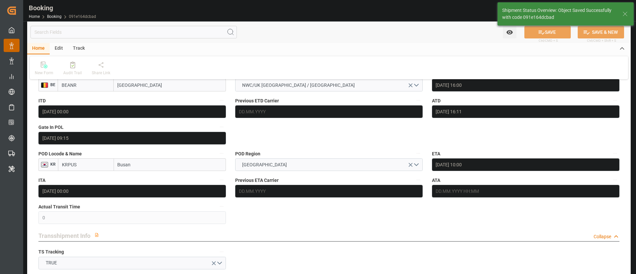
type textarea "[PERSON_NAME]"
type input "[DATE] 08:19"
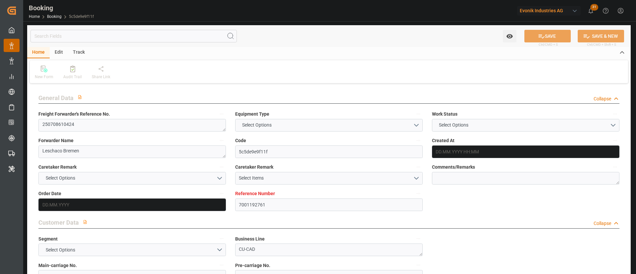
type input "7001192761"
type input "9622629"
type input "OOCL"
type input "Orient Overseas Container Line Ltd"
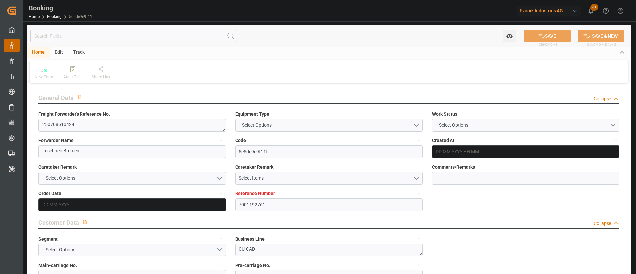
type input "NLRTM"
type input "USNYC"
type input "26"
type input "0"
type input "NLRTM"
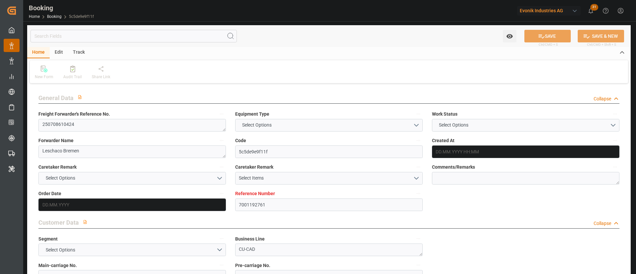
type input "USNYC"
type input "9622629"
type input "[DATE] 12:42"
type input "[DATE]"
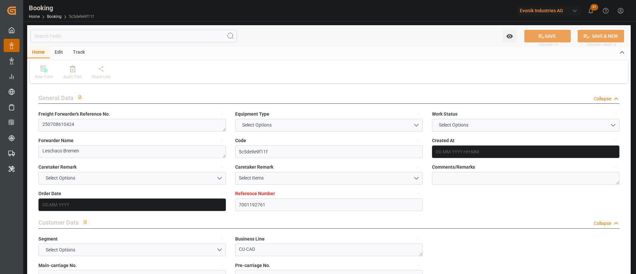
type input "[DATE]"
type input "[DATE] 04:00"
type input "[DATE] 00:00"
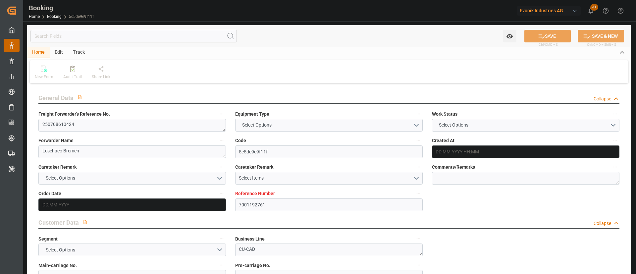
type input "[DATE] 00:00"
type input "[DATE] 13:13"
type input "[DATE] 19:00"
type input "[DATE] 00:00"
type input "[DATE] 03:28"
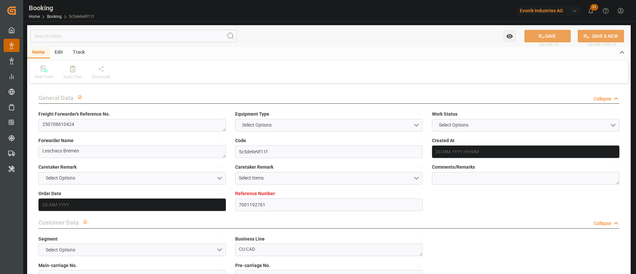
type input "[DATE]"
type input "[DATE] 02:35"
type input "[DATE]"
type input "[DATE] 09:03"
type input "[DATE] 23:57"
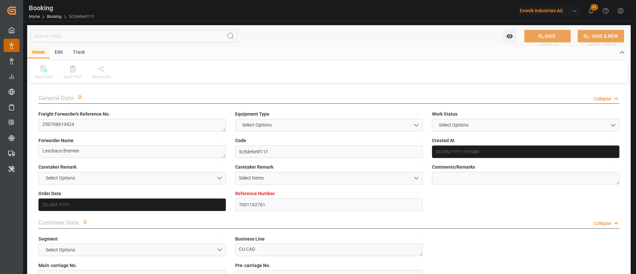
type input "[DATE] 04:00"
type input "[DATE] 09:25"
type input "[DATE] 19:00"
type input "[DATE] 03:25"
type input "[DATE] 21:41"
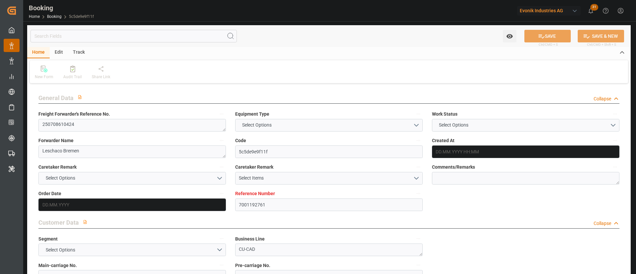
type input "[DATE] 11:14"
type input "[DATE] 04:00"
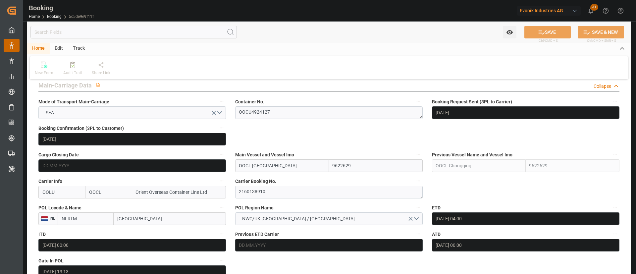
scroll to position [397, 0]
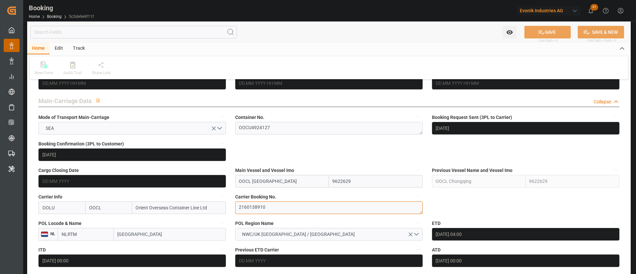
drag, startPoint x: 285, startPoint y: 208, endPoint x: 186, endPoint y: 2, distance: 229.0
click at [285, 208] on textarea "2160138910" at bounding box center [328, 207] width 187 height 13
click at [285, 209] on textarea "2160138910" at bounding box center [328, 207] width 187 height 13
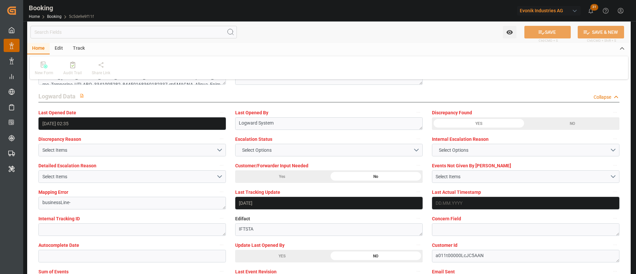
scroll to position [1242, 0]
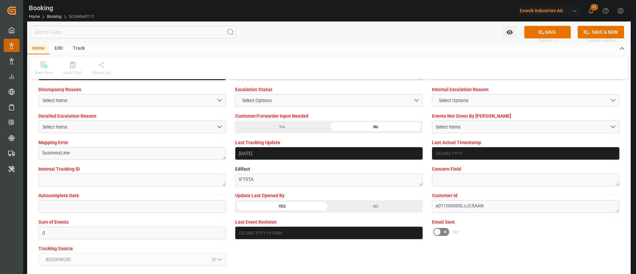
drag, startPoint x: 553, startPoint y: 29, endPoint x: 0, endPoint y: 1, distance: 553.2
click at [553, 29] on button "SAVE" at bounding box center [547, 32] width 46 height 13
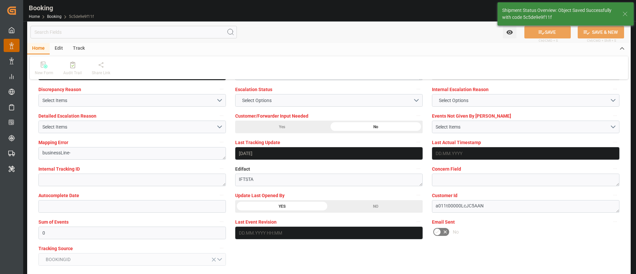
type textarea "[PERSON_NAME]"
type input "[DATE] 08:20"
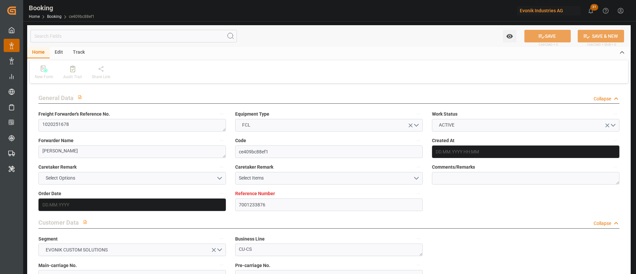
type input "[DATE] 11:50"
type input "[DATE]"
type input "[DATE] 03:00"
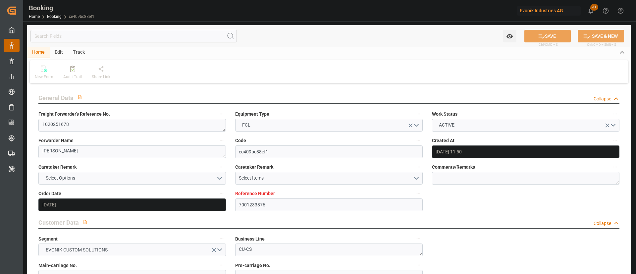
type input "[DATE] 00:00"
type input "[DATE] 03:29"
type input "[DATE] 10:54"
type input "[DATE] 22:00"
type input "[DATE] 00:00"
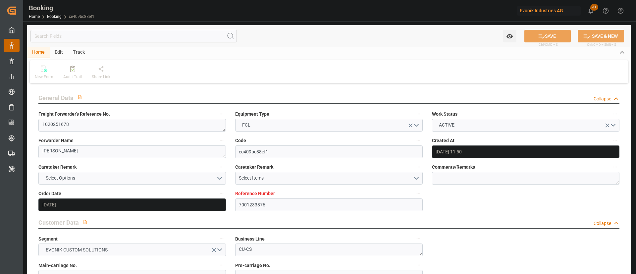
type input "[DATE] 11:55"
type input "[DATE] 18:35"
type input "[DATE] 00:00"
type input "[DATE] 20:00"
type input "[DATE] 00:00"
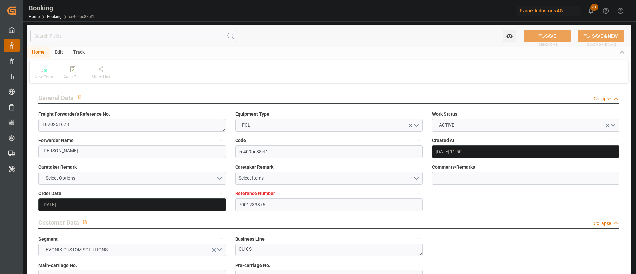
type input "[DATE]"
type input "[DATE] 01:34"
type input "[DATE]"
type input "[DATE] 09:34"
type input "[DATE] 00:07"
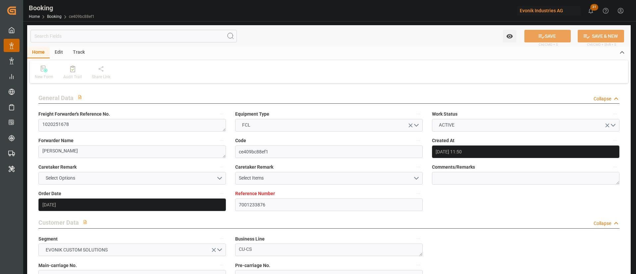
type input "[DATE] 03:00"
type input "[DATE] 04:14"
type input "[DATE] 18:35"
type input "[DATE] 03:37"
type input "[DATE] 20:00"
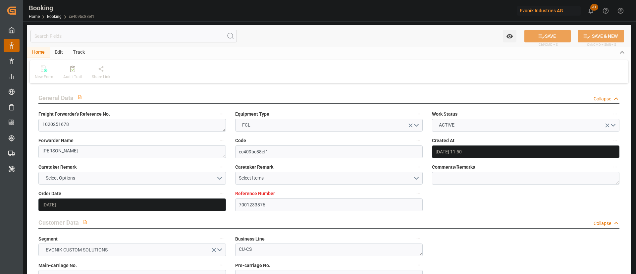
type input "[DATE] 22:00"
type input "[DATE] 13:19"
type input "[DATE] 13:00"
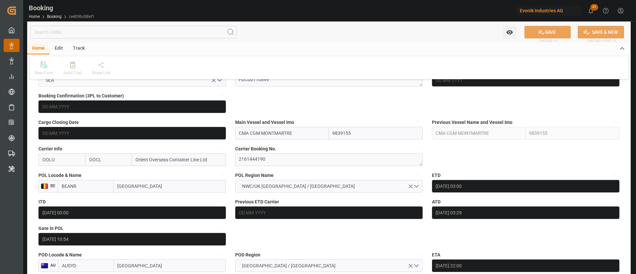
scroll to position [397, 0]
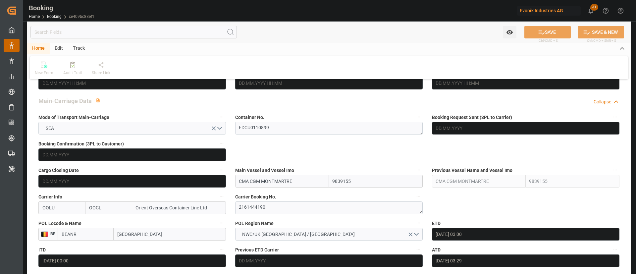
click at [274, 201] on label "Carrier Booking No." at bounding box center [328, 196] width 187 height 9
click at [414, 201] on button "Carrier Booking No." at bounding box center [418, 196] width 9 height 9
click at [306, 206] on textarea "2161444190" at bounding box center [328, 207] width 187 height 13
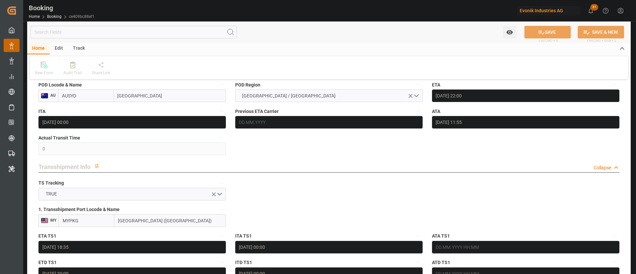
scroll to position [596, 0]
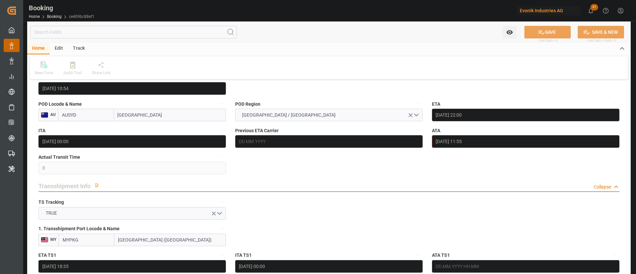
click at [517, 142] on input "[DATE] 11:55" at bounding box center [525, 141] width 187 height 13
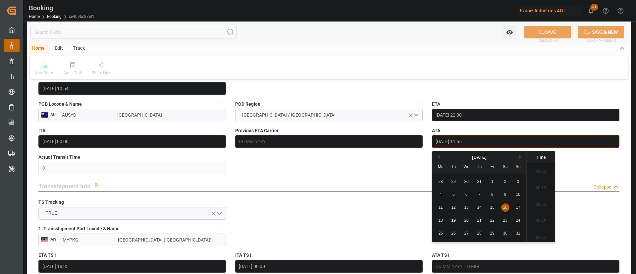
scroll to position [748, 0]
click at [615, 131] on icon "button" at bounding box center [614, 130] width 5 height 5
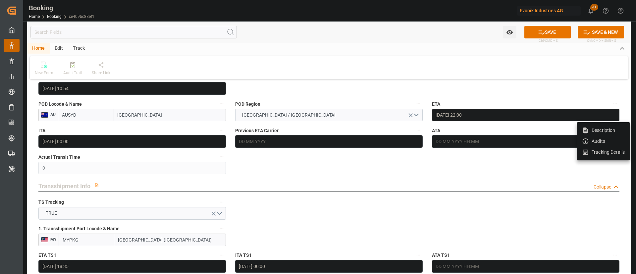
click at [608, 150] on li "Tracking Details" at bounding box center [603, 152] width 53 height 11
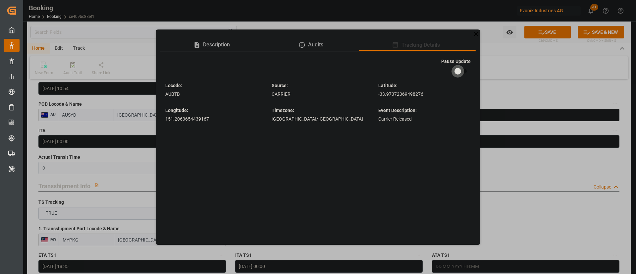
click at [462, 70] on input "checkbox" at bounding box center [458, 71] width 38 height 13
checkbox input "true"
click at [515, 74] on div "Description Audits Tracking Details Pause Update Locode : AUBTB Source : CARRIE…" at bounding box center [318, 137] width 636 height 274
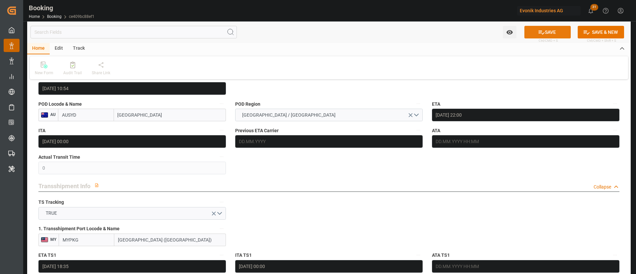
click at [553, 33] on button "SAVE" at bounding box center [547, 32] width 46 height 13
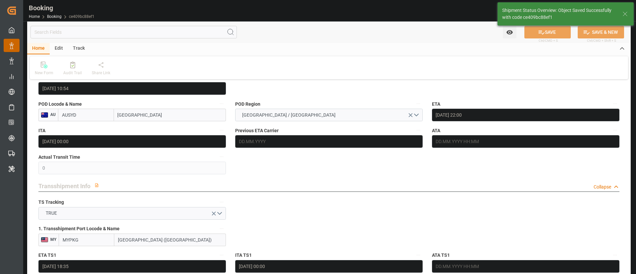
type textarea "[PERSON_NAME]"
type input "[DATE] 08:20"
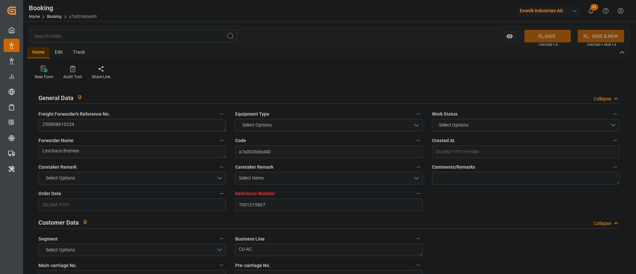
type input "7001215867"
type input "9795610"
type input "OOCL"
type input "Orient Overseas Container Line Ltd"
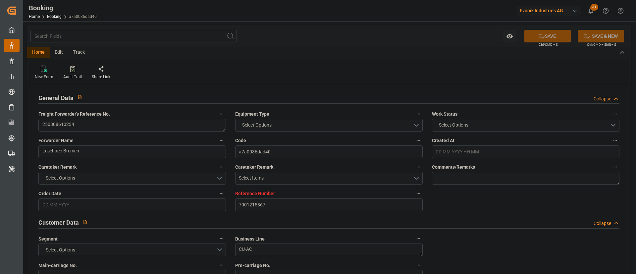
type input "BEANR"
type input "KRPUS"
type input "0"
type input "CNSHG"
type input "BEANR"
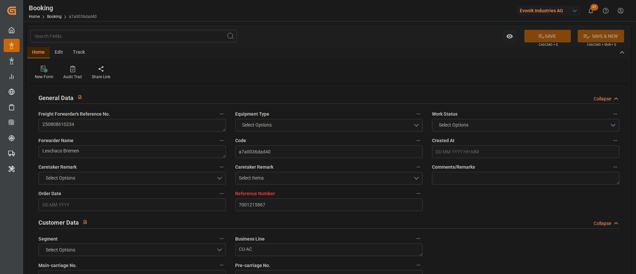
type input "KRPUS"
type input "9622588"
type input "[DATE] 06:44"
type input "[DATE]"
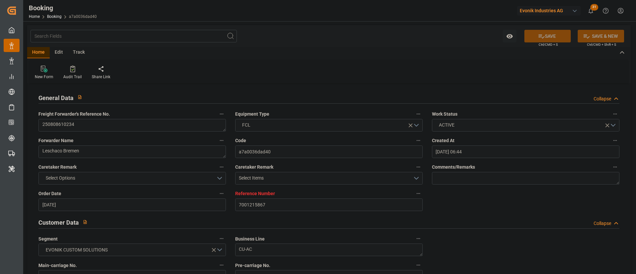
type input "[DATE]"
type input "[DATE] 16:00"
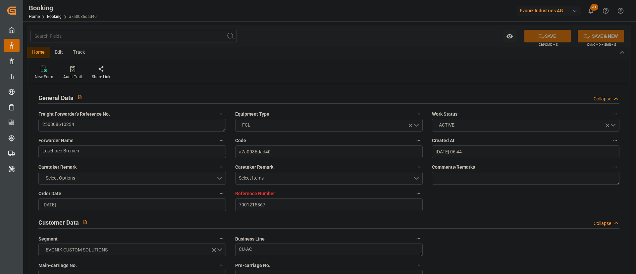
type input "[DATE] 00:00"
type input "[DATE] 16:11"
type input "[DATE] 01:43"
type input "[DATE] 10:00"
type input "[DATE] 00:00"
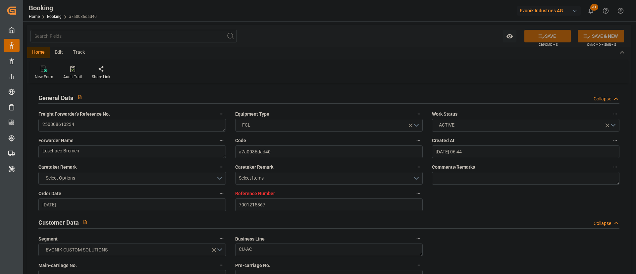
type input "[DATE] 23:34"
type input "[DATE] 01:00"
type input "[DATE] 00:00"
type input "[DATE] 02:00"
type input "[DATE] 00:00"
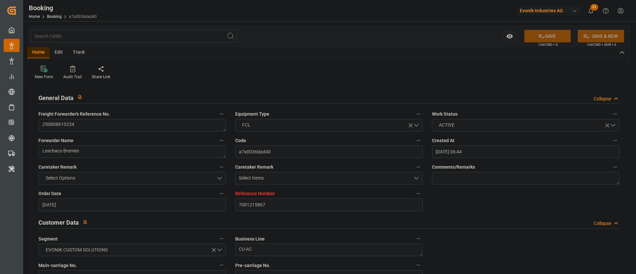
type input "05.08.2025"
type input "19.08.2025 01:24"
type input "[DATE]"
type input "02.08.2025 11:44"
type input "16.08.2025 23:07"
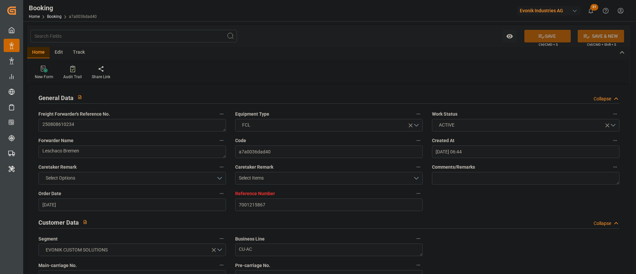
type input "[DATE] 16:00"
type input "[DATE] 16:53"
type input "23.09.2025 01:00"
type input "23.09.2025 09:57"
type input "30.09.2025 02:00"
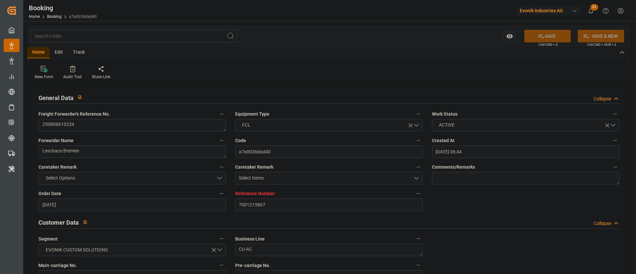
type input "01.10.2025 10:00"
type input "01.10.2025 23:33"
type input "05.10.2025 23:33"
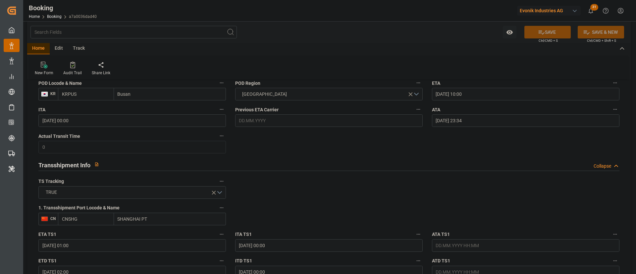
scroll to position [596, 0]
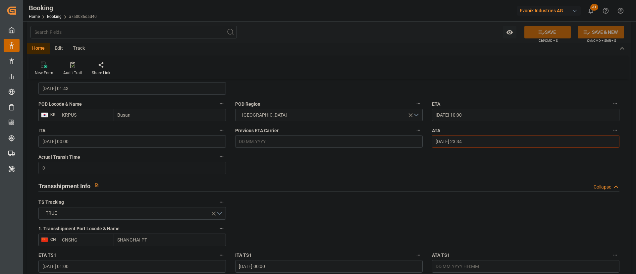
click at [491, 143] on input "18.08.2025 23:34" at bounding box center [525, 141] width 187 height 13
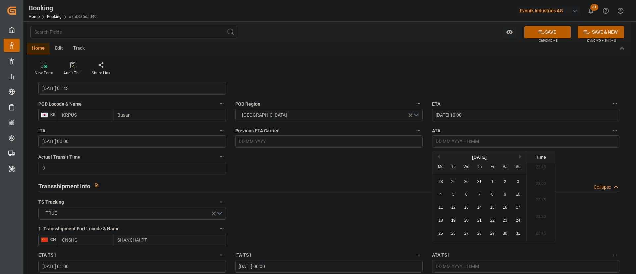
click at [613, 131] on icon "button" at bounding box center [614, 130] width 5 height 5
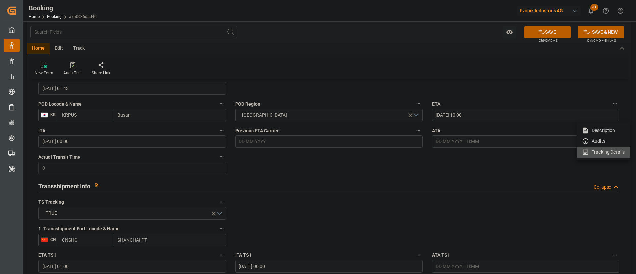
click at [590, 157] on li "Tracking Details" at bounding box center [603, 152] width 53 height 11
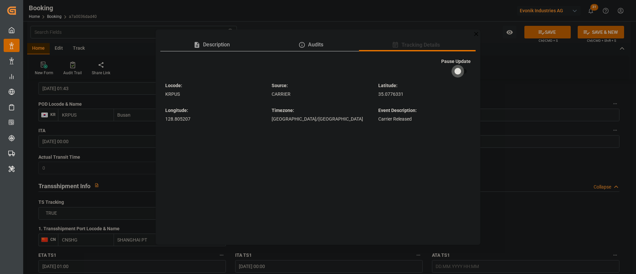
click at [466, 76] on input "checkbox" at bounding box center [458, 71] width 38 height 13
checkbox input "true"
click at [544, 67] on div "Description Audits Tracking Details Pause Update Locode : KRPUS Source : CARRIE…" at bounding box center [318, 137] width 636 height 274
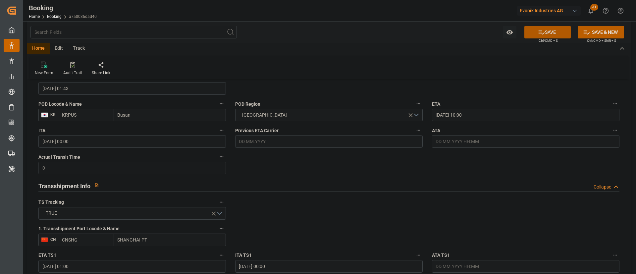
click at [548, 32] on button "SAVE" at bounding box center [547, 32] width 46 height 13
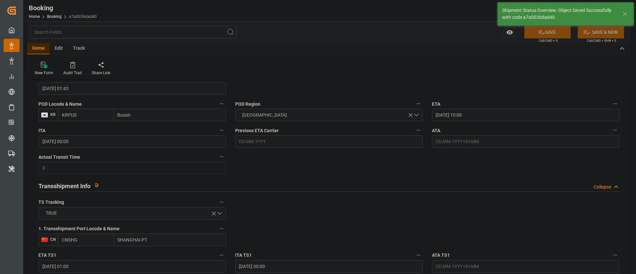
type input "19.08.2025 08:21"
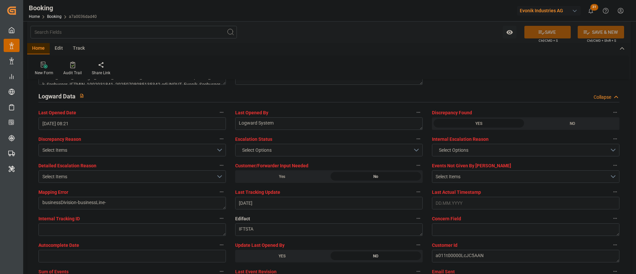
scroll to position [1242, 0]
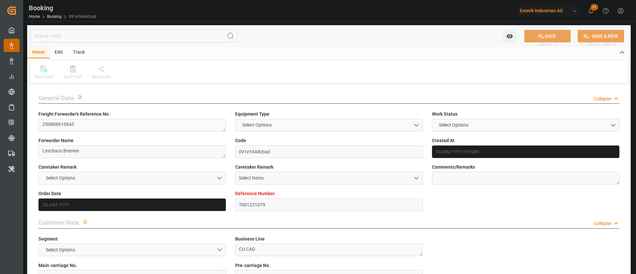
type input "7001231079"
type input "9795610"
type input "OOCL"
type input "Orient Overseas Container Line Ltd"
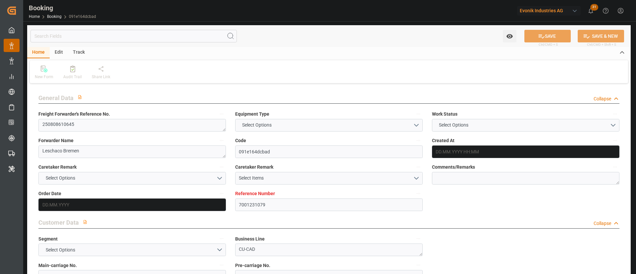
type input "BEANR"
type input "KRPUS"
type input "CNSHG"
type input "BEANR"
type input "KRPUS"
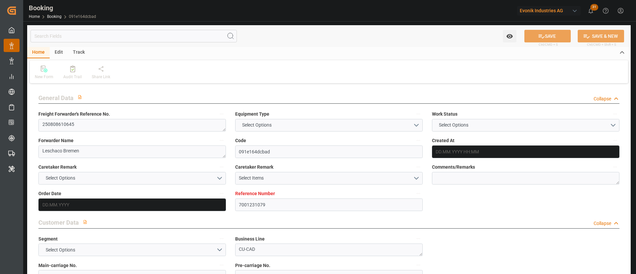
type input "9622588"
type input "24.07.2025 07:25"
type input "24.07.2025"
type input "15.10.2025"
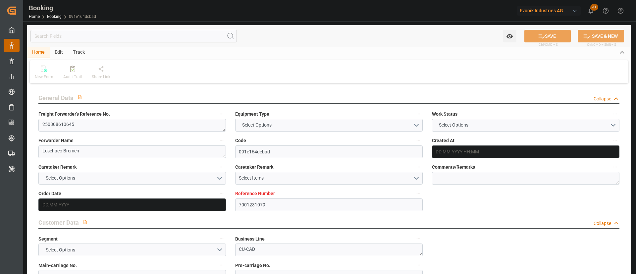
type input "08.08.2025"
type input "24.07.2025"
type input "12.08.2025"
type input "18.08.2025 16:00"
type input "17.08.2025 00:00"
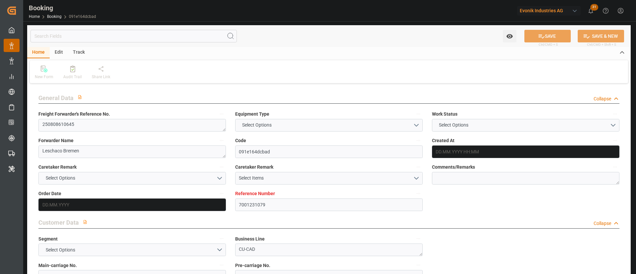
type input "18.08.2025 16:11"
type input "11.08.2025 09:15"
type input "01.10.2025 10:00"
type input "01.10.2025 00:00"
type input "23.09.2025 01:00"
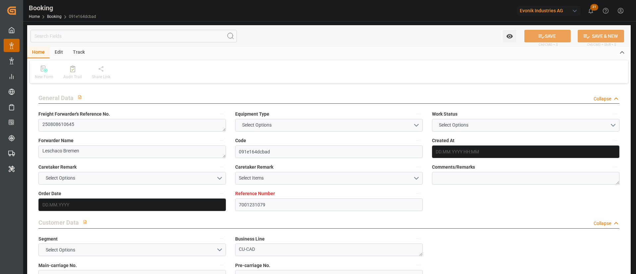
type input "23.09.2025 00:00"
type input "30.09.2025 02:00"
type input "30.09.2025 00:00"
type input "12.08.2025"
type input "19.08.2025 08:19"
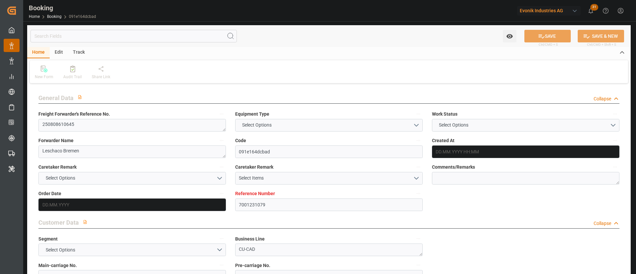
type input "19.08.2025"
type input "07.08.2025 15:15"
type input "17.08.2025 20:46"
type input "18.08.2025 16:00"
type input "18.08.2025 16:53"
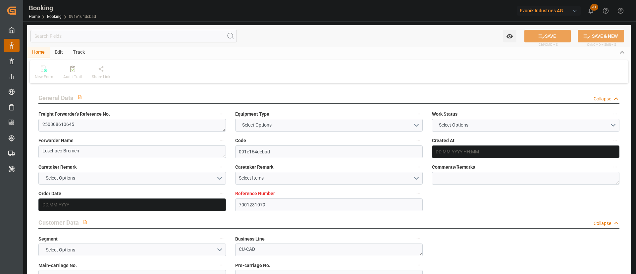
type input "23.09.2025 01:00"
type input "23.09.2025 09:57"
type input "30.09.2025 02:00"
type input "01.10.2025 10:00"
type input "01.10.2025 23:33"
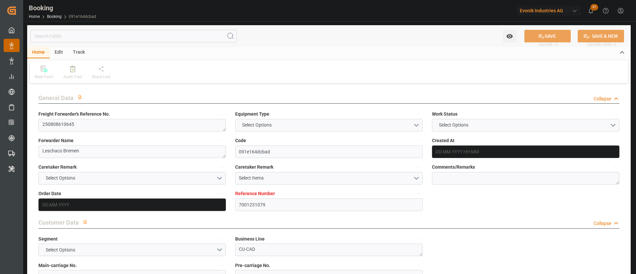
type input "05.10.2025 23:33"
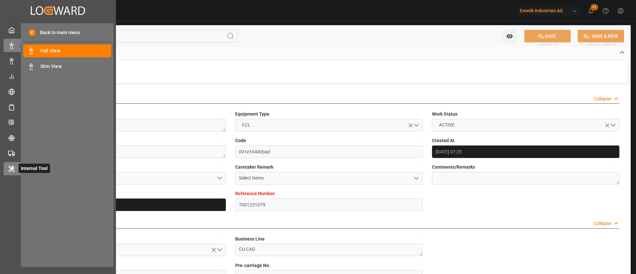
click at [12, 165] on div at bounding box center [9, 168] width 11 height 7
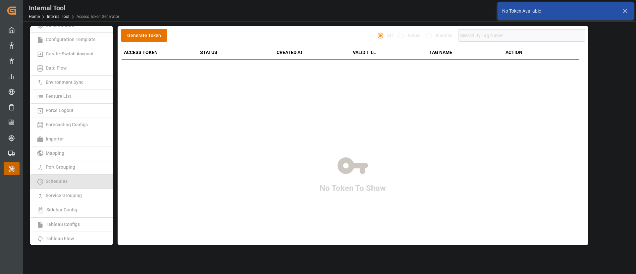
scroll to position [99, 0]
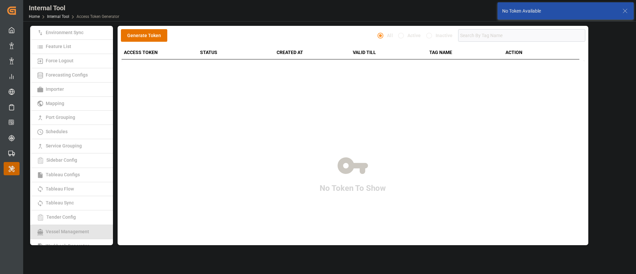
click at [72, 229] on span "Vessel Management" at bounding box center [67, 231] width 47 height 5
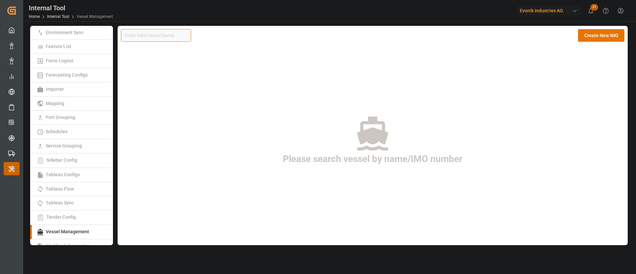
click at [165, 41] on input at bounding box center [156, 35] width 70 height 13
paste input "9932529"
type input "9932529"
click at [598, 29] on button "Create New IMO" at bounding box center [601, 35] width 46 height 13
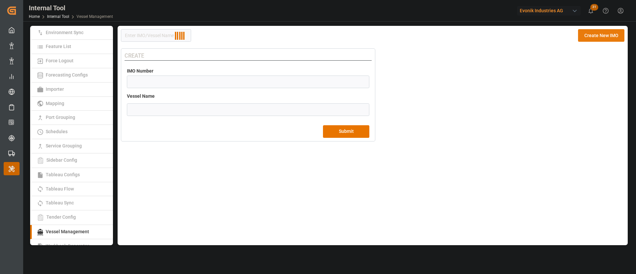
type input "9932529"
click at [161, 32] on input "9932529" at bounding box center [156, 35] width 70 height 13
click at [173, 34] on input "9932529" at bounding box center [156, 35] width 70 height 13
click at [189, 78] on input "number" at bounding box center [248, 82] width 242 height 13
paste input "9932529"
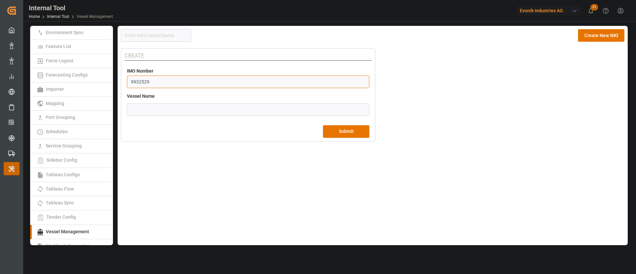
type input "9932529"
click at [223, 113] on input "text" at bounding box center [248, 109] width 242 height 13
paste input "ZIM MOUNT ELBRUS"
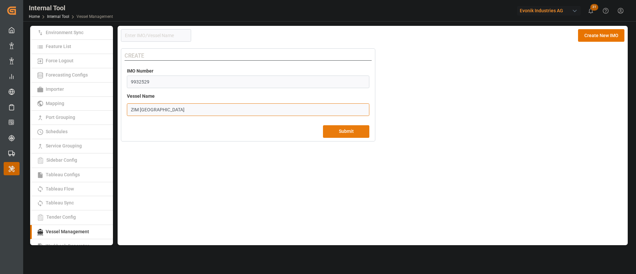
type input "ZIM MOUNT ELBRUS"
click at [348, 132] on button "Submit" at bounding box center [346, 131] width 46 height 13
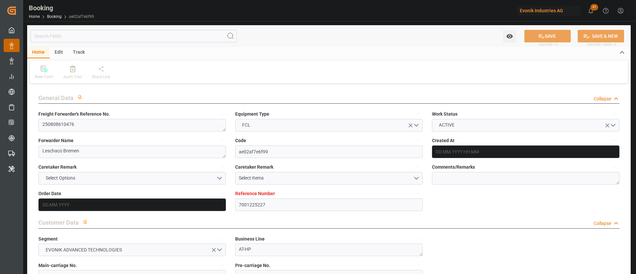
type input "[DATE] 09:33"
type input "[DATE]"
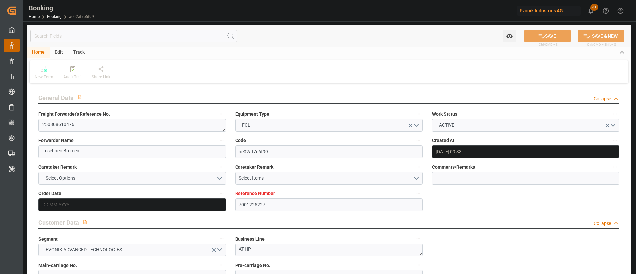
type input "21.07.2025"
type input "18.08.2025 16:00"
type input "17.08.2025 00:00"
type input "18.08.2025 16:11"
type input "12.08.2025 00:47"
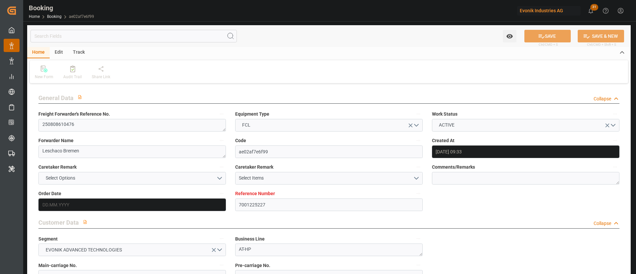
type input "01.10.2025 10:00"
type input "01.10.2025 00:00"
type input "18.08.2025 23:34"
type input "23.09.2025 08:00"
type input "23.09.2025 00:00"
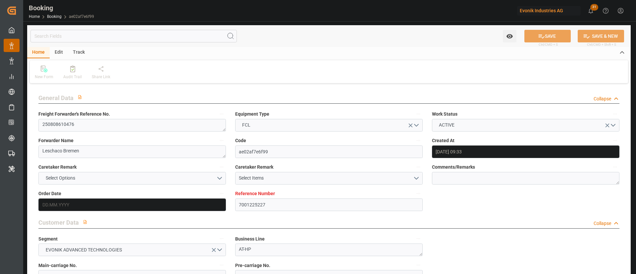
type input "30.09.2025 02:00"
type input "30.09.2025 00:00"
type input "04.08.2025"
type input "18.08.2025 21:43"
type input "[DATE]"
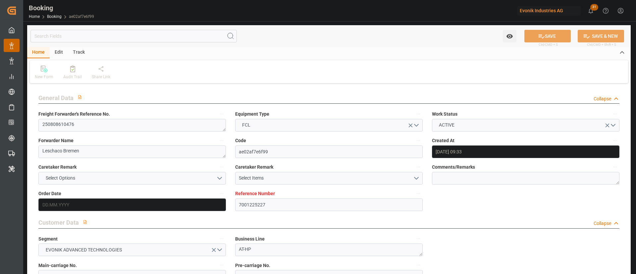
type input "01.08.2025 02:04"
type input "18.08.2025 03:15"
type input "18.08.2025 16:00"
type input "18.08.2025 16:53"
type input "23.09.2025 08:00"
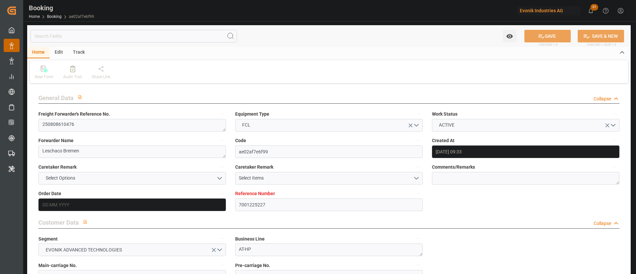
type input "23.09.2025 16:57"
type input "30.09.2025 02:00"
type input "01.10.2025 10:00"
type input "01.10.2025 23:33"
type input "05.10.2025 23:33"
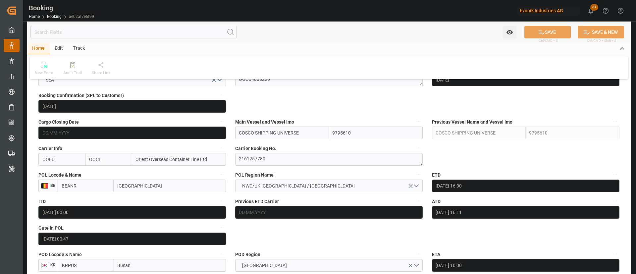
scroll to position [447, 0]
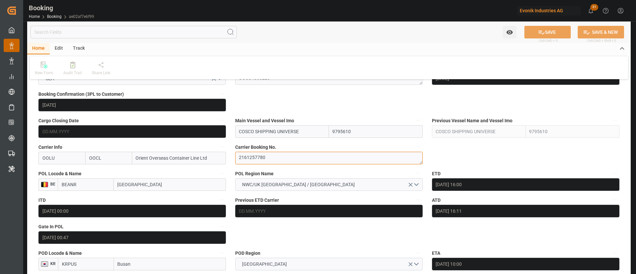
click at [292, 159] on textarea "2161257780" at bounding box center [328, 158] width 187 height 13
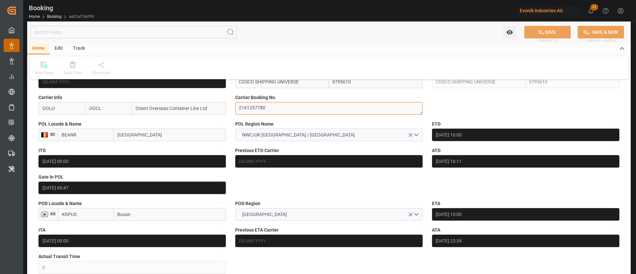
scroll to position [547, 0]
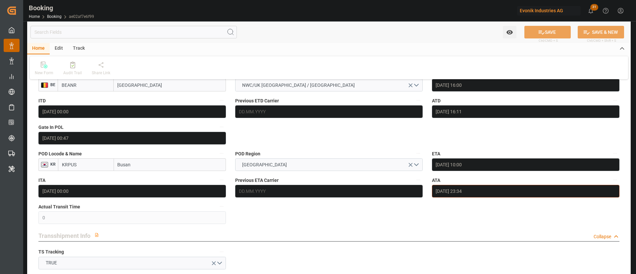
click at [499, 185] on input "18.08.2025 23:34" at bounding box center [525, 191] width 187 height 13
click at [499, 186] on input "18.08.2025 23:34" at bounding box center [525, 191] width 187 height 13
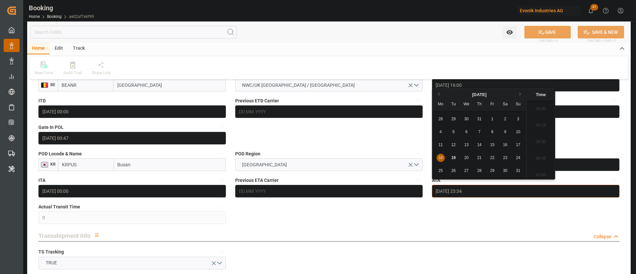
scroll to position [1511, 0]
click at [616, 182] on icon "button" at bounding box center [614, 179] width 5 height 5
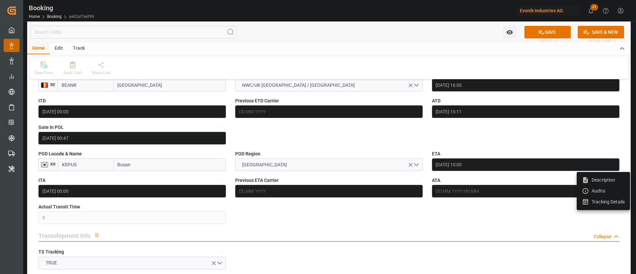
click at [603, 198] on li "Tracking Details" at bounding box center [603, 201] width 53 height 11
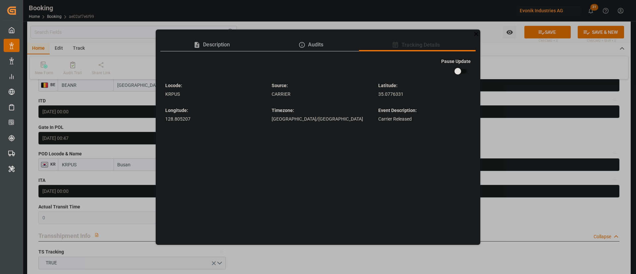
click at [463, 71] on input "checkbox" at bounding box center [458, 71] width 38 height 13
checkbox input "true"
click at [511, 140] on div "Description Audits Tracking Details Pause Update Locode : KRPUS Source : CARRIE…" at bounding box center [318, 137] width 636 height 274
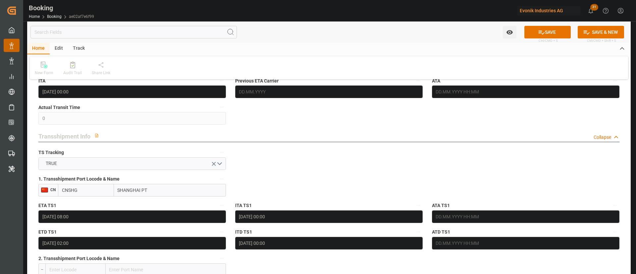
scroll to position [696, 0]
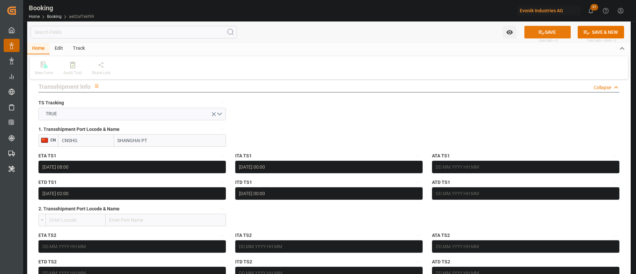
click at [547, 30] on button "SAVE" at bounding box center [547, 32] width 46 height 13
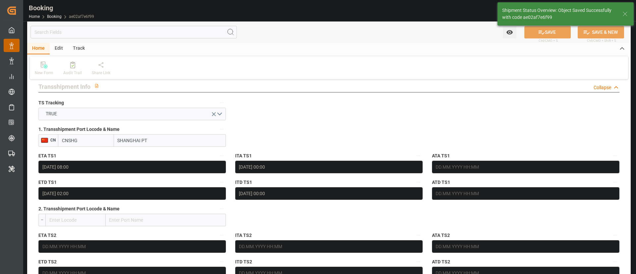
type textarea "[PERSON_NAME]"
type input "19.08.2025 08:23"
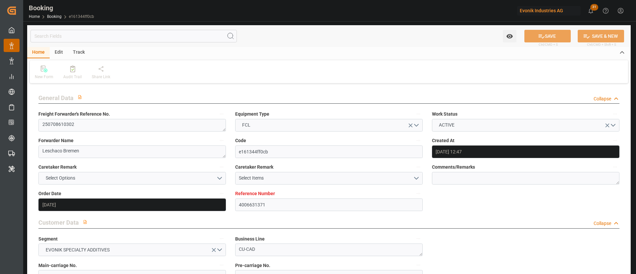
type input "[DATE] 12:47"
type input "[DATE]"
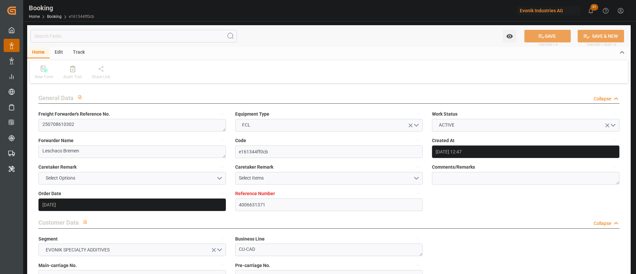
type input "[DATE] 06:00"
type input "[DATE] 00:00"
type input "[DATE] 04:40"
type input "[DATE] 01:20"
type input "[DATE] 07:00"
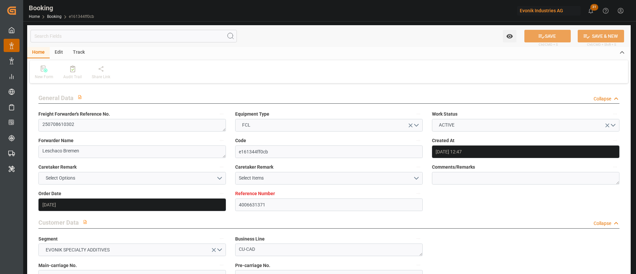
type input "[DATE] 00:00"
type input "[DATE] 03:28"
type input "[DATE]"
type input "[DATE] 18:22"
type input "[DATE]"
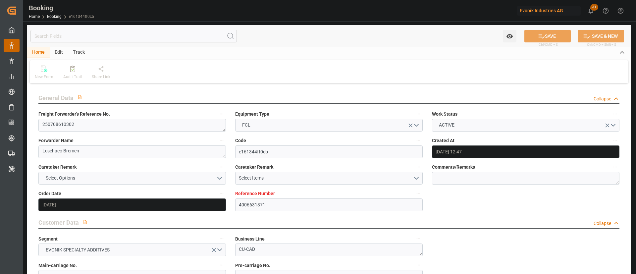
type input "[DATE] 06:52"
type input "[DATE] 18:50"
type input "[DATE] 06:00"
type input "[DATE] 04:56"
type input "[DATE] 07:00"
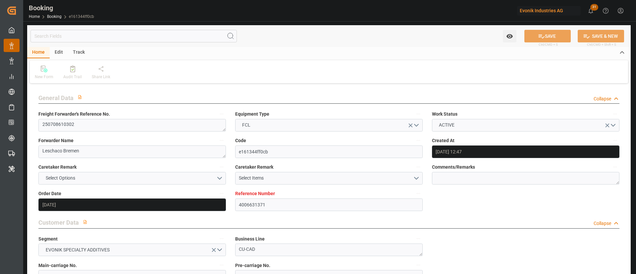
type input "[DATE] 03:25"
type input "[DATE] 21:41"
type input "[DATE] 13:54"
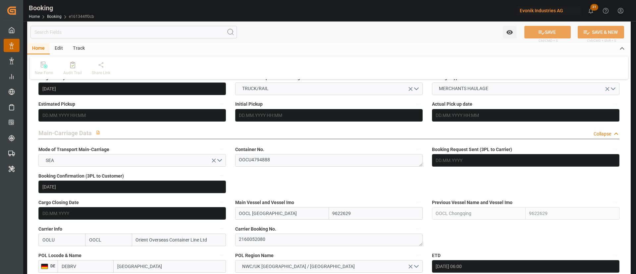
scroll to position [397, 0]
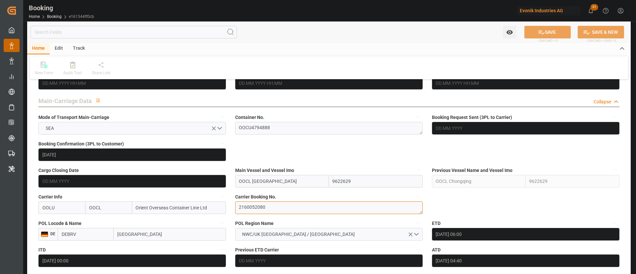
click at [281, 205] on textarea "2160052080" at bounding box center [328, 207] width 187 height 13
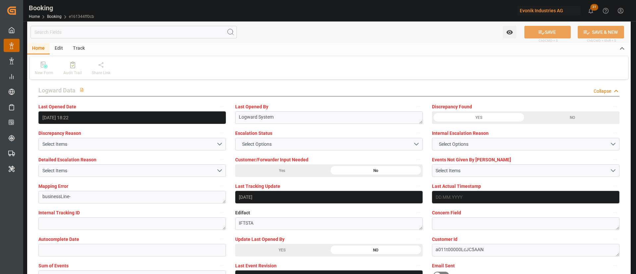
scroll to position [1242, 0]
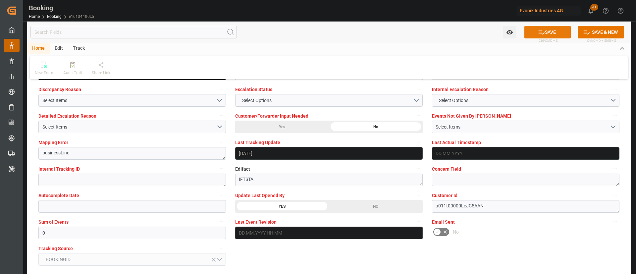
click at [551, 29] on button "SAVE" at bounding box center [547, 32] width 46 height 13
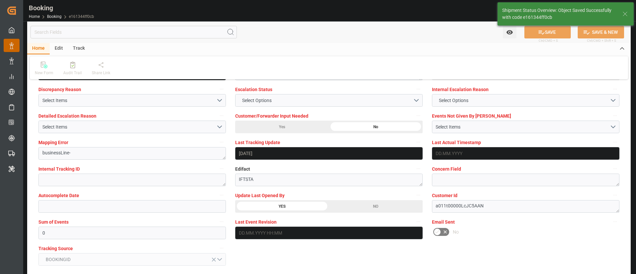
type textarea "[PERSON_NAME]"
type input "[DATE] 08:24"
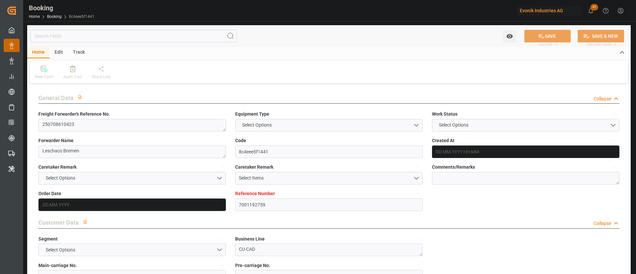
type textarea "250708610423"
type textarea "Leschaco Bremen"
type input "8c4eee5f1441"
type input "7001192759"
type textarea "CU-CAD"
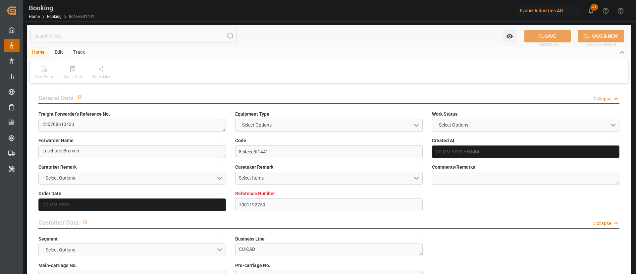
type input "7001192758"
type textarea "[EMAIL_ADDRESS][DOMAIN_NAME]"
type textarea "DAP"
type textarea "[GEOGRAPHIC_DATA], [GEOGRAPHIC_DATA]"
type textarea "[GEOGRAPHIC_DATA]"
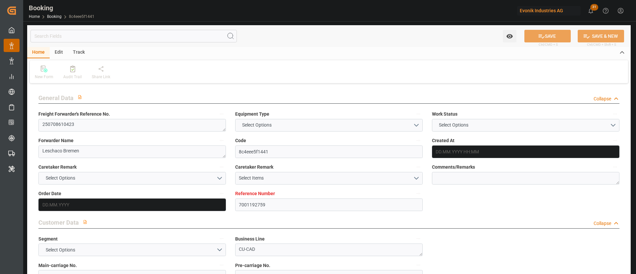
type textarea "OOCU4924127"
type input "OOCL Chongqing"
type input "OOLU"
type textarea "2160138980"
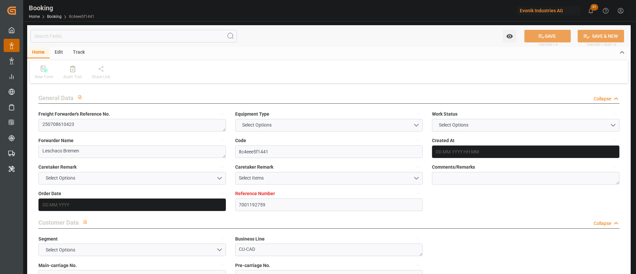
type input "[GEOGRAPHIC_DATA]"
type input "[US_STATE]"
type textarea "vesselName"
type textarea "INPUT_Evonik_Seeburger_IFTMIN_1003063805_20250818190033262.edi"
type textarea "NWC/[GEOGRAPHIC_DATA] [GEOGRAPHIC_DATA] Continent / [GEOGRAPHIC_DATA]-CAD"
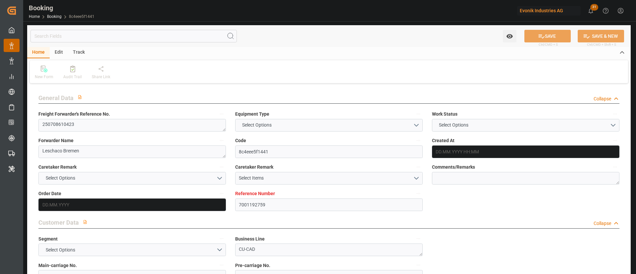
type textarea "INPUT_Evonik_Seeburger_IFTMIN_1002850040_20250611144012828.edi,INPUT_Evonik_See…"
type textarea "1003063805"
type textarea "Logward System"
type textarea "businessLine-"
type textarea "IFTSTA"
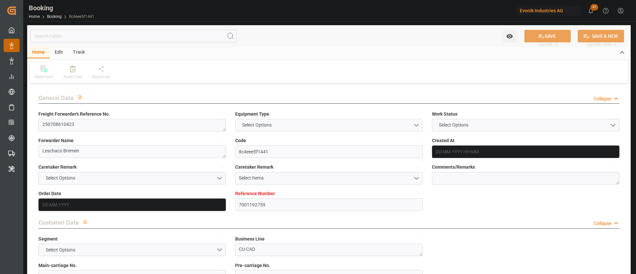
type textarea "a011t00000LcJC5AAN"
type textarea "No"
type input "[GEOGRAPHIC_DATA]"
type input "[US_STATE]"
type input "KOLN"
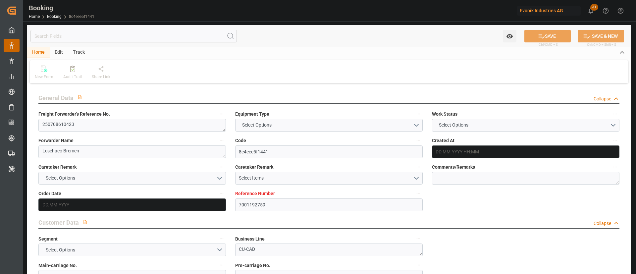
type input "DE"
type input "VESSEL"
type input "061W"
type input "VESSEL"
type input "OOCL [GEOGRAPHIC_DATA]"
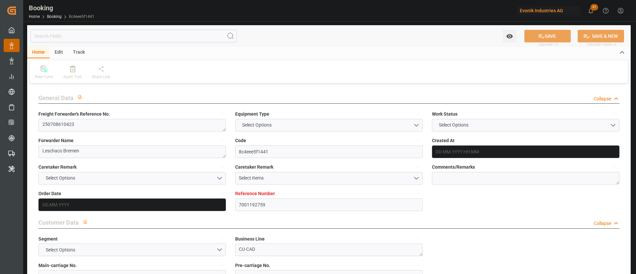
type input "TRUCK"
type input "SAINT LOUIS"
type input "US"
type input "7001192759"
type input "9622629"
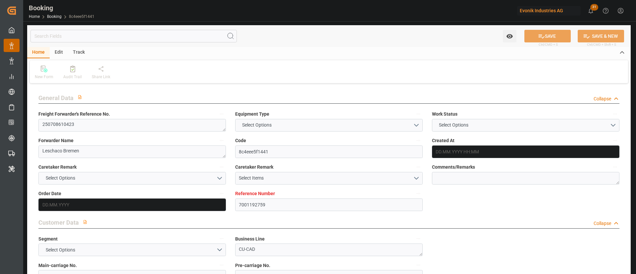
type input "9622629"
type input "OOCL"
type input "Orient Overseas Container Line Ltd"
type input "NLRTM"
type input "USNYC"
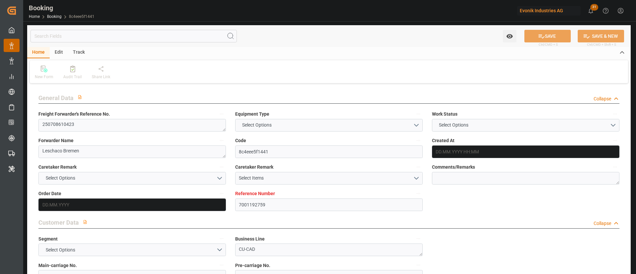
type input "26"
type input "0"
type input "NLRTM"
type input "USNYC"
type input "9622629"
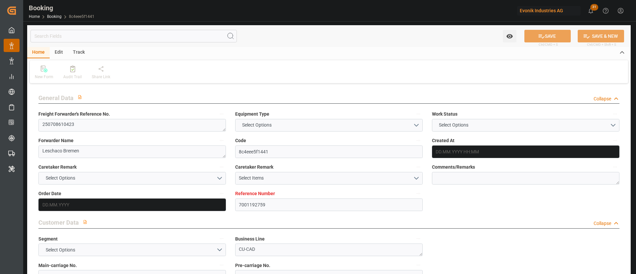
type input "11.06.2025 12:42"
type input "[DATE]"
type input "23.07.2025"
type input "23.06.2025"
type input "12.06.2025"
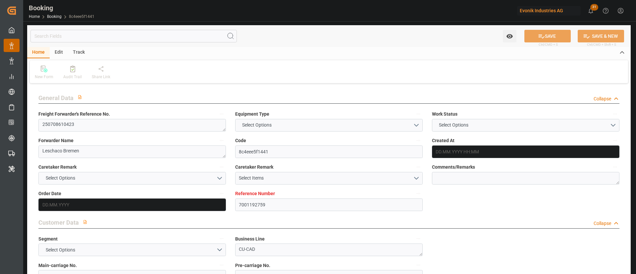
type input "13.06.2025"
type input "[DATE] 04:00"
type input "09.07.2025 00:00"
type input "20.07.2025 00:00"
type input "17.07.2025 12:24"
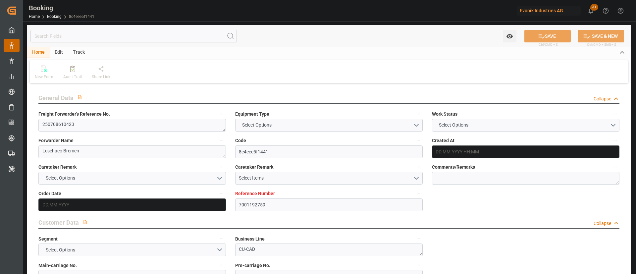
type input "14.08.2025 12:30"
type input "23.07.2025 00:00"
type input "[DATE] 00:00"
type input "[DATE]"
type input "18.08.2025 18:08"
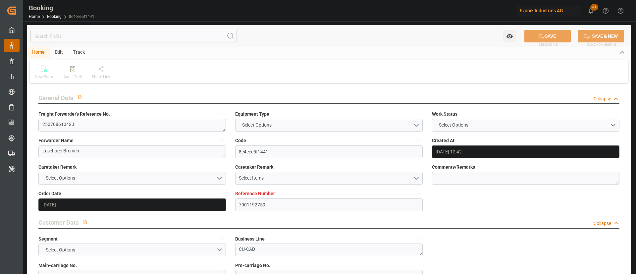
type input "[DATE]"
type input "07.07.2025 09:03"
type input "19.07.2025 23:51"
type input "20.07.2025 04:00"
type input "20.07.2025 09:25"
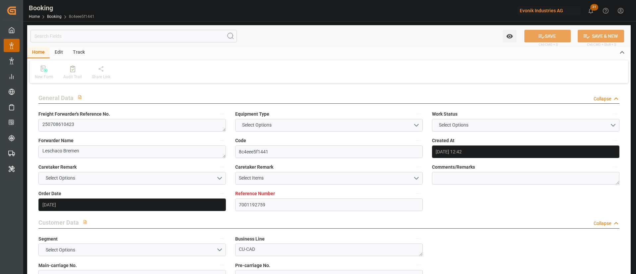
type input "13.08.2025 12:30"
type input "[DATE] 03:25"
type input "[DATE] 21:41"
type input "19.08.2025 21:41"
type input "22.08.2025 04:00"
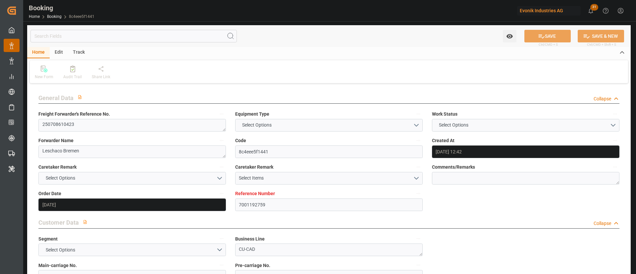
type input "09.08.2025 04:00"
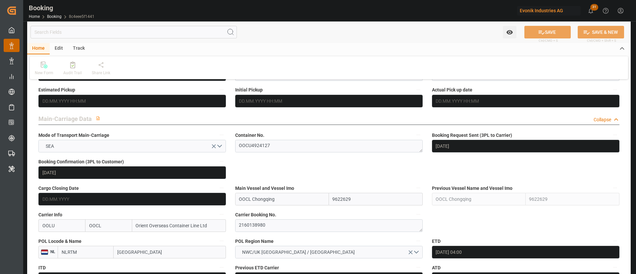
scroll to position [397, 0]
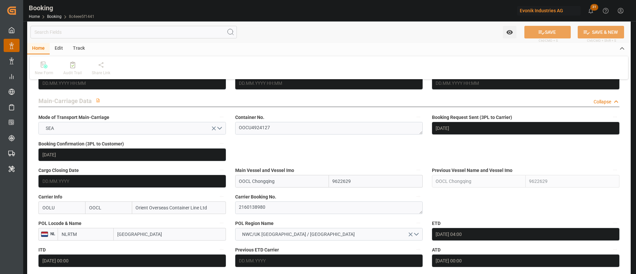
click at [265, 215] on div "Carrier Booking No. 2160138980" at bounding box center [329, 203] width 197 height 26
click at [277, 208] on textarea "2160138980" at bounding box center [328, 207] width 187 height 13
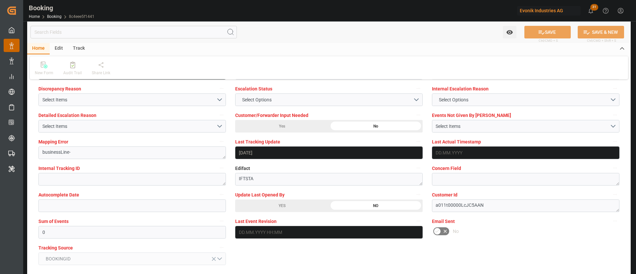
scroll to position [1292, 0]
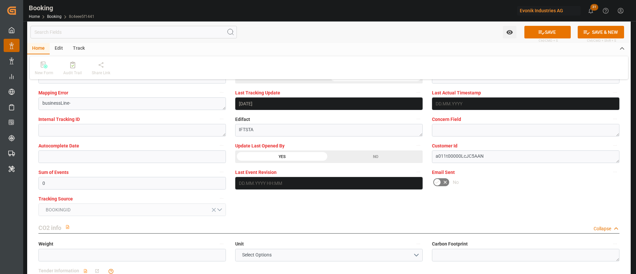
click at [549, 28] on button "SAVE" at bounding box center [547, 32] width 46 height 13
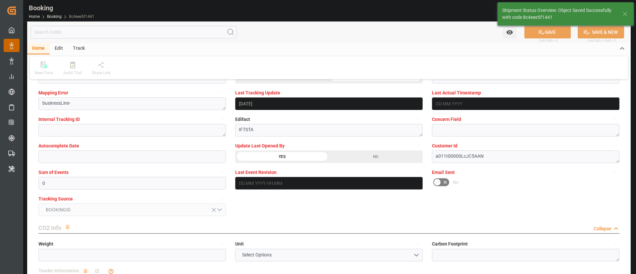
type textarea "[PERSON_NAME]"
type input "19.08.2025 08:24"
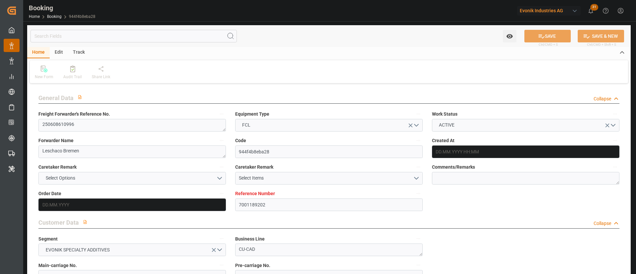
type input "7001189202"
type input "9622629"
type input "OOCL"
type input "Orient Overseas Container Line Ltd"
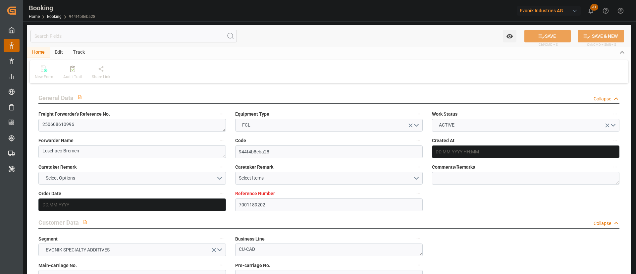
type input "NLRTM"
type input "USNYC"
type input "26"
type input "0"
type input "NLRTM"
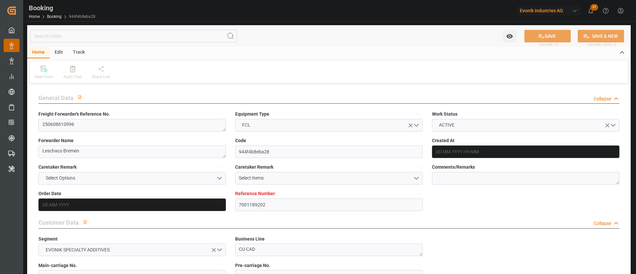
type input "USNYC"
type input "9622629"
type input "[DATE] 07:51"
type input "[DATE]"
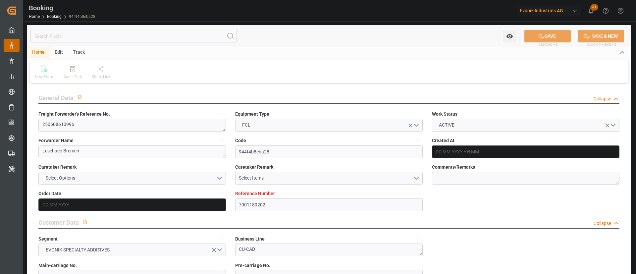
type input "[DATE]"
type input "[DATE] 04:00"
type input "[DATE] 00:00"
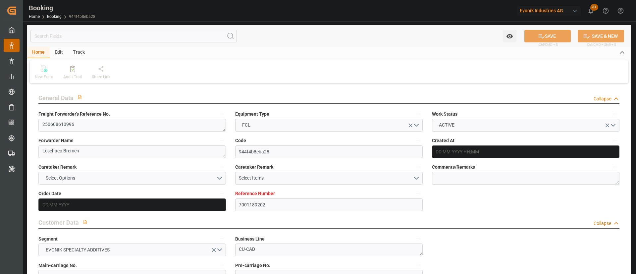
type input "[DATE] 08:36"
type input "[DATE] 22:04"
type input "[DATE] 07:00"
type input "[DATE] 00:00"
type input "[DATE] 03:28"
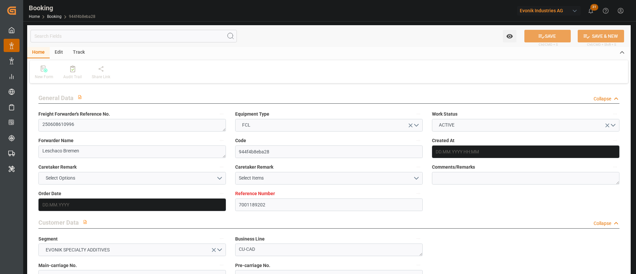
type input "[DATE]"
type input "[DATE] 17:33"
type input "[DATE]"
type input "[DATE] 09:11"
type input "[DATE] 00:26"
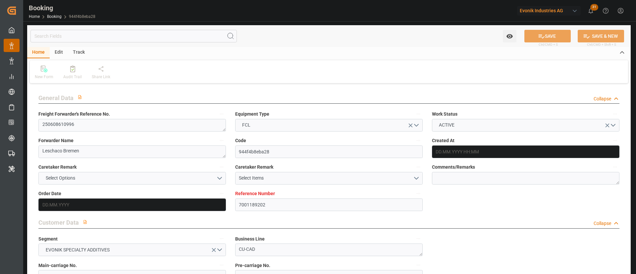
type input "[DATE] 04:00"
type input "[DATE] 09:25"
type input "[DATE] 07:00"
type input "[DATE] 03:25"
type input "[DATE] 21:41"
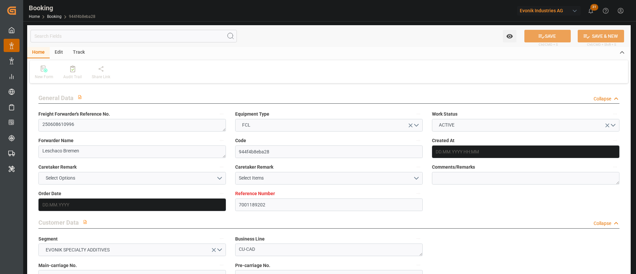
type input "[DATE] 09:41"
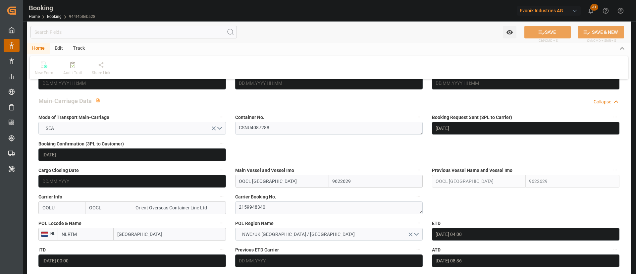
scroll to position [447, 0]
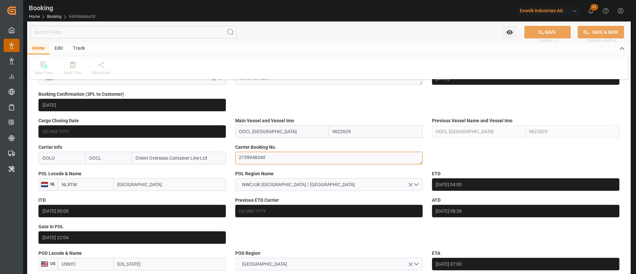
click at [283, 161] on textarea "2159948340" at bounding box center [328, 158] width 187 height 13
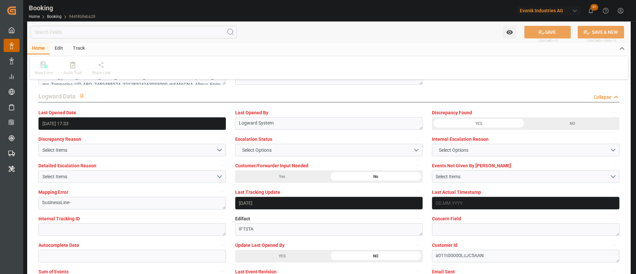
scroll to position [1292, 0]
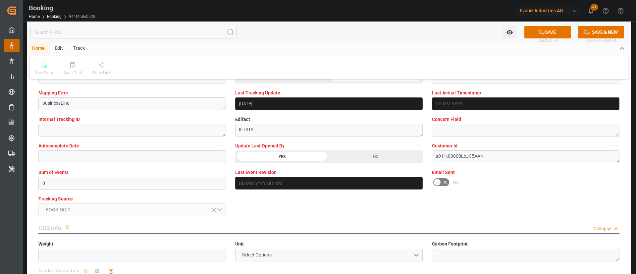
click at [544, 28] on button "SAVE" at bounding box center [547, 32] width 46 height 13
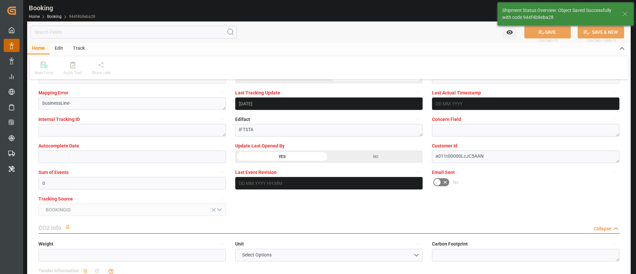
type textarea "[PERSON_NAME]"
type input "19.08.2025 08:25"
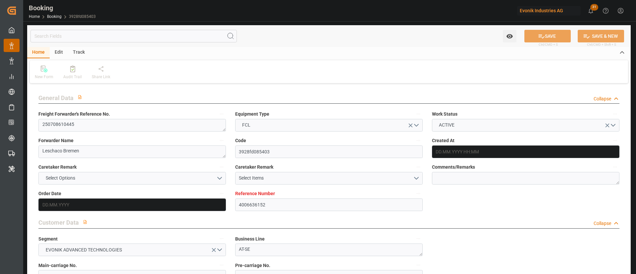
type input "4006636152"
type input "9622629"
type input "OOCL"
type input "Orient Overseas Container Line Ltd"
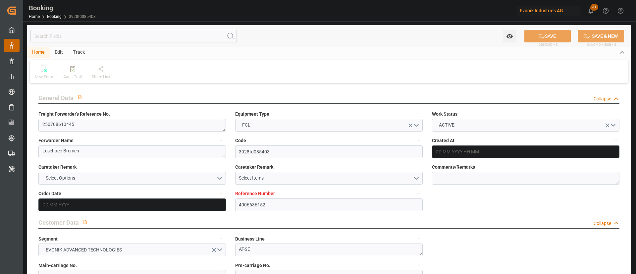
type input "DEBRV"
type input "USNYC"
type input "11"
type input "0"
type input "DEBRV"
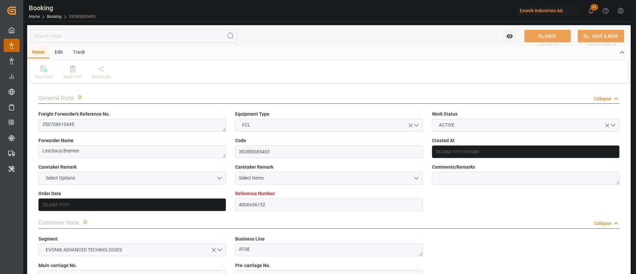
type input "USNYC"
type input "9622629"
type input "[DATE] 13:13"
type input "[DATE]"
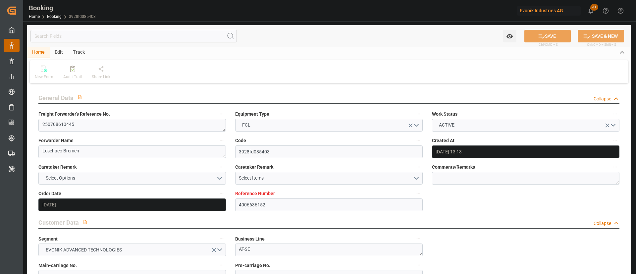
type input "[DATE]"
type input "[DATE] 06:00"
type input "[DATE] 00:00"
type input "[DATE] 04:40"
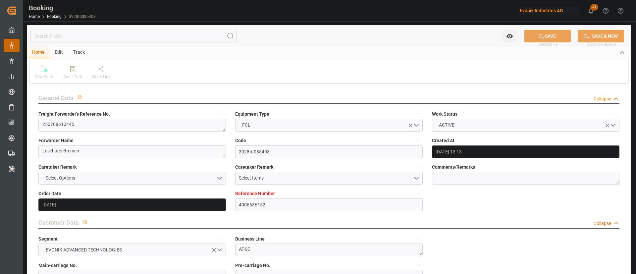
type input "25.07.2025 01:32"
type input "[DATE] 07:00"
type input "[DATE] 00:00"
type input "[DATE]"
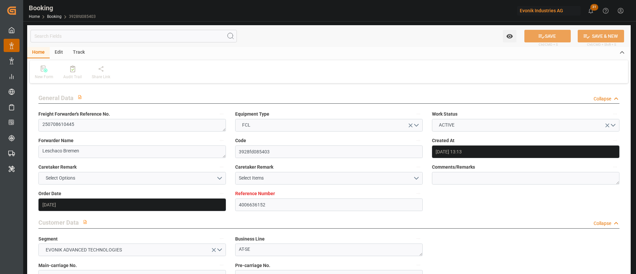
type input "[DATE] 17:31"
type input "[DATE]"
type input "17.07.2025 07:58"
type input "02.08.2025 23:23"
type input "[DATE] 06:00"
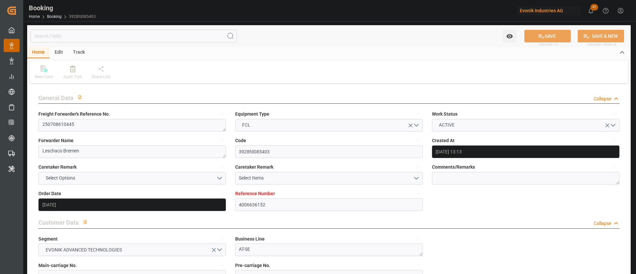
type input "04.08.2025 04:56"
type input "15.08.2025 07:00"
type input "15.08.2025 03:25"
type input "15.08.2025 21:41"
type input "16.08.2025 03:41"
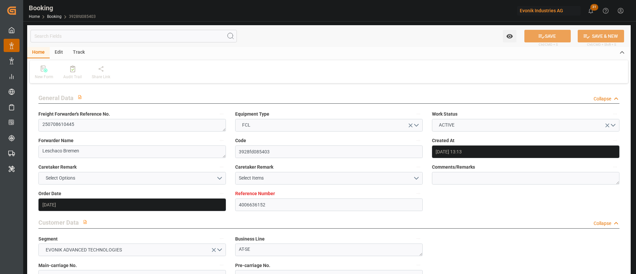
type input "20.08.2025 03:41"
type input "20.08.2025 05:30"
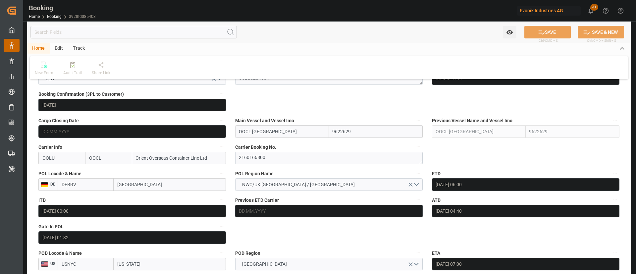
click at [290, 149] on label "Carrier Booking No." at bounding box center [328, 146] width 187 height 9
click at [414, 149] on button "Carrier Booking No." at bounding box center [418, 146] width 9 height 9
drag, startPoint x: 272, startPoint y: 158, endPoint x: 285, endPoint y: 159, distance: 13.6
click at [272, 158] on div at bounding box center [318, 137] width 636 height 274
click at [291, 157] on textarea "2160166800" at bounding box center [328, 158] width 187 height 13
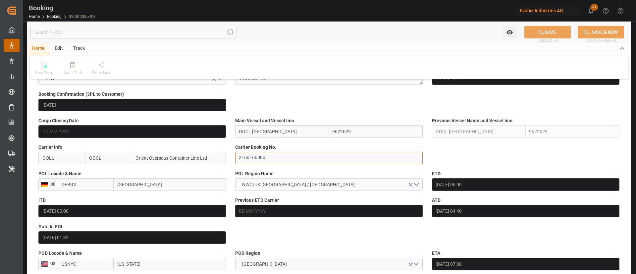
click at [291, 157] on textarea "2160166800" at bounding box center [328, 158] width 187 height 13
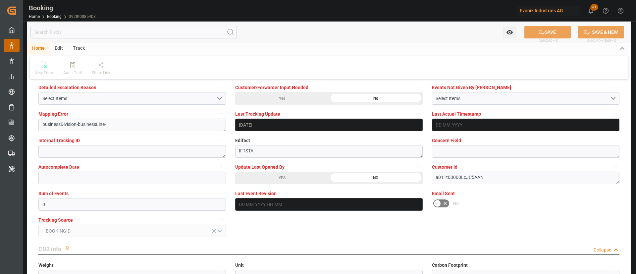
scroll to position [1292, 0]
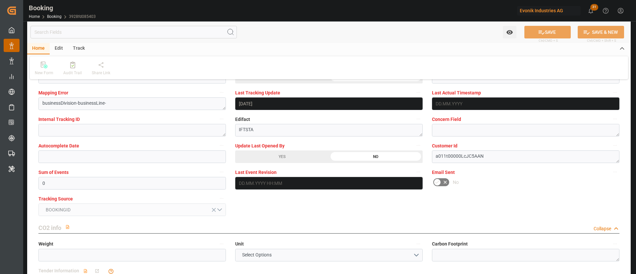
drag, startPoint x: 261, startPoint y: 156, endPoint x: 558, endPoint y: 39, distance: 318.7
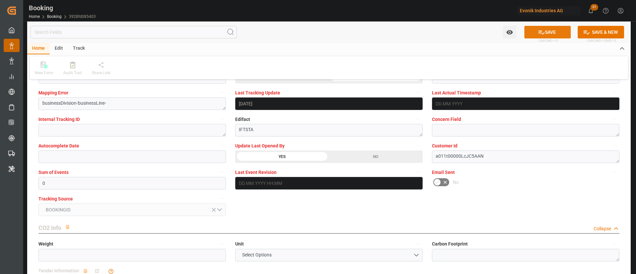
click at [550, 30] on button "SAVE" at bounding box center [547, 32] width 46 height 13
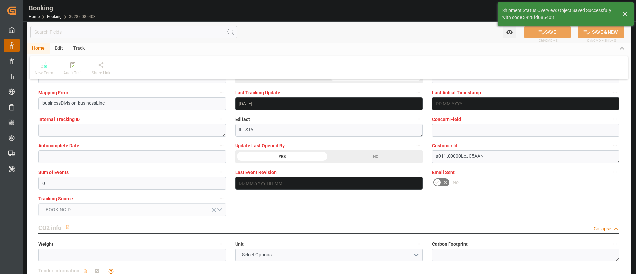
type textarea "[PERSON_NAME]"
type input "19.08.2025 08:26"
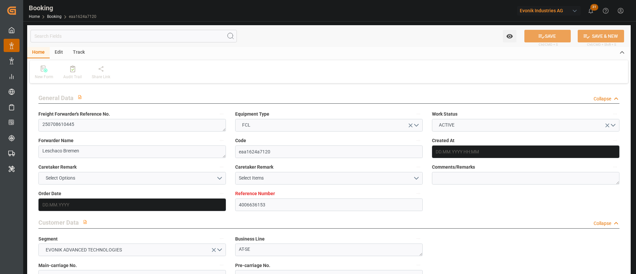
type input "4006636153"
type input "9622629"
type input "OOCL"
type input "Orient Overseas Container Line Ltd"
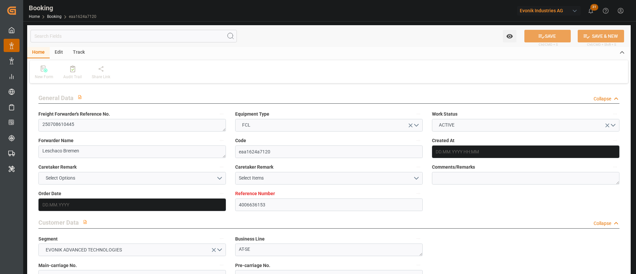
type input "DEBRV"
type input "USNYC"
type input "11"
type input "0"
type input "DEBRV"
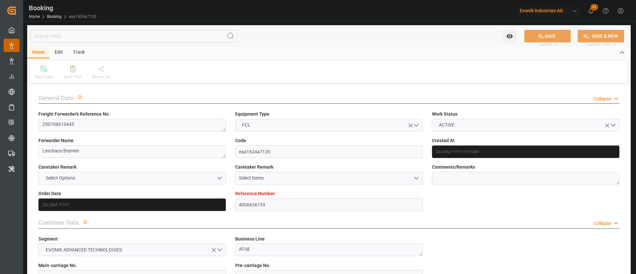
type input "USNYC"
type input "9622629"
type input "[DATE] 13:13"
type input "[DATE]"
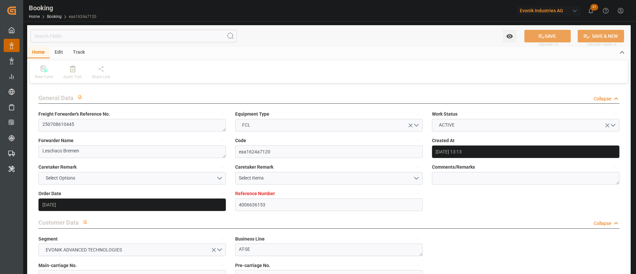
type input "[DATE]"
type input "[DATE] 06:00"
type input "[DATE] 00:00"
type input "[DATE] 04:40"
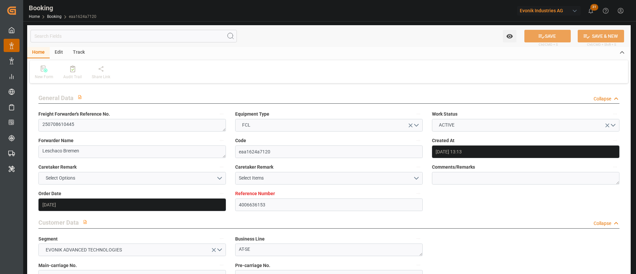
type input "[DATE] 01:17"
type input "[DATE] 07:00"
type input "[DATE] 00:00"
type input "[DATE]"
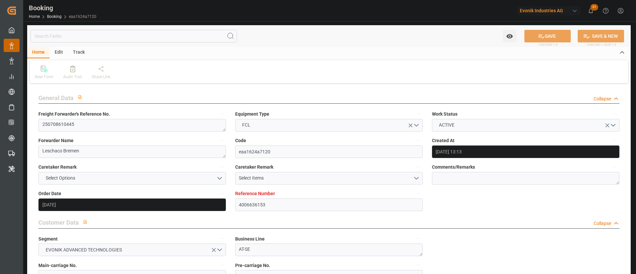
type input "[DATE] 17:31"
type input "[DATE]"
type input "[DATE] 14:30"
type input "[DATE] 21:12"
type input "04.08.2025 06:00"
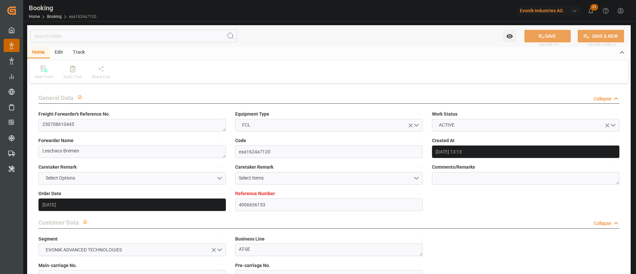
type input "04.08.2025 04:56"
type input "15.08.2025 07:00"
type input "15.08.2025 03:25"
type input "15.08.2025 21:41"
type input "16.08.2025 00:24"
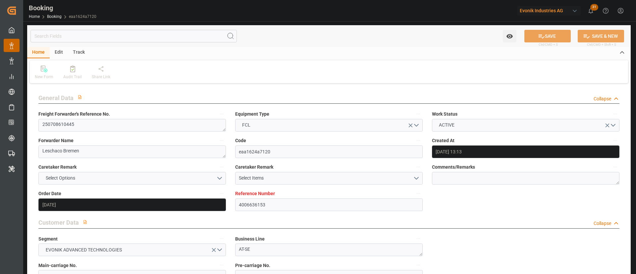
type input "20.08.2025 00:24"
type input "20.08.2025 05:30"
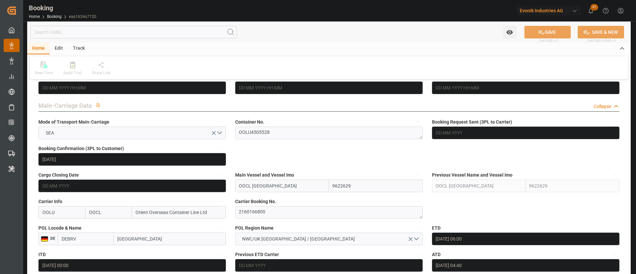
scroll to position [397, 0]
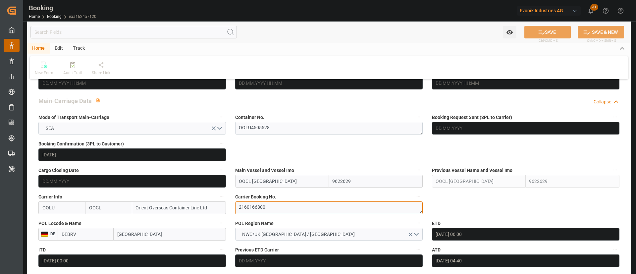
click at [277, 208] on textarea "2160166800" at bounding box center [328, 207] width 187 height 13
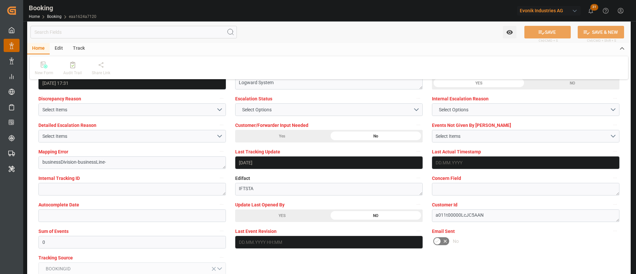
scroll to position [1242, 0]
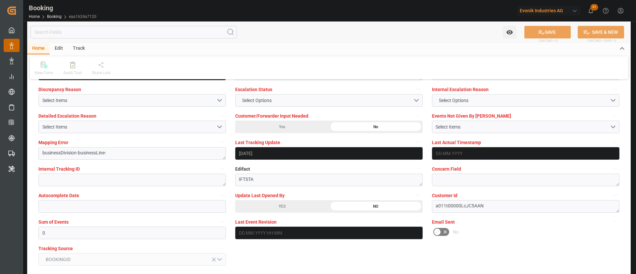
drag, startPoint x: 277, startPoint y: 201, endPoint x: 566, endPoint y: 20, distance: 341.1
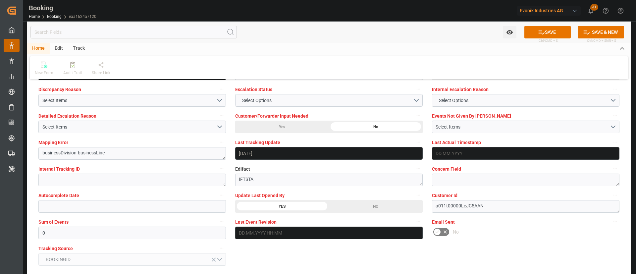
drag, startPoint x: 549, startPoint y: 27, endPoint x: 123, endPoint y: 1, distance: 427.4
click at [549, 27] on button "SAVE" at bounding box center [547, 32] width 46 height 13
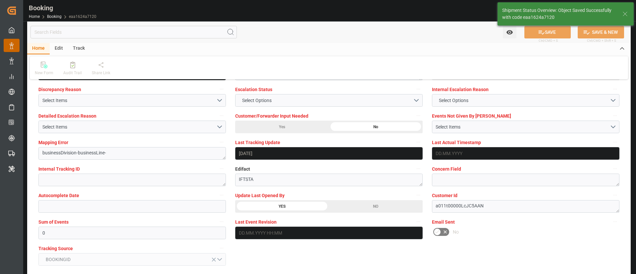
type textarea "[PERSON_NAME]"
type input "19.08.2025 08:26"
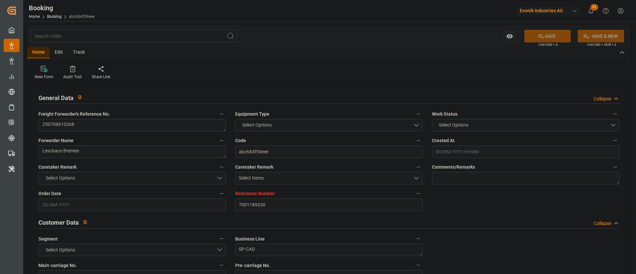
type input "7001189330"
type input "9850575"
type input "OOCL"
type input "Orient Overseas Container Line Ltd"
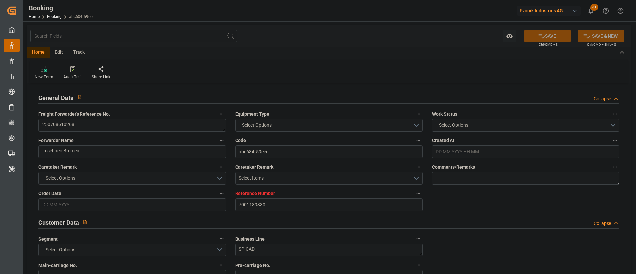
type input "BEANR"
type input "USNYC"
type input "32"
type input "14"
type input "0"
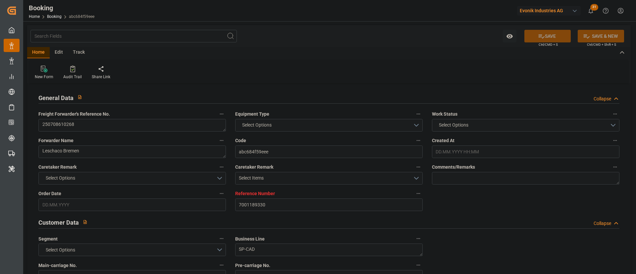
type input "BEANR"
type input "USNYC"
type input "9850575"
type input "[DATE] 08:08"
type input "[DATE]"
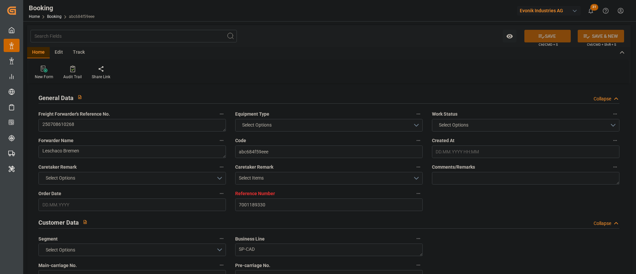
type input "[DATE]"
type input "[DATE] 22:00"
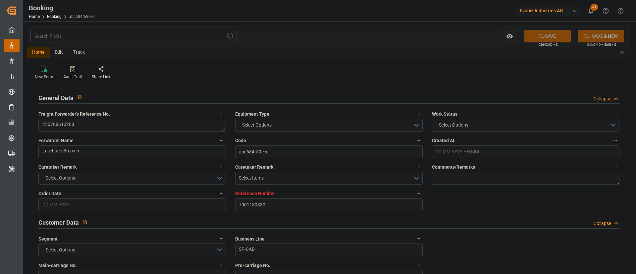
type input "[DATE] 00:00"
type input "[DATE] 18:13"
type input "[DATE] 22:27"
type input "[DATE] 21:45"
type input "[DATE] 00:00"
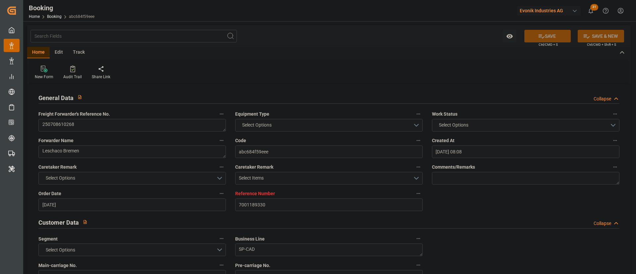
type input "[DATE] 22:38"
type input "[DATE]"
type input "[DATE] 12:44"
type input "[DATE]"
type input "[DATE] 08:51"
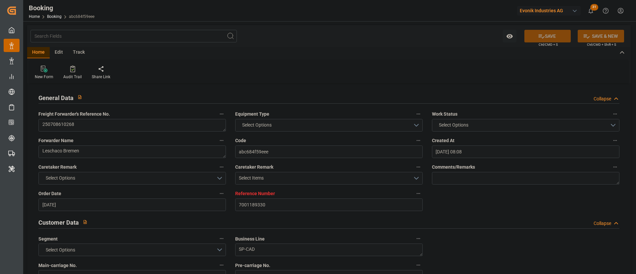
type input "[DATE] 04:08"
type input "[DATE] 22:00"
type input "[DATE] 19:03"
type input "[DATE] 21:45"
type input "[DATE] 22:28"
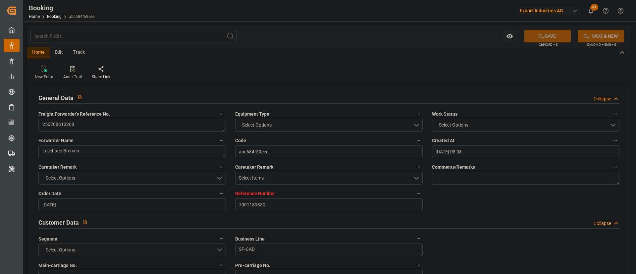
type input "08.08.2025 17:15"
type input "09.08.2025 16:36"
type input "13.08.2025 16:36"
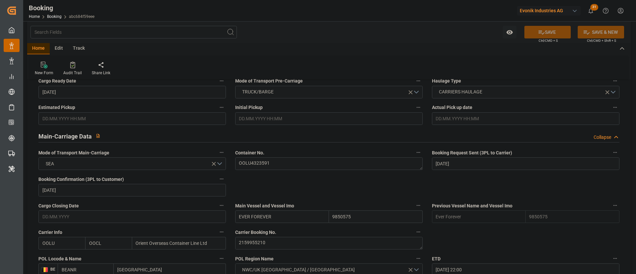
scroll to position [447, 0]
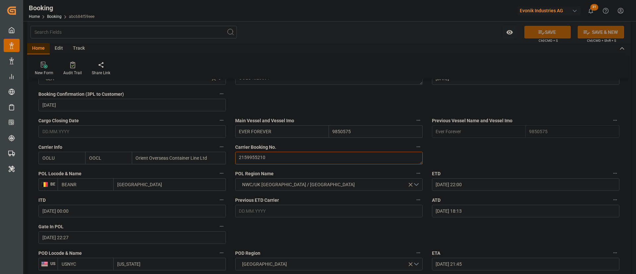
click at [284, 164] on textarea "2159955210" at bounding box center [328, 158] width 187 height 13
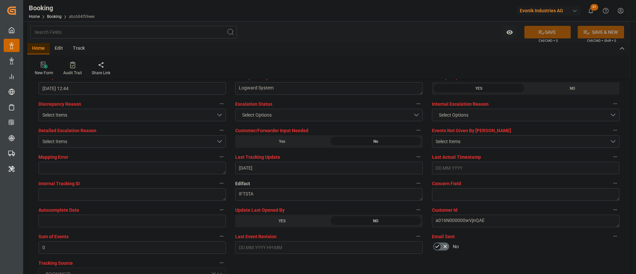
scroll to position [1242, 0]
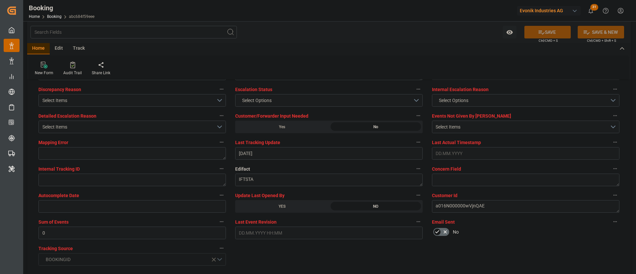
drag, startPoint x: 278, startPoint y: 206, endPoint x: 533, endPoint y: 37, distance: 305.9
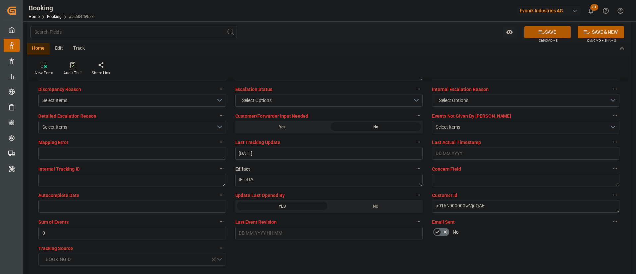
click at [550, 29] on button "SAVE" at bounding box center [547, 32] width 46 height 13
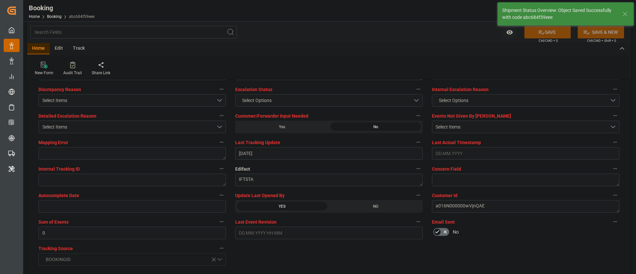
type input "19.08.2025 08:27"
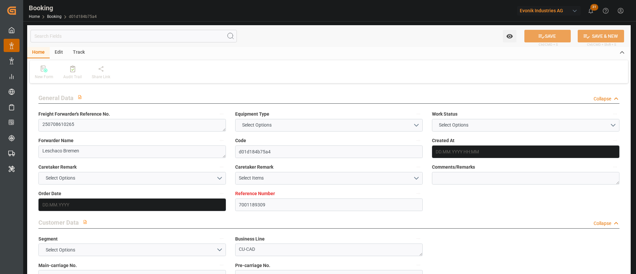
type input "7001189309"
type input "9622629"
type input "OOCL"
type input "Orient Overseas Container Line Ltd"
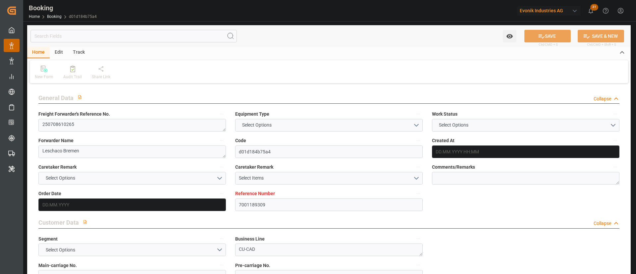
type input "NLRTM"
type input "USNYC"
type input "26"
type input "0"
type input "NLRTM"
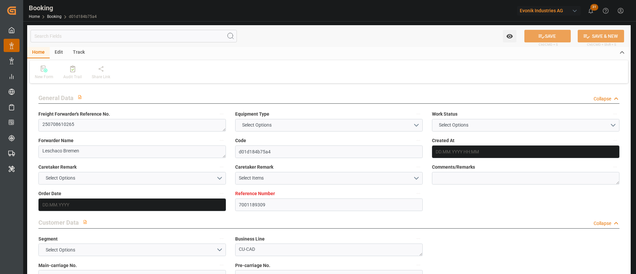
type input "USNYC"
type input "9622629"
type input "06.06.2025 07:59"
type input "06.06.2025"
type input "20.07.2025"
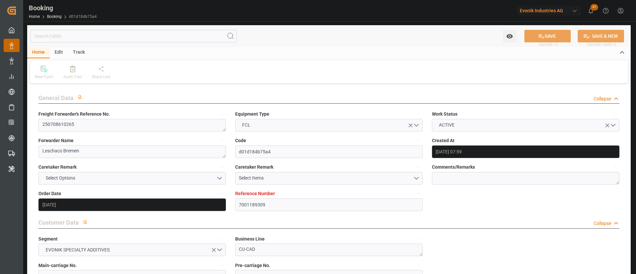
type input "20.06.2025"
type input "06.06.2025"
type input "10.06.2025"
type input "20.07.2025 04:00"
type input "05.07.2025 00:00"
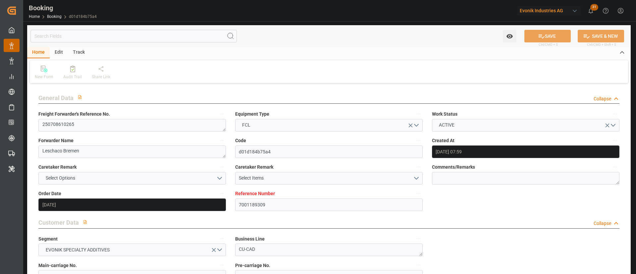
type input "20.07.2025 08:36"
type input "05.07.2025 22:06"
type input "15.08.2025 07:00"
type input "25.07.2025 00:00"
type input "15.08.2025 03:28"
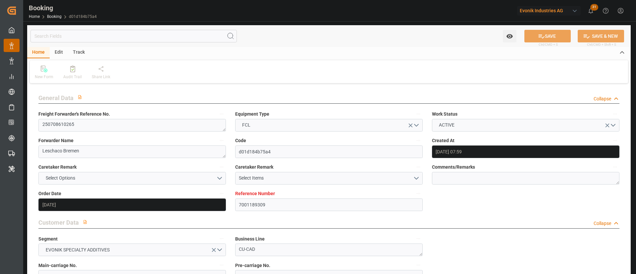
type input "01.07.2025"
type input "18.08.2025 12:32"
type input "[DATE]"
type input "30.06.2025 13:19"
type input "20.07.2025 00:23"
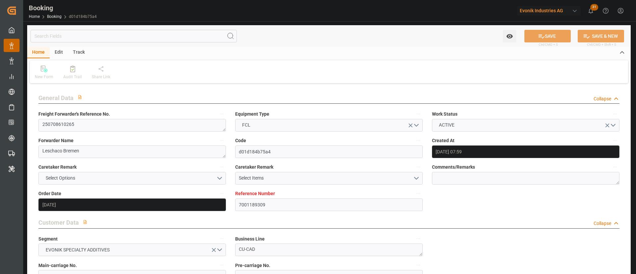
type input "20.07.2025 04:00"
type input "20.07.2025 09:25"
type input "15.08.2025 07:00"
type input "15.08.2025 03:25"
type input "15.08.2025 21:41"
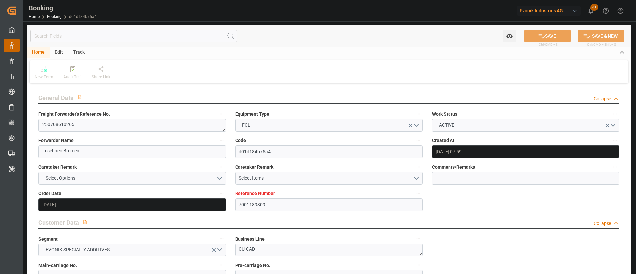
type input "17.08.2025 09:51"
type input "21.08.2025 09:51"
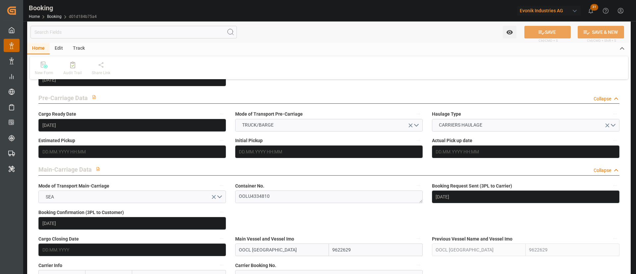
scroll to position [397, 0]
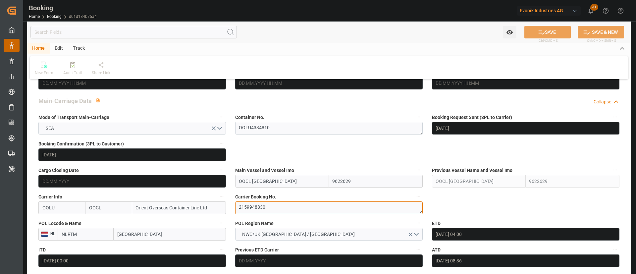
click at [273, 202] on textarea "2159948830" at bounding box center [328, 207] width 187 height 13
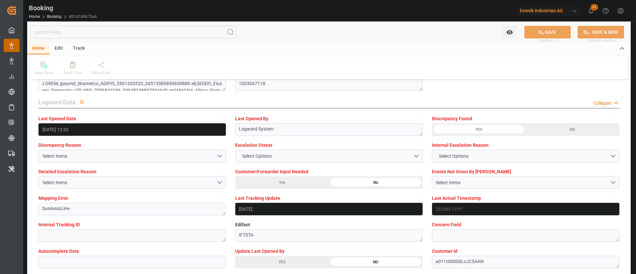
scroll to position [1242, 0]
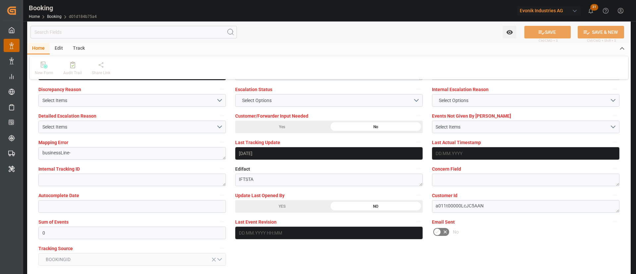
drag, startPoint x: 276, startPoint y: 209, endPoint x: 548, endPoint y: 33, distance: 323.9
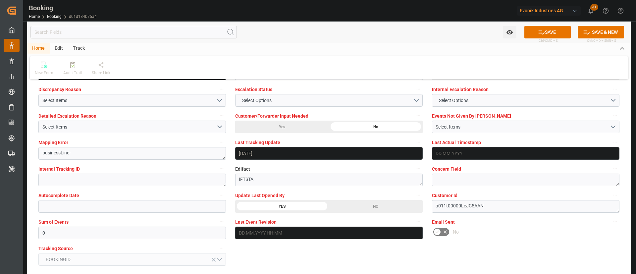
drag, startPoint x: 553, startPoint y: 30, endPoint x: 49, endPoint y: 0, distance: 505.4
click at [554, 30] on button "SAVE" at bounding box center [547, 32] width 46 height 13
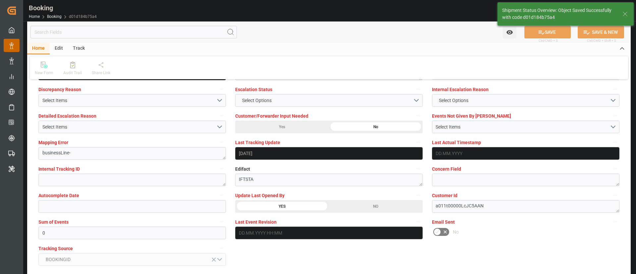
type textarea "[PERSON_NAME]"
type input "19.08.2025 08:27"
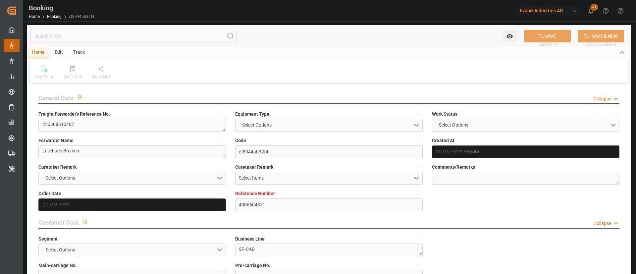
type input "4006604371"
type input "9850575"
type input "OOCL"
type input "Orient Overseas Container Line Ltd"
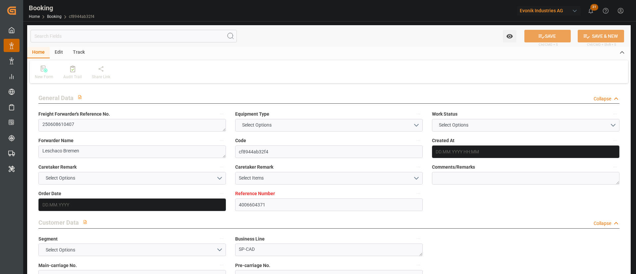
type input "DEBRV"
type input "USNYC"
type input "13"
type input "14"
type input "0"
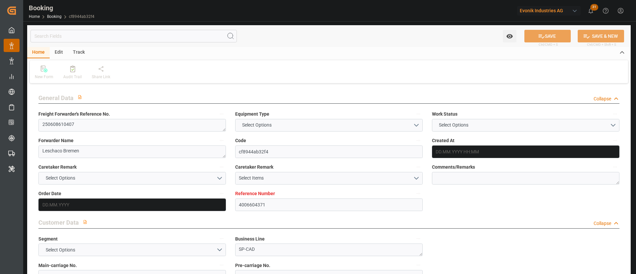
type input "DEBRV"
type input "USNYC"
type input "9850575"
type input "[DATE] 08:17"
type input "[DATE]"
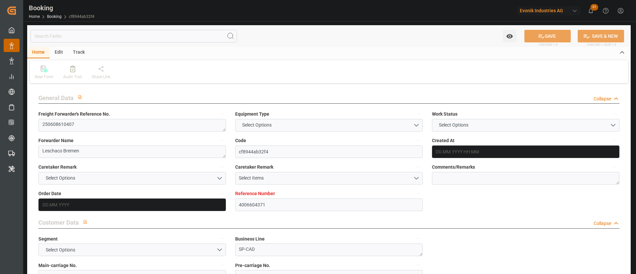
type input "[DATE]"
type input "25.07.2025 00:00"
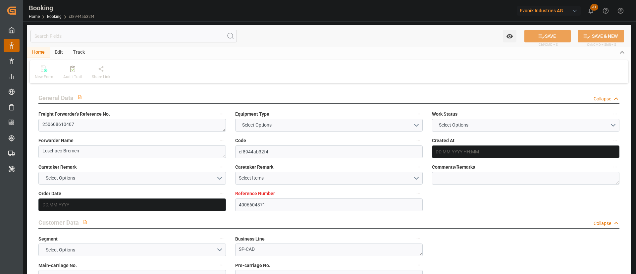
type input "25.07.2025 12:11"
type input "03.07.2025 20:45"
type input "06.08.2025 22:00"
type input "03.08.2025 00:00"
type input "07.08.2025 22:38"
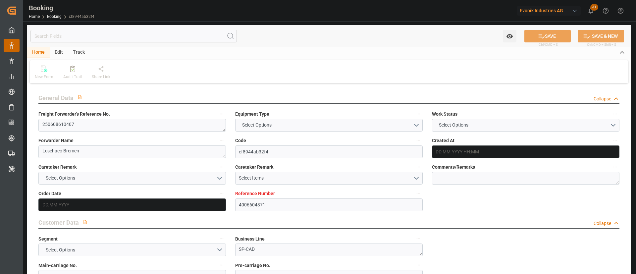
type input "24.07.2025"
type input "18.08.2025 11:12"
type input "[DATE]"
type input "26.06.2025 06:59"
type input "24.07.2025 03:39"
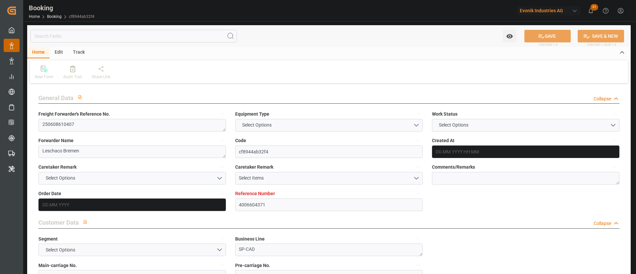
type input "25.07.2025 12:43"
type input "06.08.2025 22:00"
type input "07.08.2025 22:28"
type input "08.08.2025 17:15"
type input "09.08.2025 16:42"
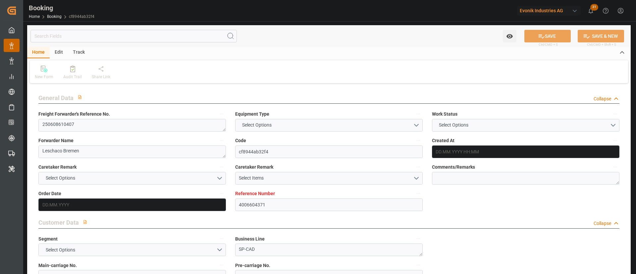
type input "13.08.2025 16:42"
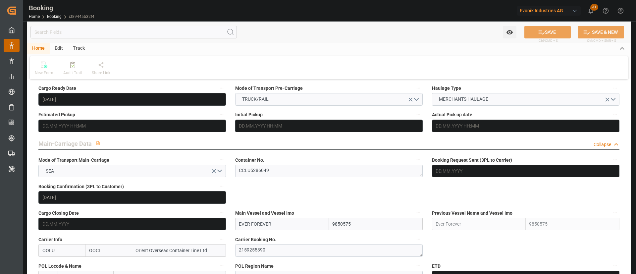
scroll to position [397, 0]
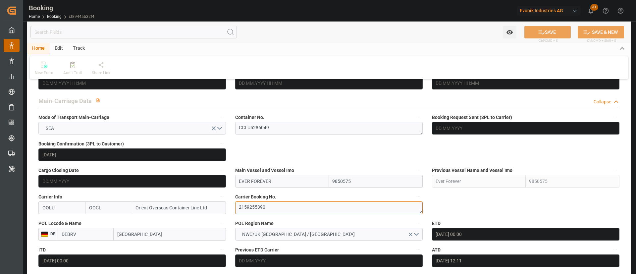
click at [274, 209] on textarea "2159255390" at bounding box center [328, 207] width 187 height 13
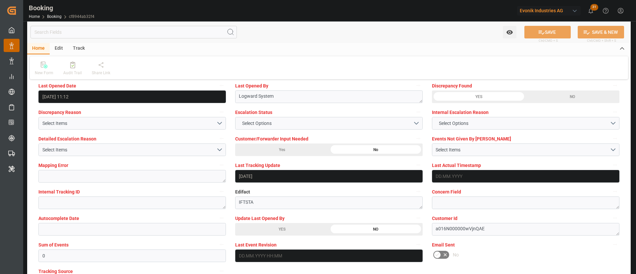
scroll to position [1242, 0]
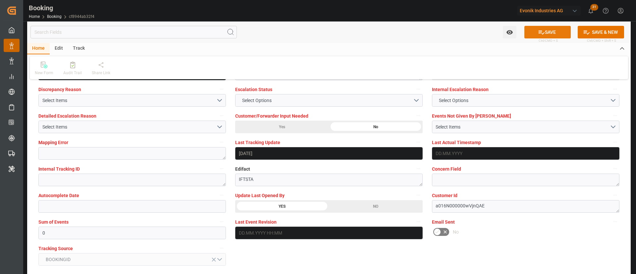
click at [551, 30] on button "SAVE" at bounding box center [547, 32] width 46 height 13
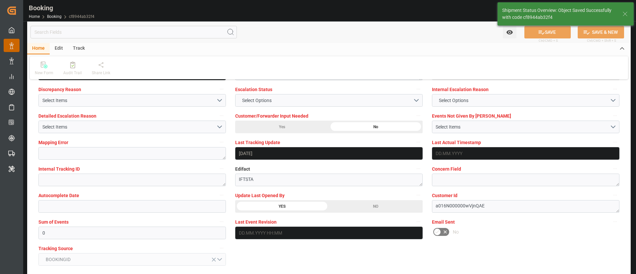
type textarea "[PERSON_NAME]"
type input "19.08.2025 08:28"
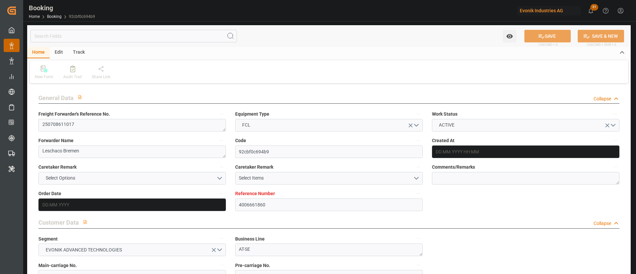
type input "4006661860"
type input "9795634"
type input "OOCL"
type input "Orient Overseas Container Line Ltd"
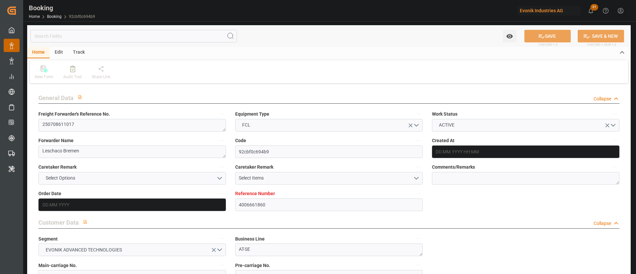
type input "DEHAM"
type input "KRPUS"
type input "0"
type input "CNSHG"
type input "0"
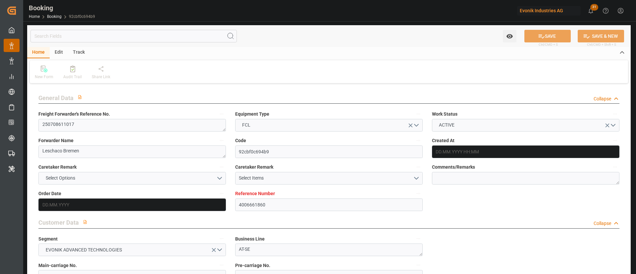
type input "DEHAM"
type input "KRPUS"
type input "9516454"
type input "[DATE] 08:18"
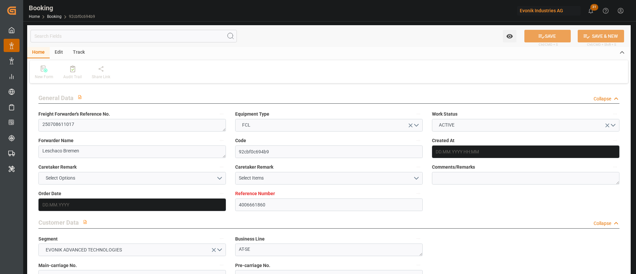
type input "[DATE]"
type input "[DATE] 00:00"
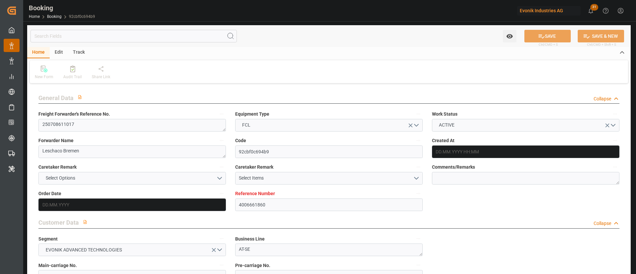
type input "[DATE] 15:29"
type input "24.07.2025 18:14"
type input "[DATE] 10:00"
type input "[DATE] 00:00"
type input "[DATE] 22:49"
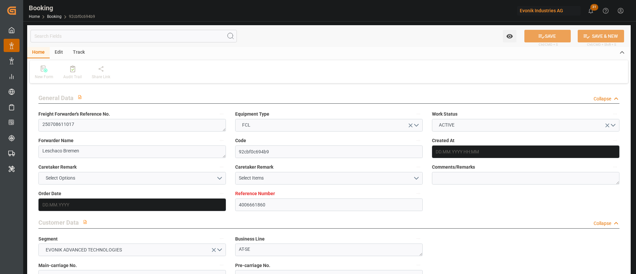
type input "[DATE] 01:00"
type input "[DATE] 00:00"
type input "[DATE] 02:00"
type input "[DATE] 00:00"
type input "[DATE]"
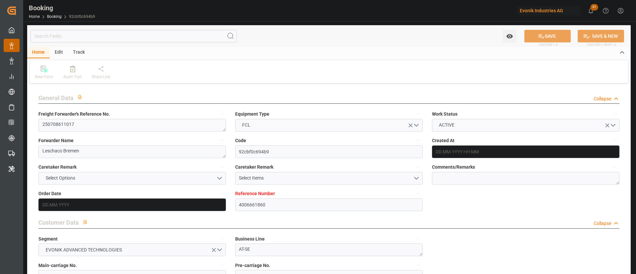
type input "[DATE] 10:33"
type input "[DATE]"
type input "17.07.2025 07:00"
type input "31.07.2025 02:33"
type input "[DATE] 16:08"
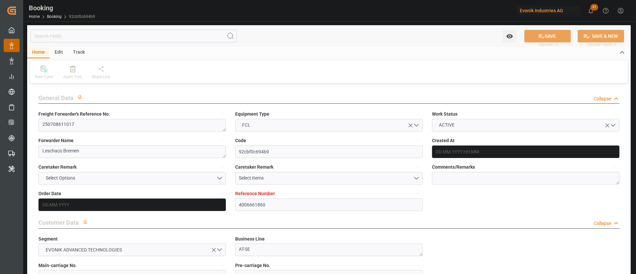
type input "[DATE] 01:00"
type input "[DATE] 09:57"
type input "[DATE] 02:00"
type input "[DATE] 10:00"
type input "[DATE] 23:33"
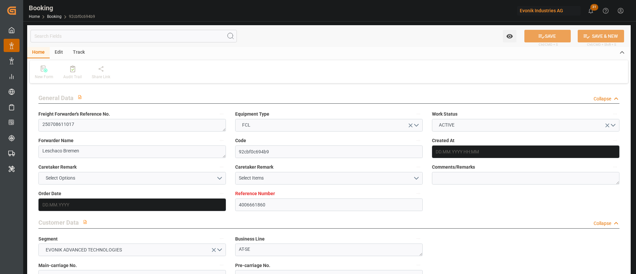
type input "[DATE] 23:33"
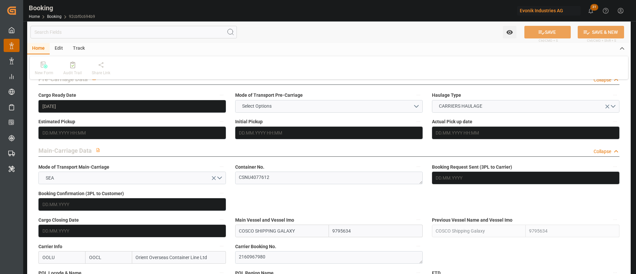
scroll to position [447, 0]
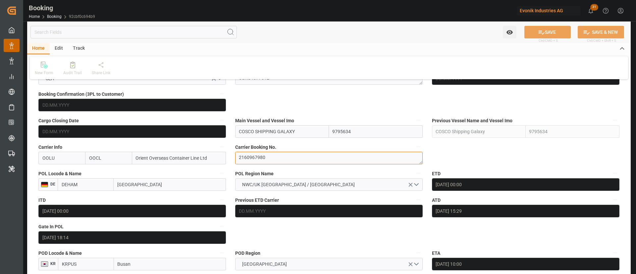
click at [271, 157] on textarea "2160967980" at bounding box center [328, 158] width 187 height 13
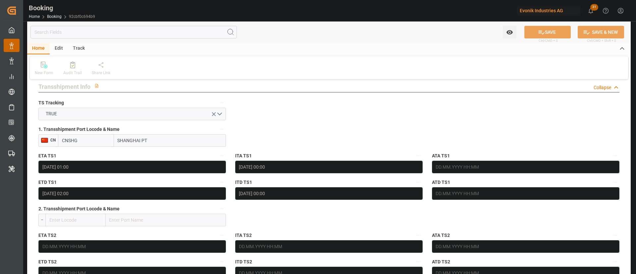
scroll to position [547, 0]
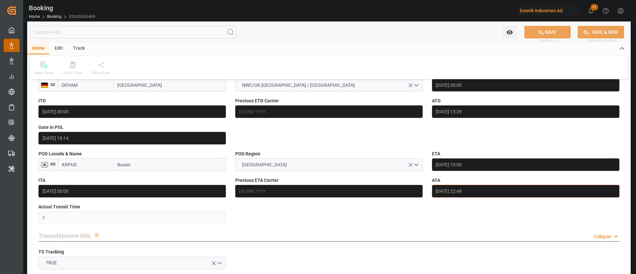
click at [471, 192] on input "[DATE] 22:49" at bounding box center [525, 191] width 187 height 13
click at [472, 192] on input "[DATE] 22:49" at bounding box center [525, 191] width 187 height 13
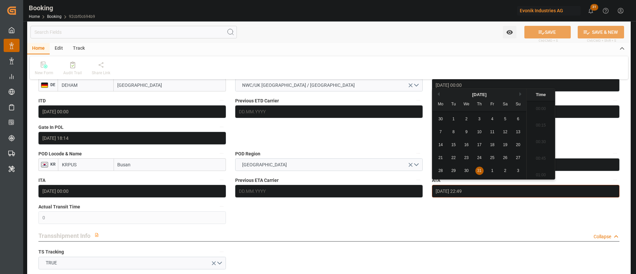
scroll to position [1476, 0]
click at [472, 192] on input "[DATE] 22:49" at bounding box center [525, 191] width 187 height 13
drag, startPoint x: 617, startPoint y: 181, endPoint x: 595, endPoint y: 192, distance: 25.6
click at [617, 180] on icon "button" at bounding box center [614, 179] width 5 height 5
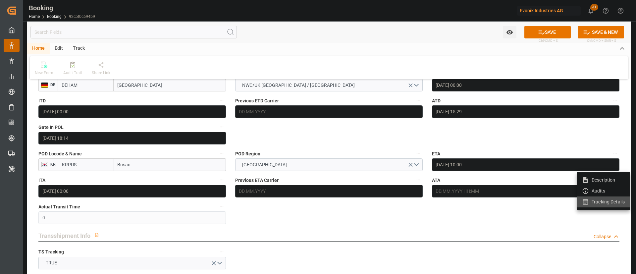
click at [587, 198] on li "Tracking Details" at bounding box center [603, 201] width 53 height 11
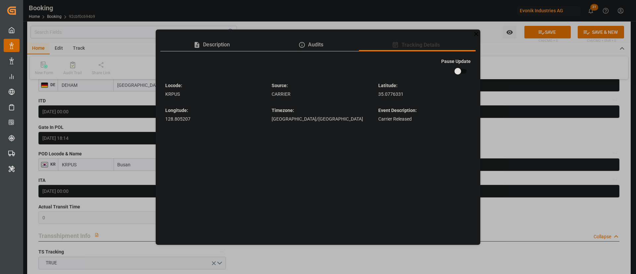
click at [464, 76] on input "checkbox" at bounding box center [458, 71] width 38 height 13
checkbox input "true"
click at [521, 160] on div "Description Audits Tracking Details Pause Update Locode : KRPUS Source : CARRIE…" at bounding box center [318, 137] width 636 height 274
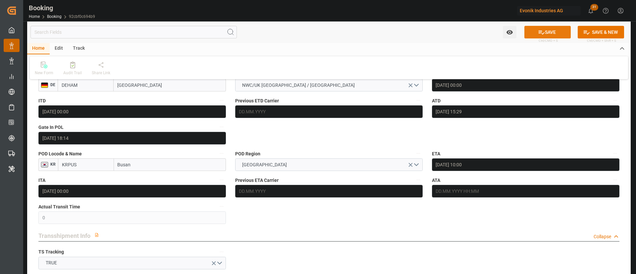
drag, startPoint x: 551, startPoint y: 35, endPoint x: 226, endPoint y: 1, distance: 326.1
click at [551, 35] on button "SAVE" at bounding box center [547, 32] width 46 height 13
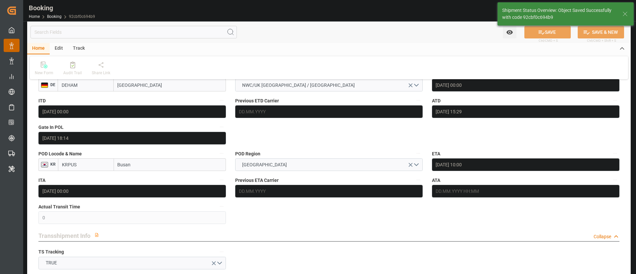
type textarea "[PERSON_NAME]"
type input "[DATE] 08:29"
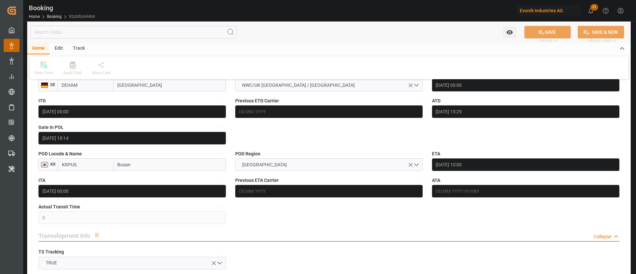
click at [74, 67] on icon at bounding box center [72, 65] width 5 height 7
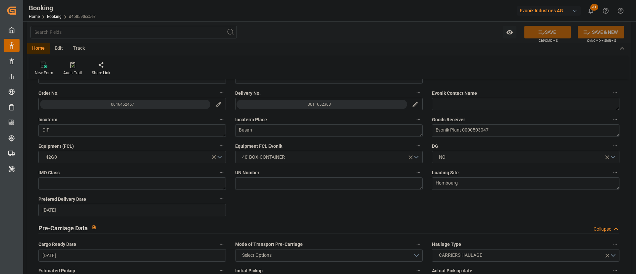
scroll to position [348, 0]
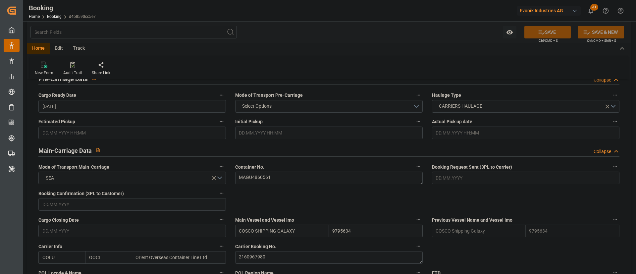
click at [265, 249] on span "Carrier Booking No." at bounding box center [255, 246] width 41 height 7
click at [414, 249] on button "Carrier Booking No." at bounding box center [418, 246] width 9 height 9
click at [280, 251] on div at bounding box center [318, 137] width 636 height 274
click at [271, 256] on textarea "2160967980" at bounding box center [328, 257] width 187 height 13
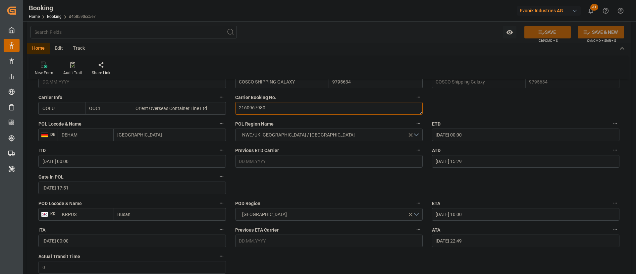
scroll to position [547, 0]
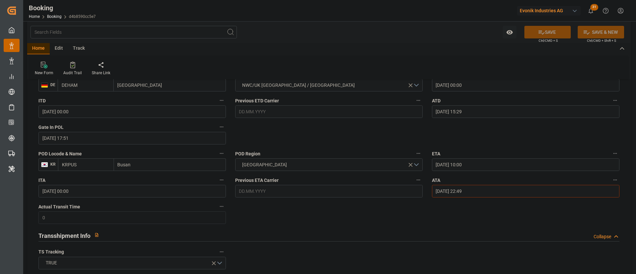
click at [457, 188] on input "[DATE] 22:49" at bounding box center [525, 191] width 187 height 13
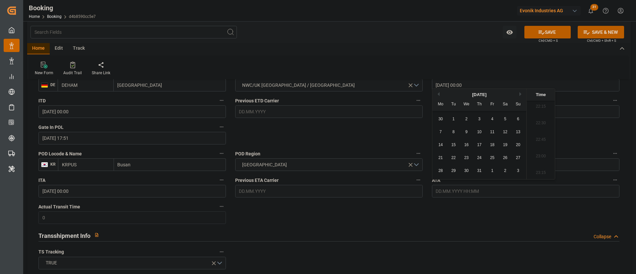
drag, startPoint x: 411, startPoint y: 213, endPoint x: 350, endPoint y: 192, distance: 64.2
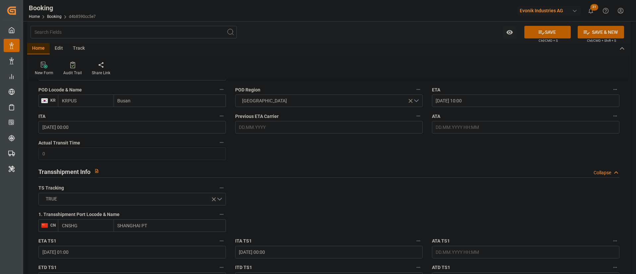
scroll to position [596, 0]
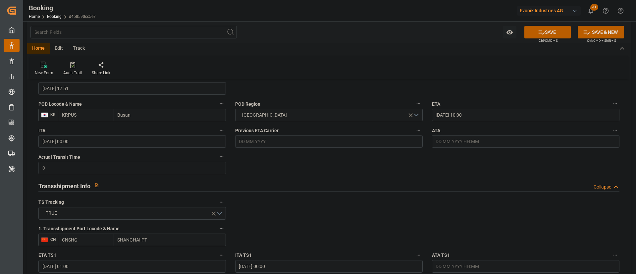
click at [615, 128] on icon "button" at bounding box center [614, 130] width 5 height 5
drag, startPoint x: 589, startPoint y: 151, endPoint x: 494, endPoint y: 153, distance: 95.4
click at [589, 152] on li "Tracking Details" at bounding box center [603, 152] width 53 height 11
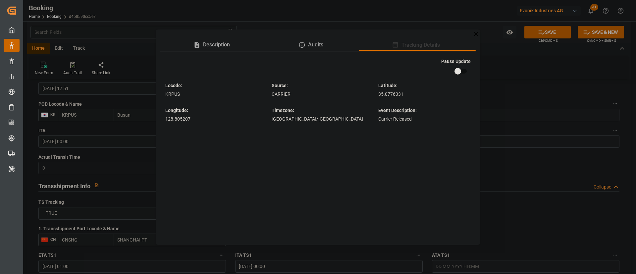
click at [466, 68] on input "checkbox" at bounding box center [458, 71] width 38 height 13
checkbox input "true"
click at [516, 78] on div "Description Audits Tracking Details Pause Update Locode : KRPUS Source : CARRIE…" at bounding box center [318, 137] width 636 height 274
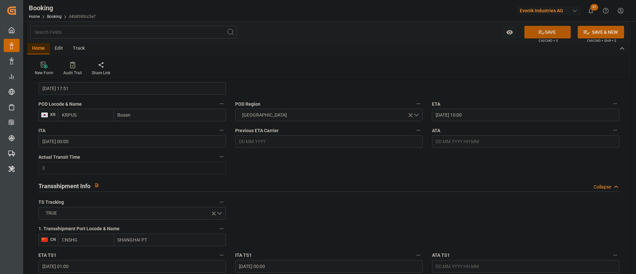
click at [534, 26] on button "SAVE" at bounding box center [547, 32] width 46 height 13
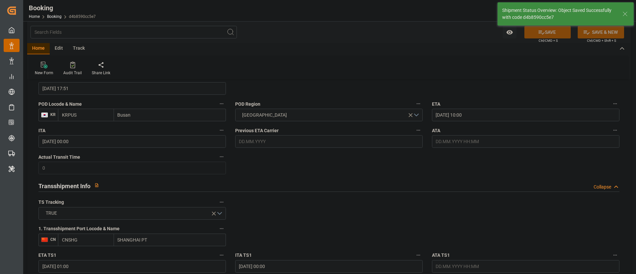
type input "[DATE] 08:29"
